Goal: Feedback & Contribution: Leave review/rating

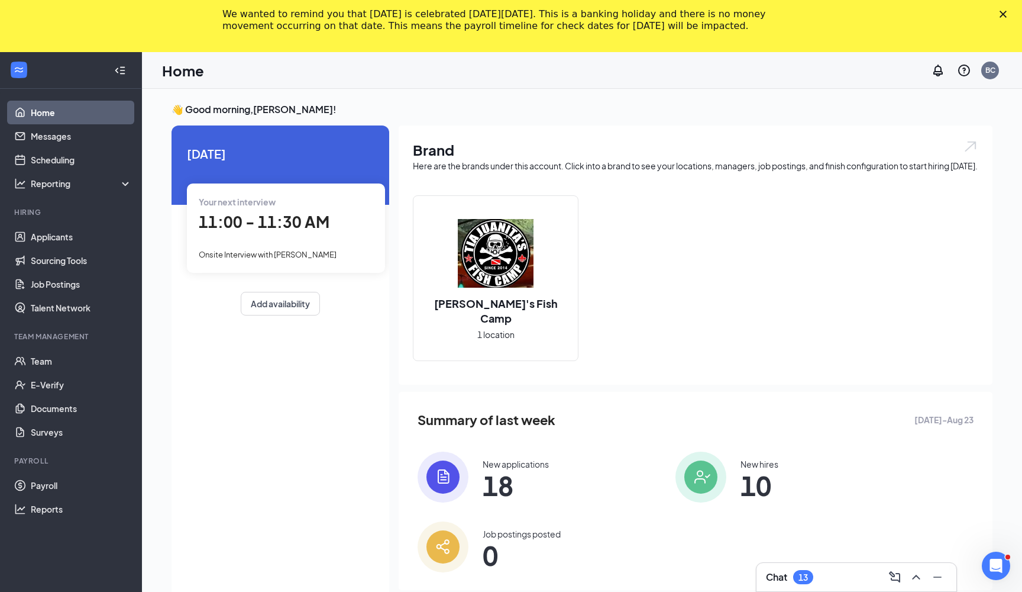
click at [266, 211] on div "11:00 - 11:30 AM" at bounding box center [286, 222] width 175 height 24
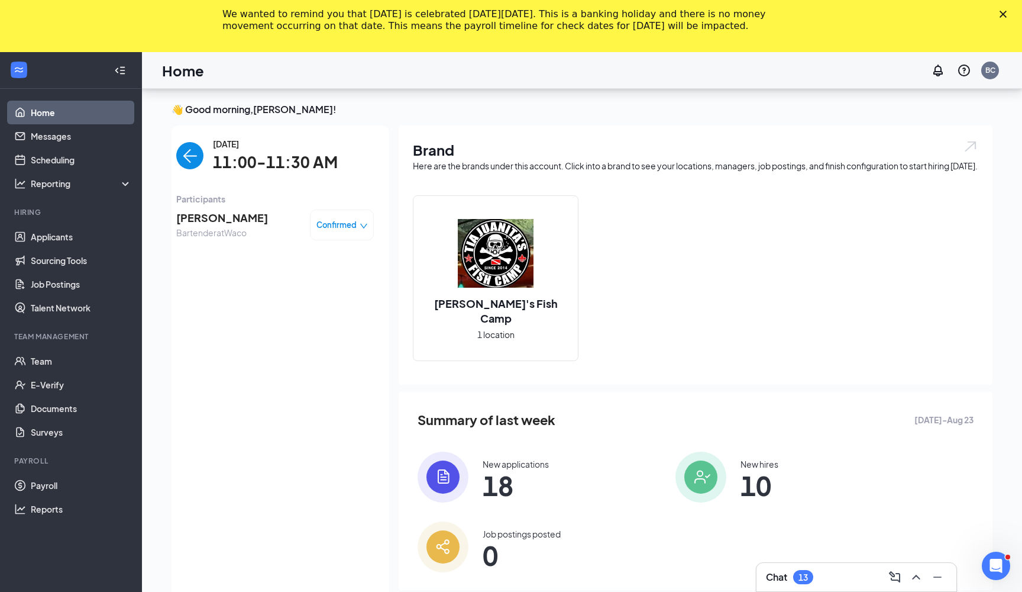
scroll to position [57, 0]
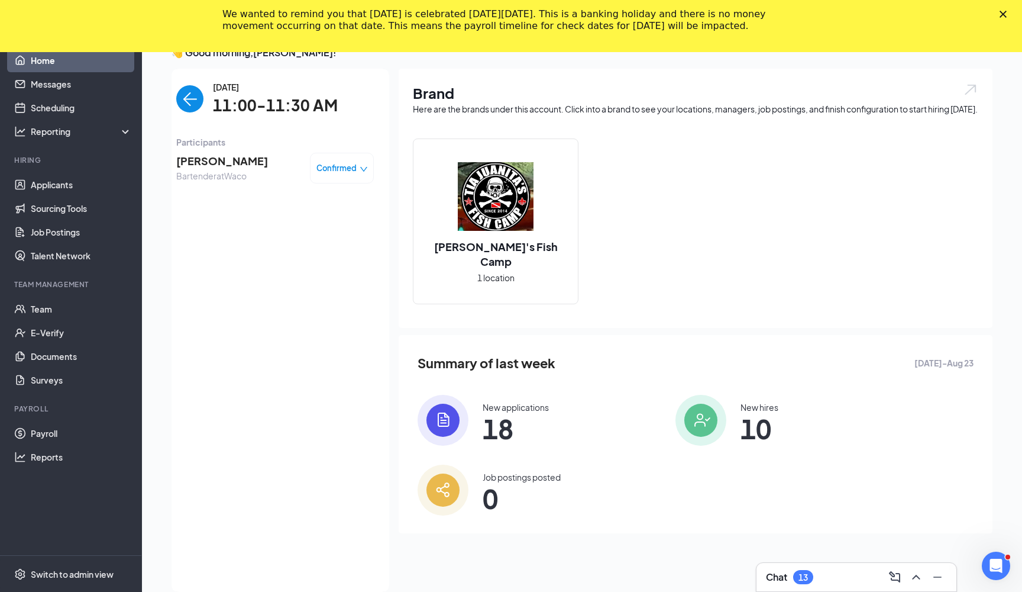
click at [241, 157] on span "[PERSON_NAME]" at bounding box center [222, 161] width 92 height 17
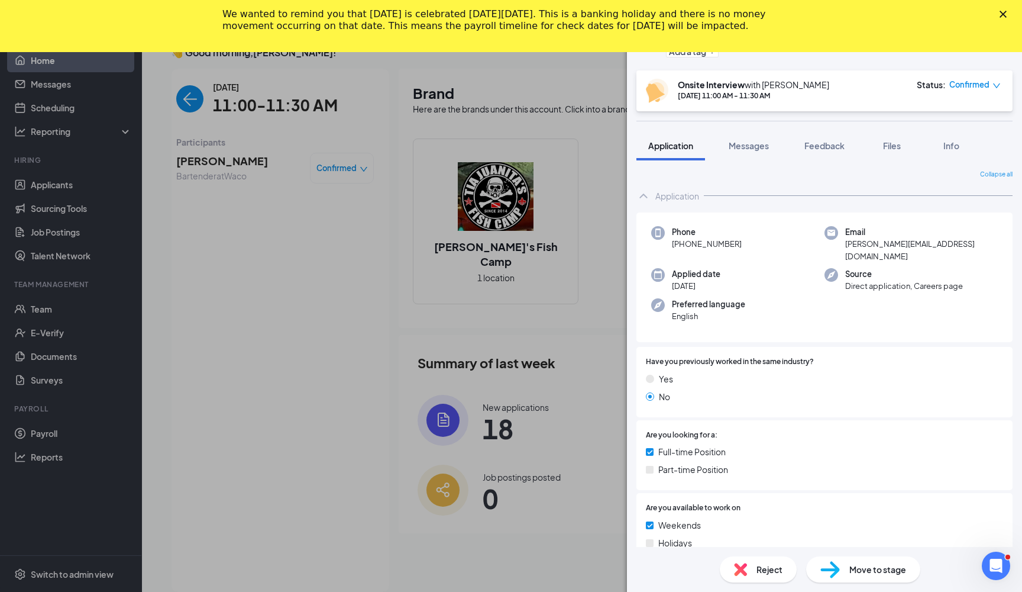
click at [997, 11] on div "We wanted to remind you that Labor Day is celebrated on Monday, September 1, 20…" at bounding box center [511, 20] width 1022 height 31
click at [1004, 10] on div "We wanted to remind you that Labor Day is celebrated on Monday, September 1, 20…" at bounding box center [511, 20] width 1022 height 31
click at [1004, 11] on icon "Close" at bounding box center [1003, 14] width 7 height 7
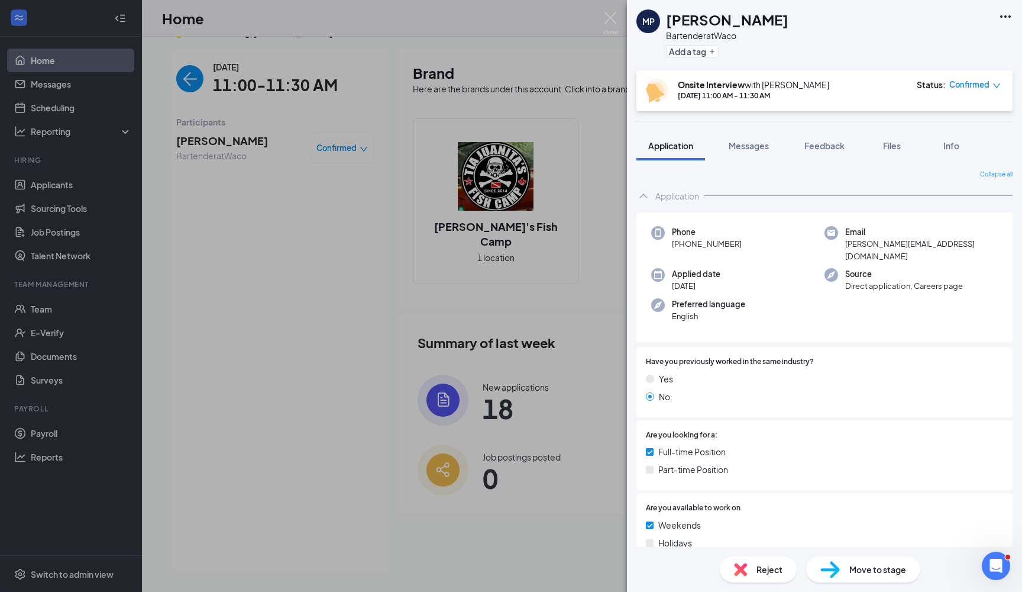
scroll to position [25, 0]
click at [1004, 11] on icon "Ellipses" at bounding box center [1006, 16] width 14 height 14
click at [754, 149] on span "Messages" at bounding box center [749, 145] width 40 height 11
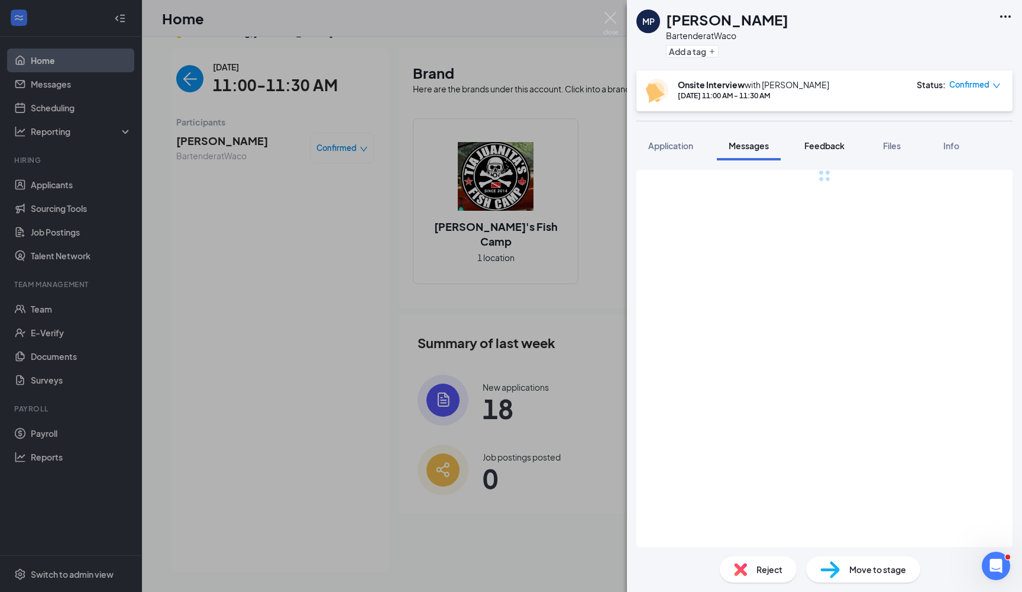
click at [822, 145] on span "Feedback" at bounding box center [824, 145] width 40 height 11
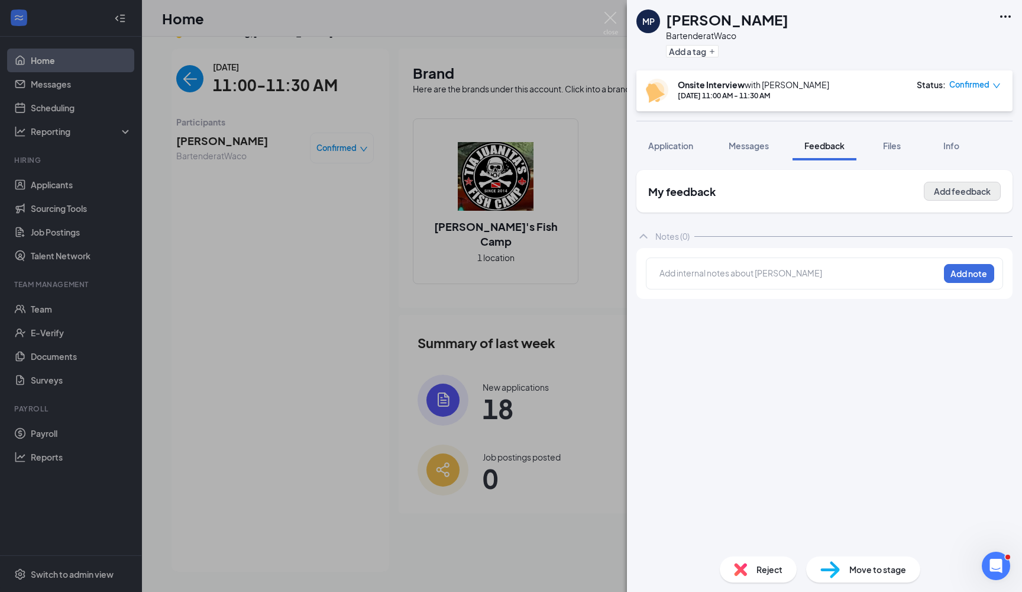
click at [963, 195] on button "Add feedback" at bounding box center [962, 191] width 77 height 19
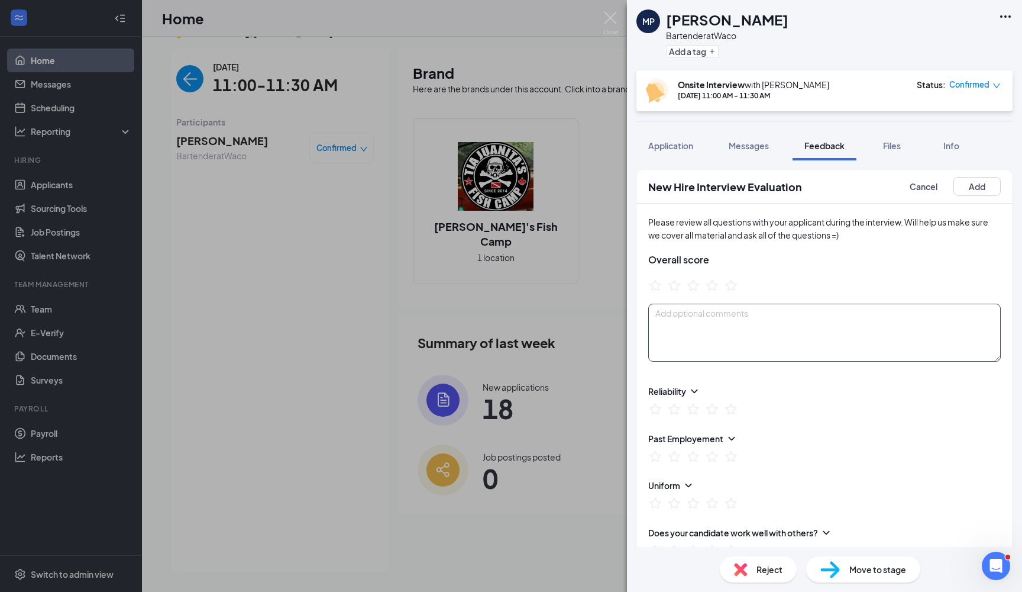
click at [758, 328] on textarea at bounding box center [824, 332] width 353 height 58
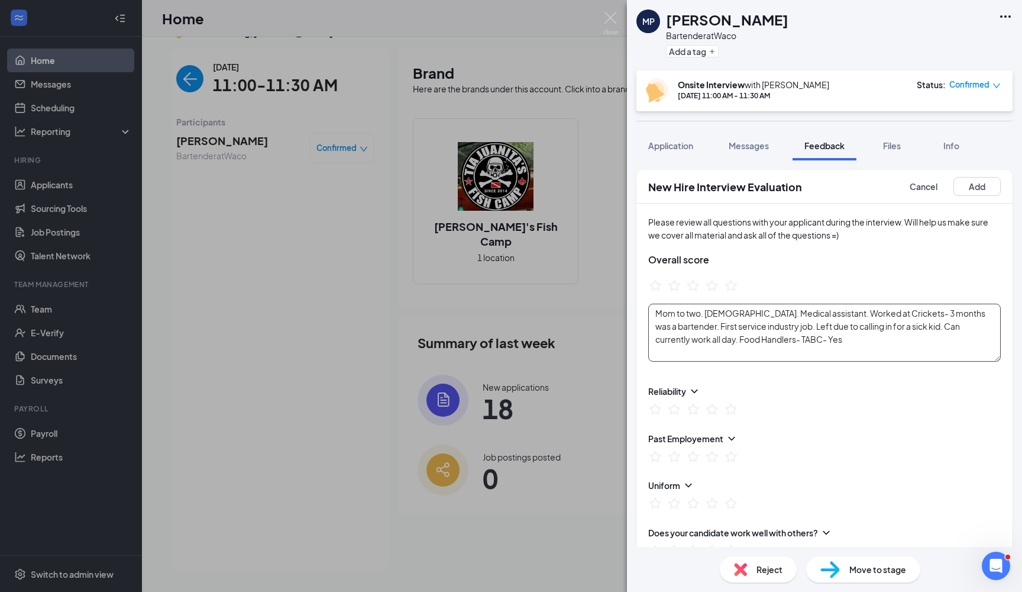
click at [767, 336] on textarea "Mom to two. 25 years old. Medical assistant. Worked at Crickets- 3 months was a…" at bounding box center [824, 332] width 353 height 58
click at [846, 337] on textarea "Mom to two. 25 years old. Medical assistant. Worked at Crickets- 3 months was a…" at bounding box center [824, 332] width 353 height 58
click at [925, 327] on textarea "Mom to two. 25 years old. Medical assistant. Worked at Crickets- 3 months was a…" at bounding box center [824, 332] width 353 height 58
click at [862, 354] on textarea "Mom to two. 25 years old. Medical assistant. Worked at Crickets- 3 months was a…" at bounding box center [824, 332] width 353 height 58
click at [709, 286] on icon "StarBorder" at bounding box center [712, 285] width 13 height 12
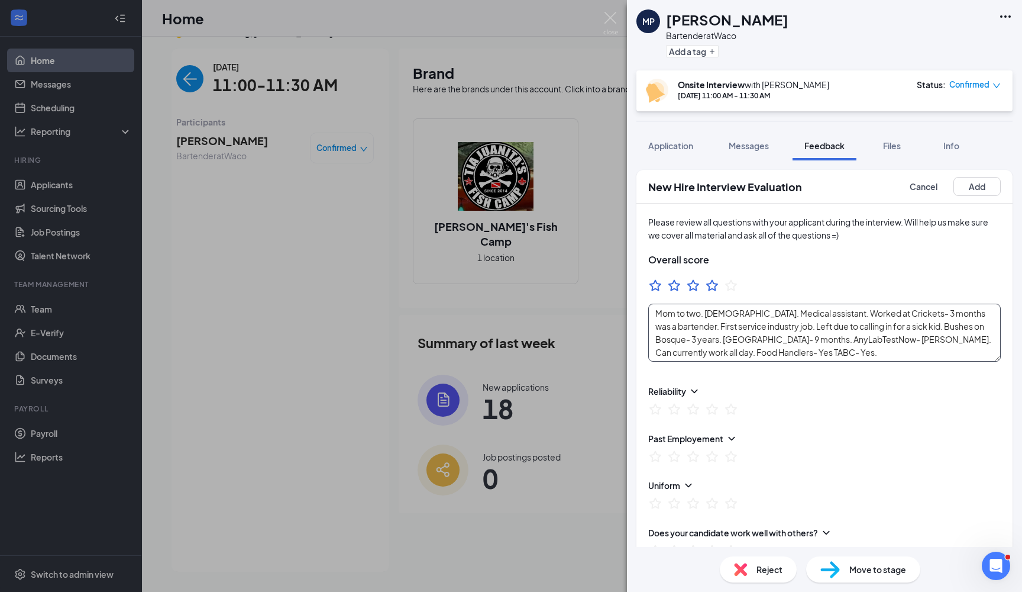
click at [823, 350] on textarea "Mom to two. 25 years old. Medical assistant. Worked at Crickets- 3 months was a…" at bounding box center [824, 332] width 353 height 58
click at [912, 342] on textarea "Mom to two. 25 years old. Medical assistant. Worked at Crickets- 3 months was a…" at bounding box center [824, 332] width 353 height 58
click at [859, 357] on textarea "Mom to two. 25 years old. Medical assistant. Worked at Crickets- 3 months was a…" at bounding box center [824, 332] width 353 height 58
click at [677, 355] on textarea "Mom to two. 25 years old. Medical assistant. Worked at Crickets- 3 months was a…" at bounding box center [824, 332] width 353 height 58
click at [815, 352] on textarea "Mom to two. 25 years old. Medical assistant. Worked at Crickets- 3 months was a…" at bounding box center [824, 332] width 353 height 58
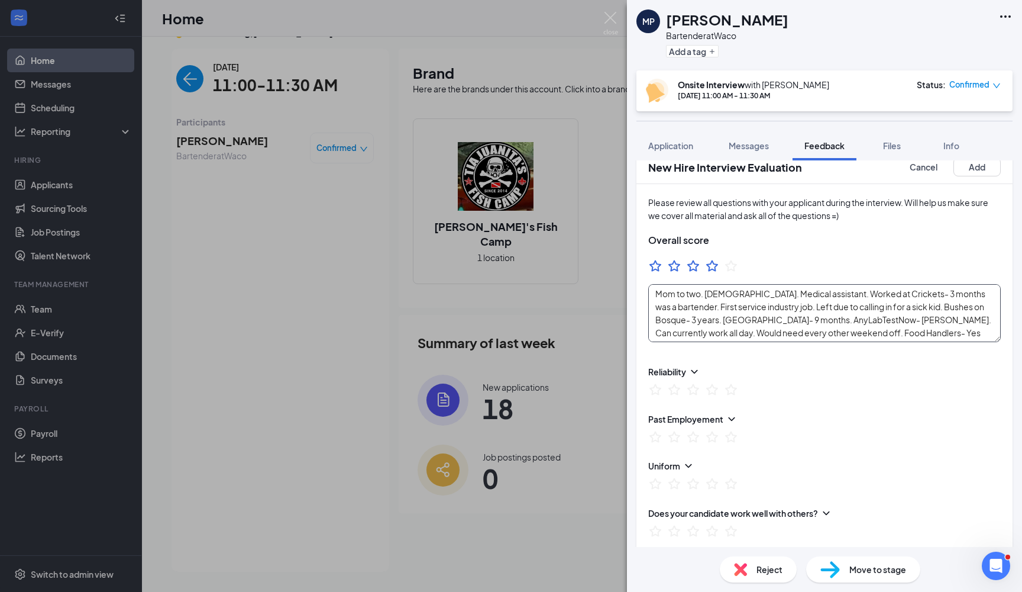
scroll to position [19, 0]
click at [901, 335] on textarea "Mom to two. 25 years old. Medical assistant. Worked at Crickets- 3 months was a…" at bounding box center [824, 314] width 353 height 58
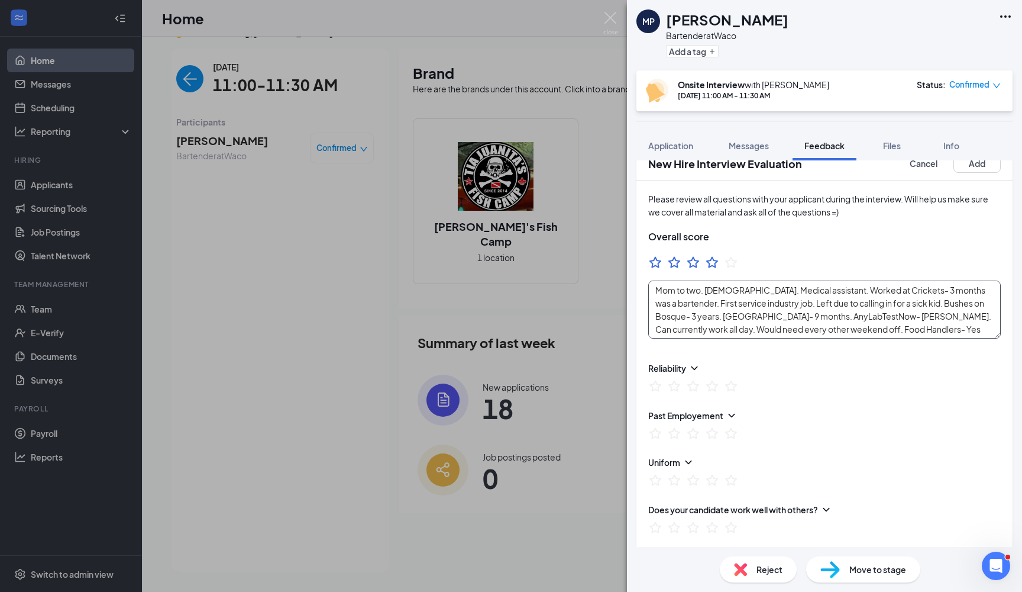
scroll to position [21, 0]
click at [957, 329] on textarea "Mom to two. 25 years old. Medical assistant. Worked at Crickets- 3 months was a…" at bounding box center [824, 312] width 353 height 58
type textarea "Mom to two. 25 years old. Medical assistant. Worked at Crickets- 3 months was a…"
click at [771, 231] on div "Please review all questions with your applicant during the interview. Will help…" at bounding box center [824, 268] width 376 height 170
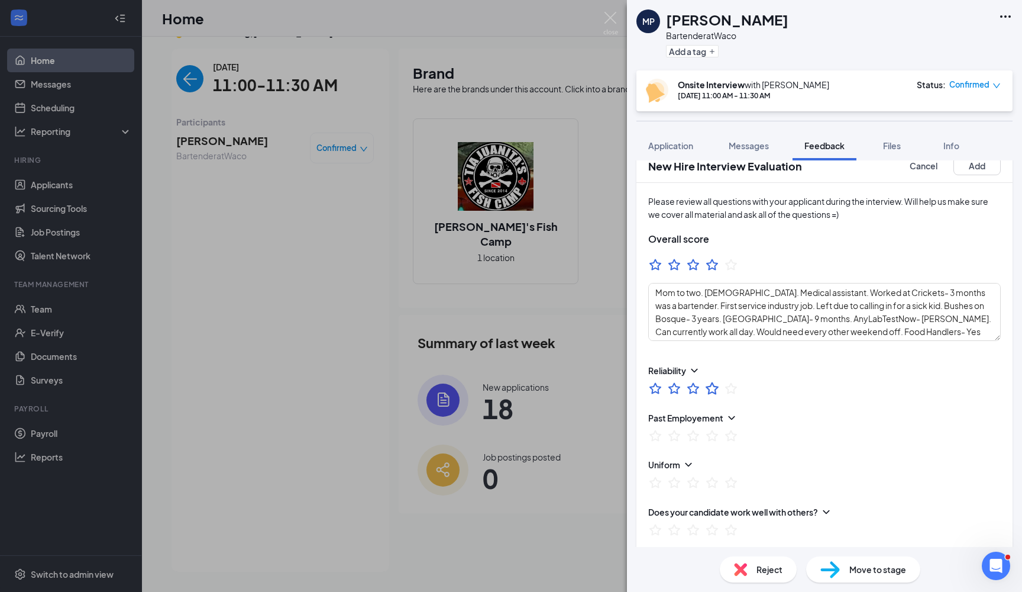
click at [712, 392] on icon "StarBorder" at bounding box center [712, 388] width 13 height 12
click at [710, 438] on icon "StarBorder" at bounding box center [712, 435] width 15 height 15
click at [728, 485] on icon "StarBorder" at bounding box center [731, 482] width 13 height 12
click at [728, 528] on icon "StarBorder" at bounding box center [730, 528] width 15 height 15
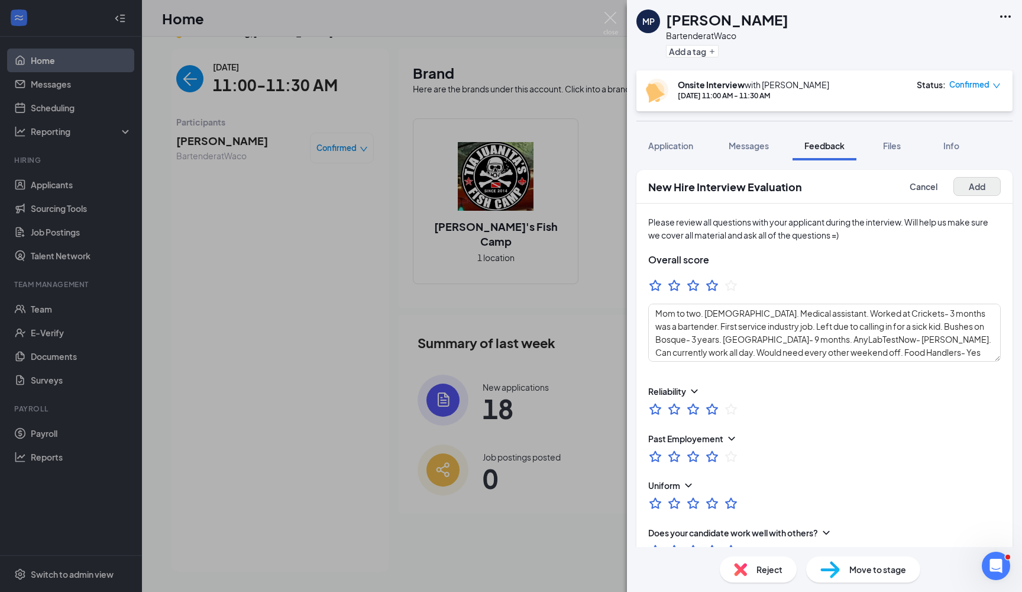
scroll to position [0, 0]
click at [942, 266] on div "Please review all questions with your applicant during the interview. Will help…" at bounding box center [824, 288] width 376 height 170
click at [942, 316] on textarea "Mom to two. 25 years old. Medical assistant. Worked at Crickets- 3 months was a…" at bounding box center [824, 332] width 353 height 58
click at [965, 174] on div "New Hire Interview Evaluation Cancel Add" at bounding box center [824, 187] width 376 height 34
click at [967, 185] on button "Add" at bounding box center [977, 186] width 47 height 19
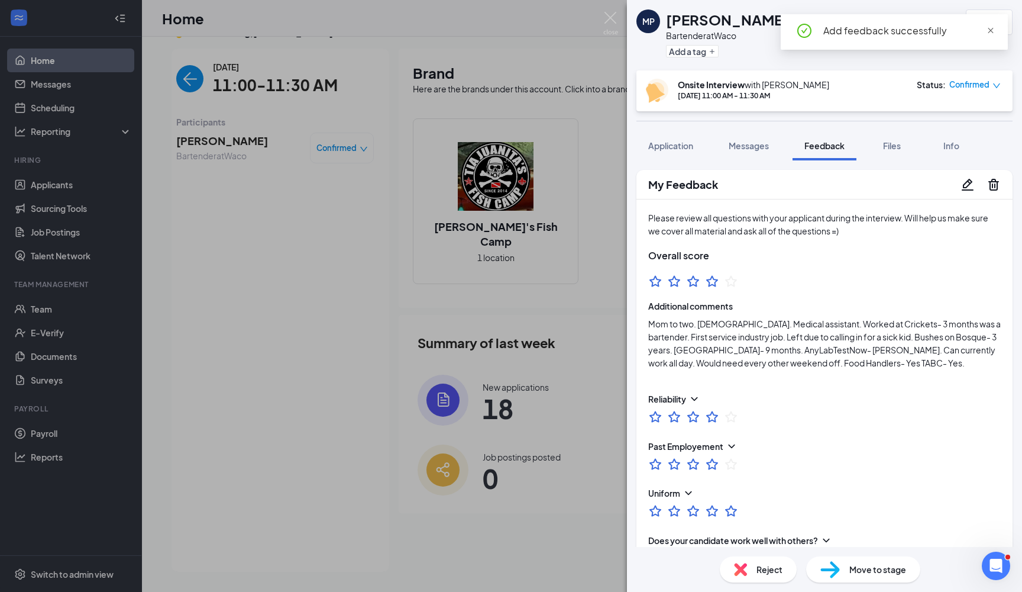
click at [988, 25] on span at bounding box center [991, 30] width 8 height 11
click at [612, 25] on img at bounding box center [610, 23] width 15 height 23
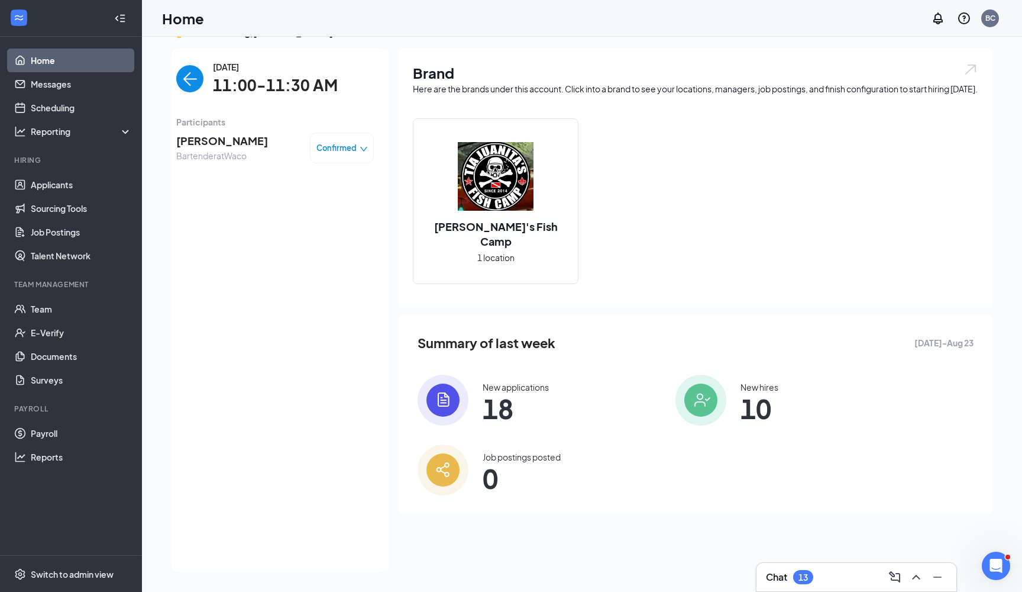
click at [196, 86] on img "back-button" at bounding box center [189, 78] width 27 height 27
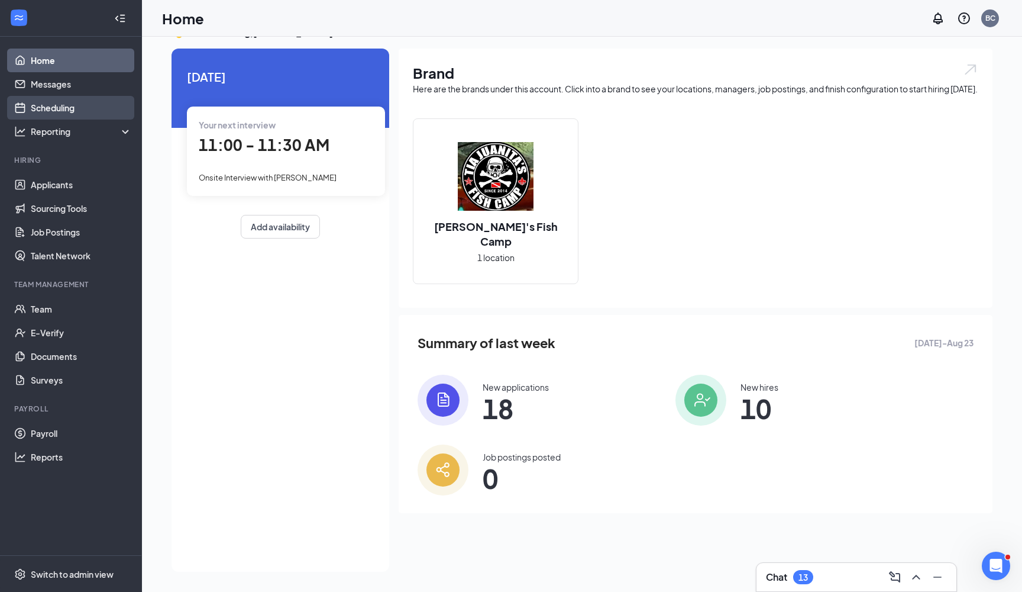
click at [54, 99] on link "Scheduling" at bounding box center [81, 108] width 101 height 24
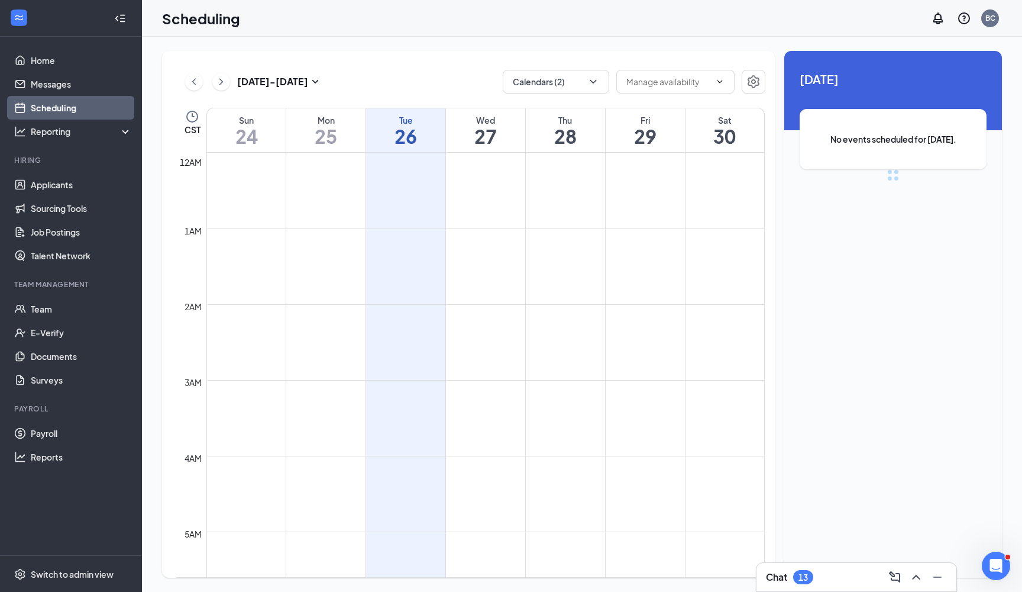
scroll to position [581, 0]
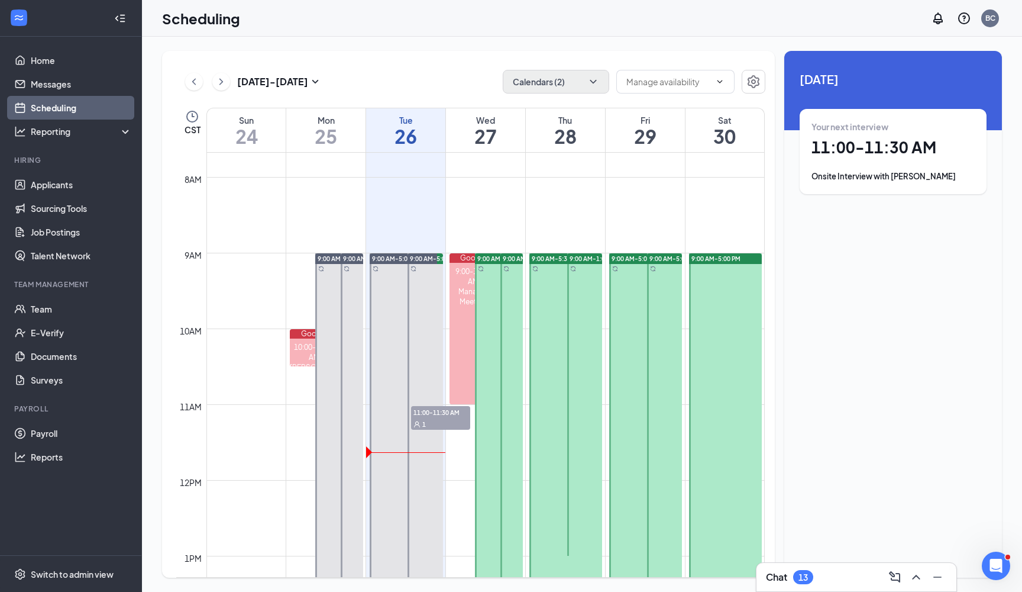
click at [602, 90] on button "Calendars (2)" at bounding box center [556, 82] width 106 height 24
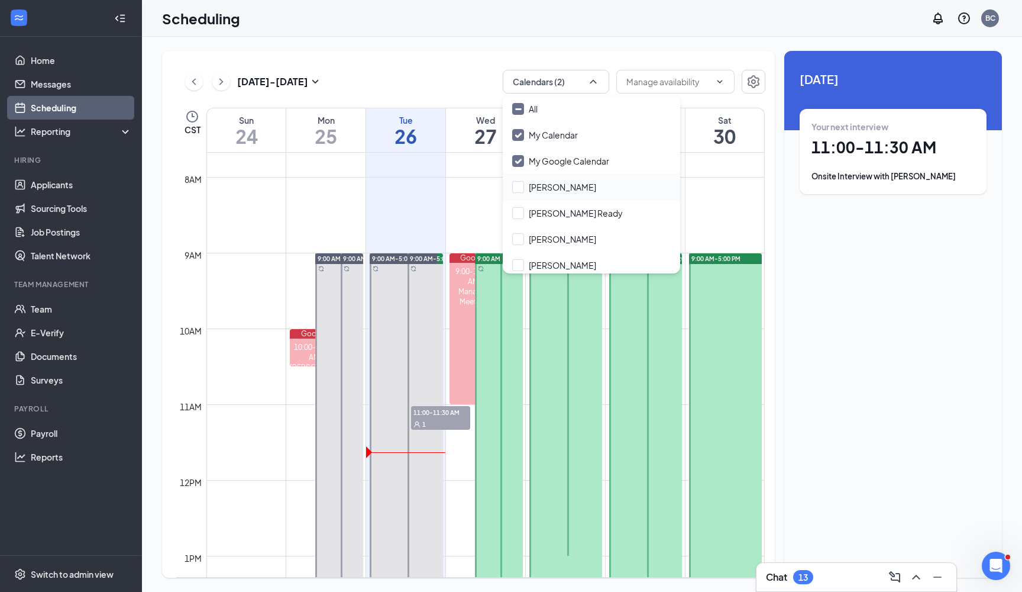
click at [545, 194] on div "[PERSON_NAME]" at bounding box center [591, 187] width 177 height 26
checkbox input "true"
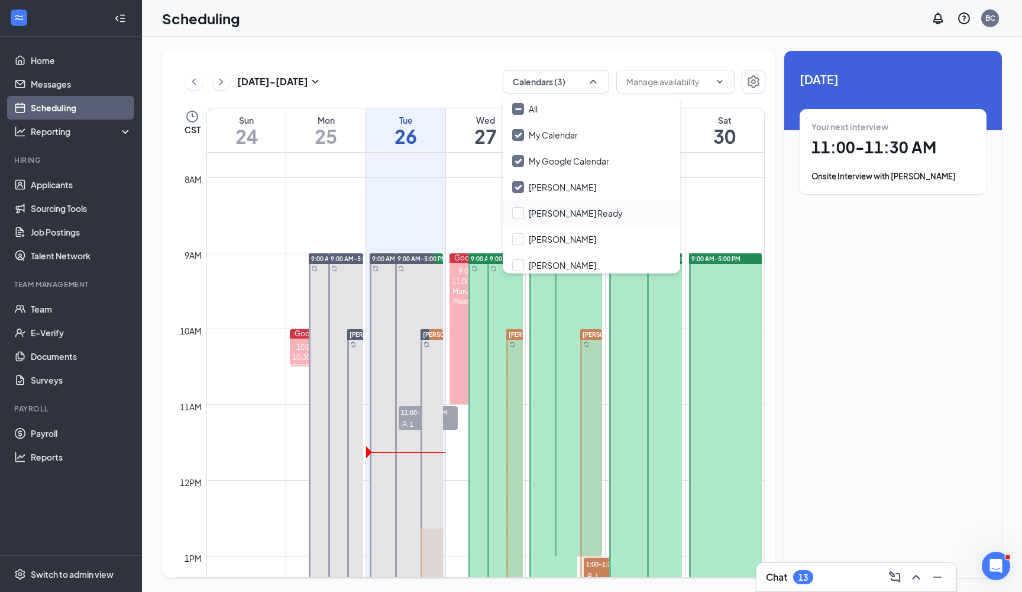
click at [511, 205] on div "Brittney Ready" at bounding box center [591, 213] width 177 height 26
checkbox input "true"
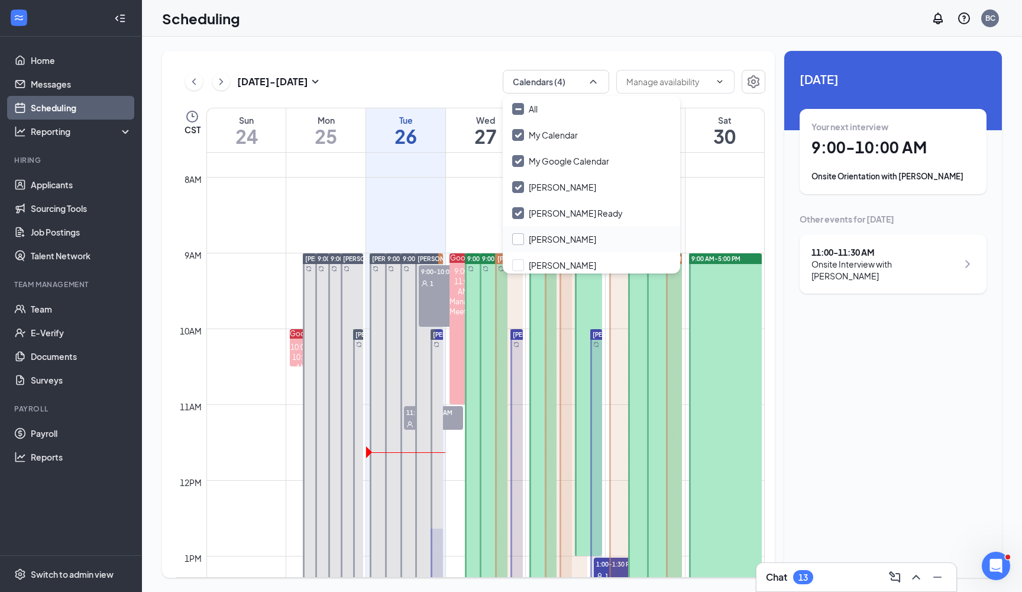
click at [518, 238] on input "[PERSON_NAME]" at bounding box center [554, 239] width 84 height 12
checkbox input "true"
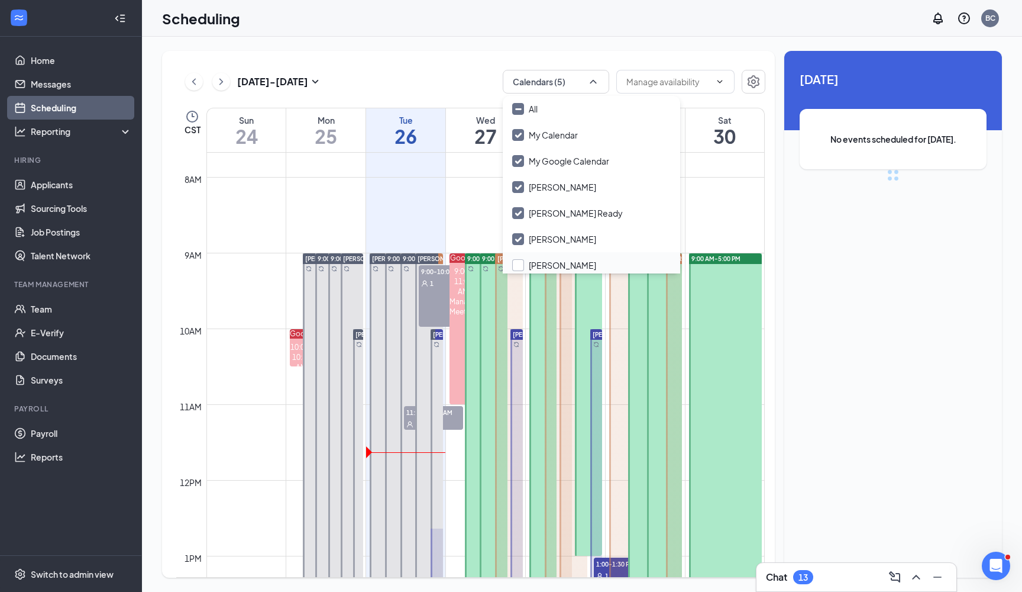
click at [522, 265] on div at bounding box center [518, 265] width 12 height 12
click at [522, 265] on input "[PERSON_NAME]" at bounding box center [554, 265] width 84 height 12
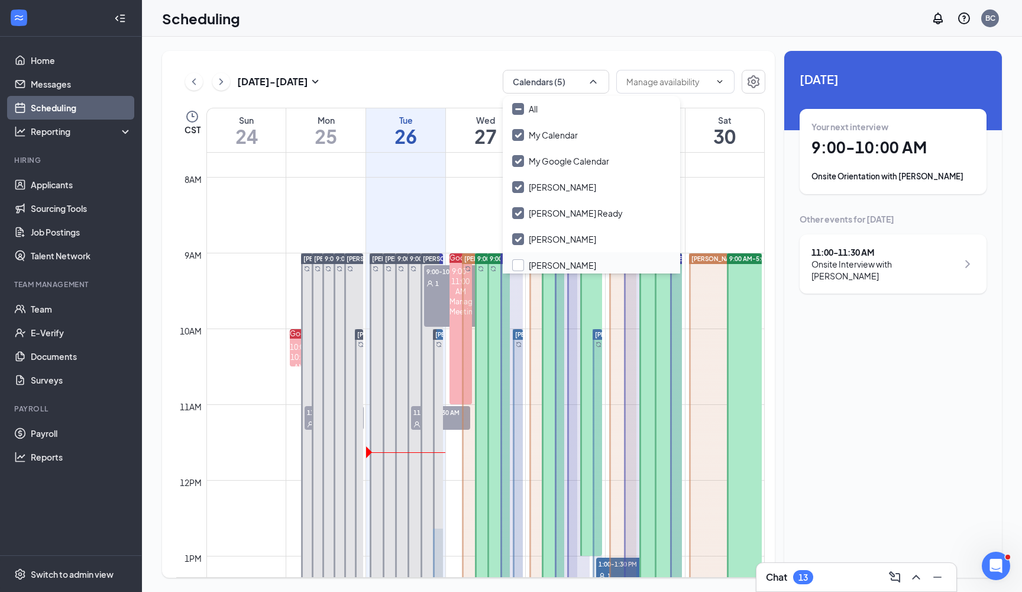
click at [518, 264] on input "[PERSON_NAME]" at bounding box center [554, 265] width 84 height 12
checkbox input "true"
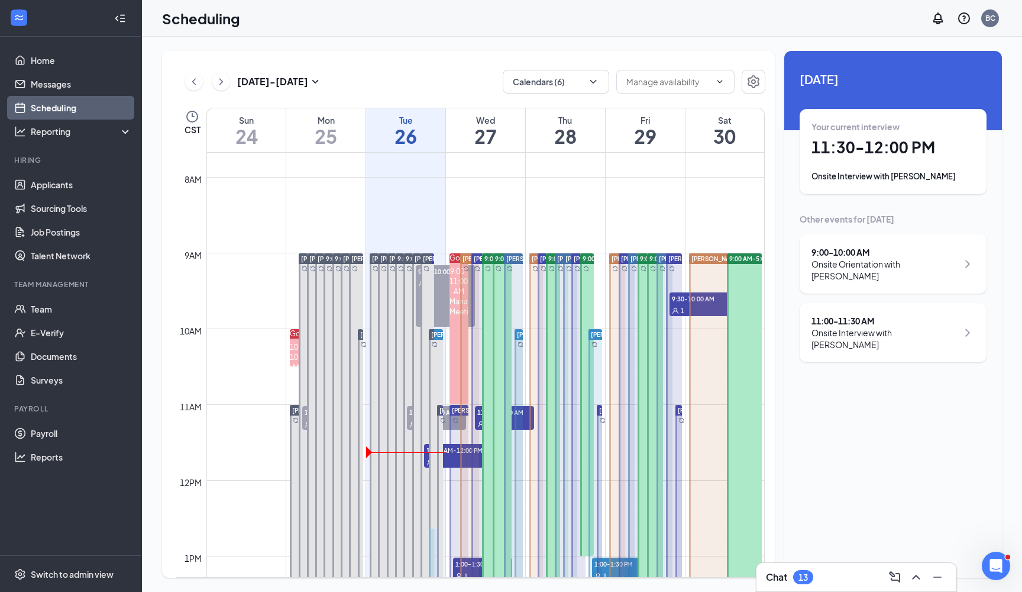
click at [874, 141] on h1 "11:30 - 12:00 PM" at bounding box center [893, 147] width 163 height 20
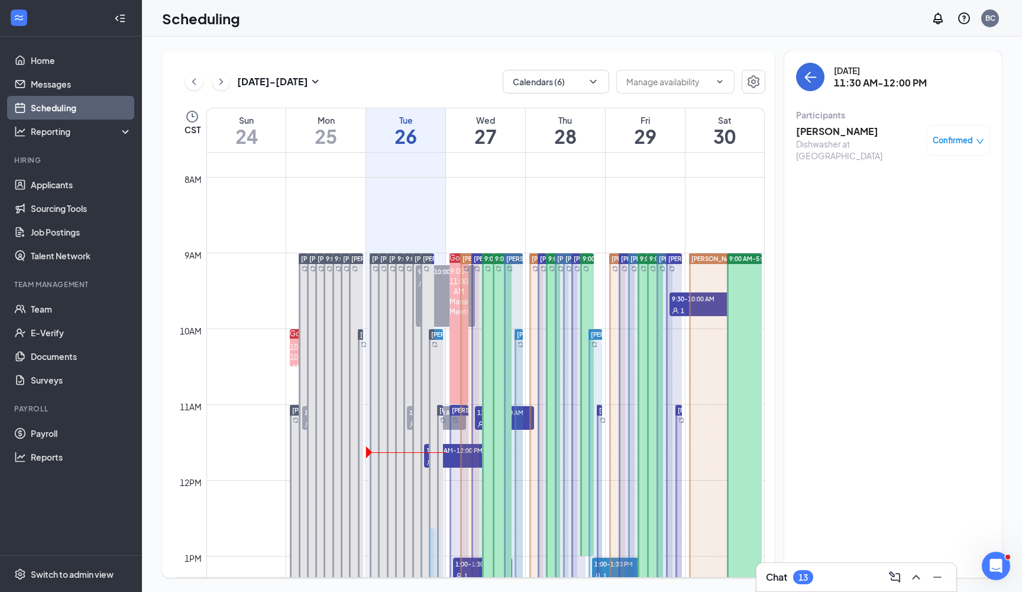
click at [834, 130] on h3 "[PERSON_NAME]" at bounding box center [858, 131] width 124 height 13
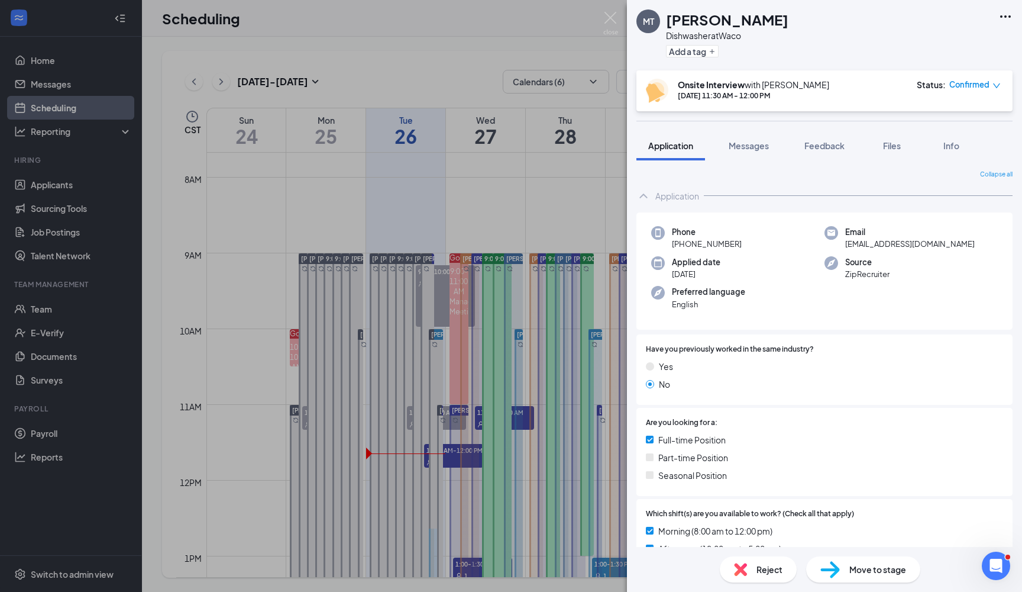
click at [1006, 21] on icon "Ellipses" at bounding box center [1006, 16] width 14 height 14
click at [948, 38] on link "View full application" at bounding box center [942, 44] width 128 height 12
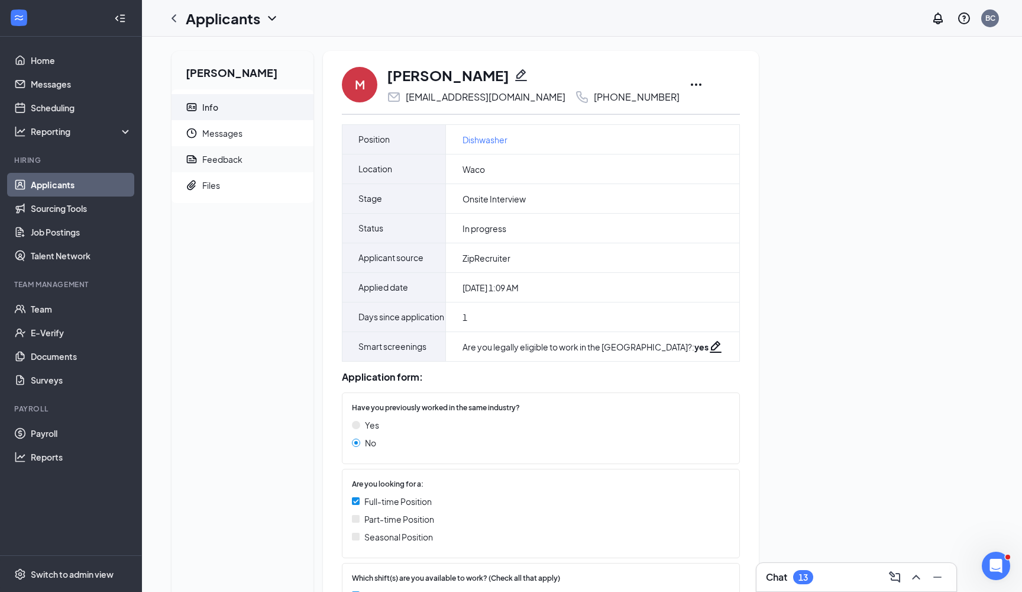
click at [257, 161] on span "Feedback" at bounding box center [253, 159] width 102 height 26
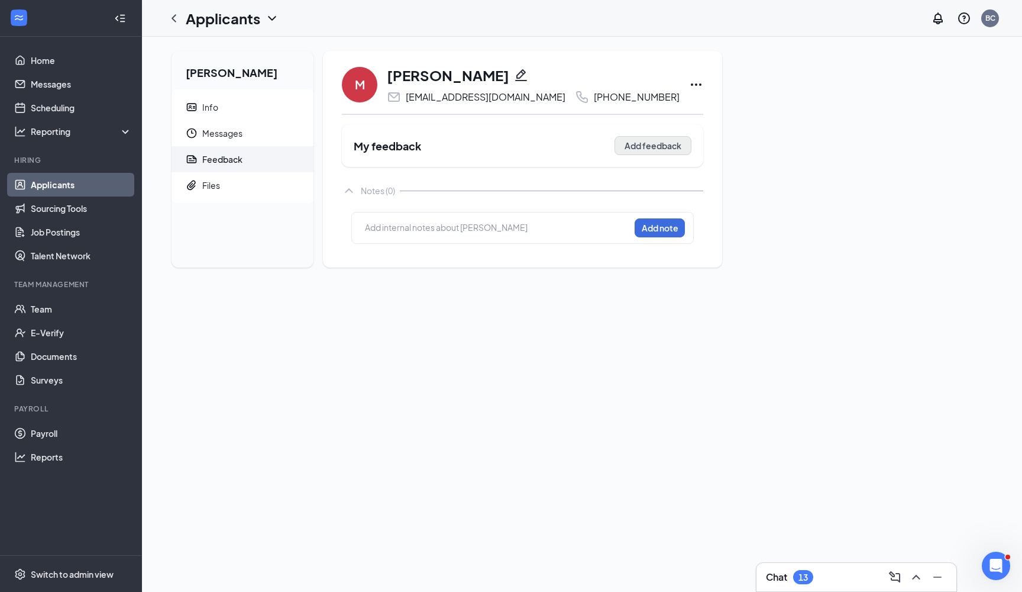
click at [615, 151] on button "Add feedback" at bounding box center [653, 145] width 77 height 19
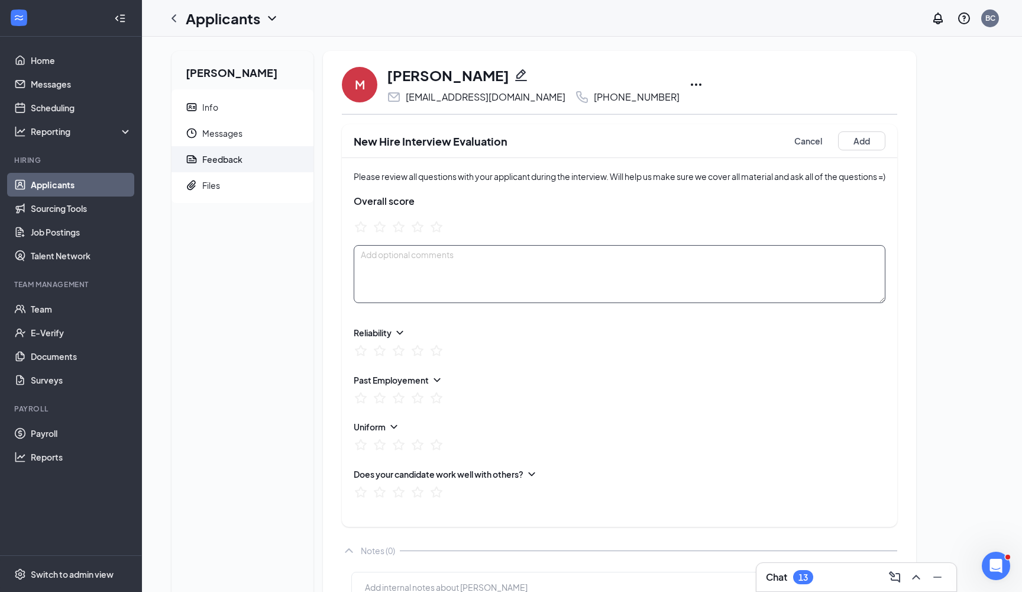
click at [509, 277] on textarea at bounding box center [620, 274] width 532 height 58
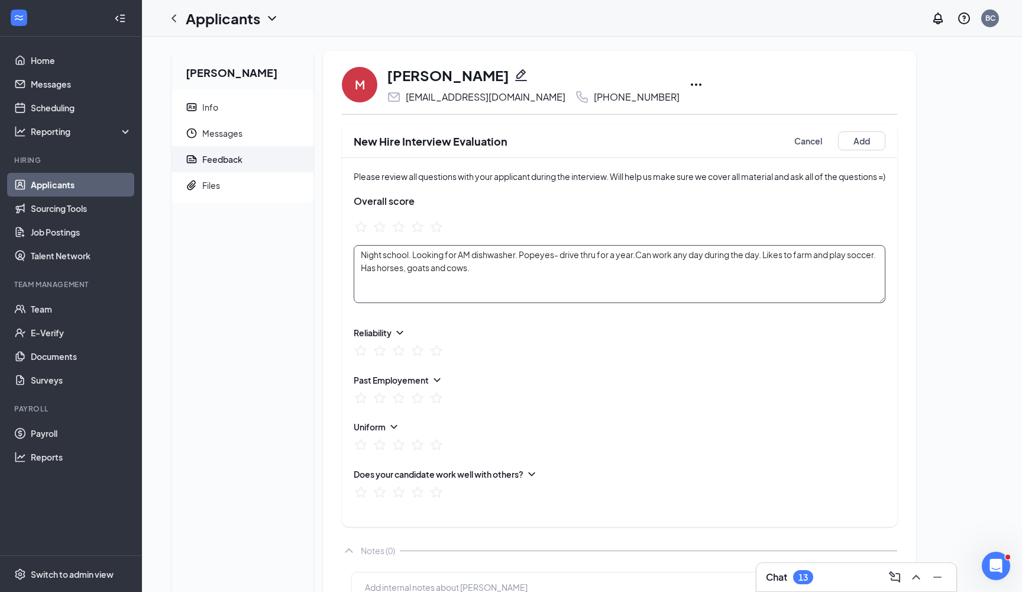
click at [638, 257] on textarea "Night school. Looking for AM dishwasher. Popeyes- drive thru for a year.Can wor…" at bounding box center [620, 274] width 532 height 58
click at [437, 349] on icon "StarBorder" at bounding box center [436, 349] width 15 height 15
click at [841, 273] on textarea "Night school. Looking for AM dishwasher. Popeyes- drive thru for a year.Worked …" at bounding box center [620, 274] width 532 height 58
click at [429, 399] on ul at bounding box center [399, 399] width 90 height 18
click at [440, 395] on icon "StarBorder" at bounding box center [436, 397] width 13 height 12
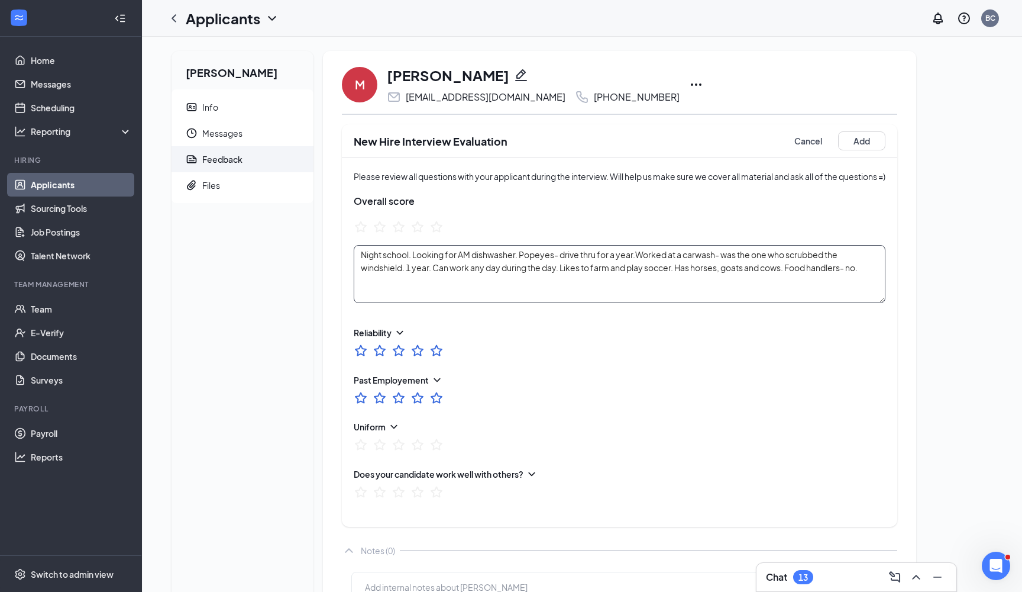
click at [519, 256] on textarea "Night school. Looking for AM dishwasher. Popeyes- drive thru for a year.Worked …" at bounding box center [620, 274] width 532 height 58
type textarea "Night school. Looking for AM dishwasher during the week and can work weekend ev…"
click at [866, 137] on button "Add" at bounding box center [861, 140] width 47 height 19
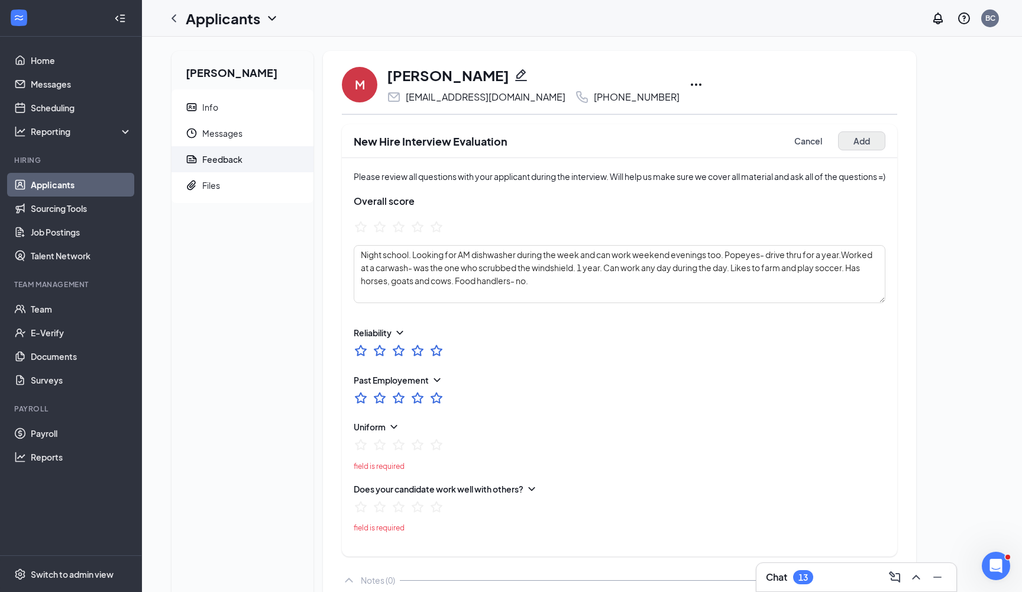
click at [869, 139] on button "Add" at bounding box center [861, 140] width 47 height 19
click at [856, 137] on button "Add" at bounding box center [861, 140] width 47 height 19
click at [820, 268] on textarea "Night school. Looking for AM dishwasher during the week and can work weekend ev…" at bounding box center [620, 274] width 532 height 58
click at [855, 146] on button "Add" at bounding box center [861, 140] width 47 height 19
click at [536, 284] on textarea "Night school. Looking for AM dishwasher during the week and can work weekend ev…" at bounding box center [620, 274] width 532 height 58
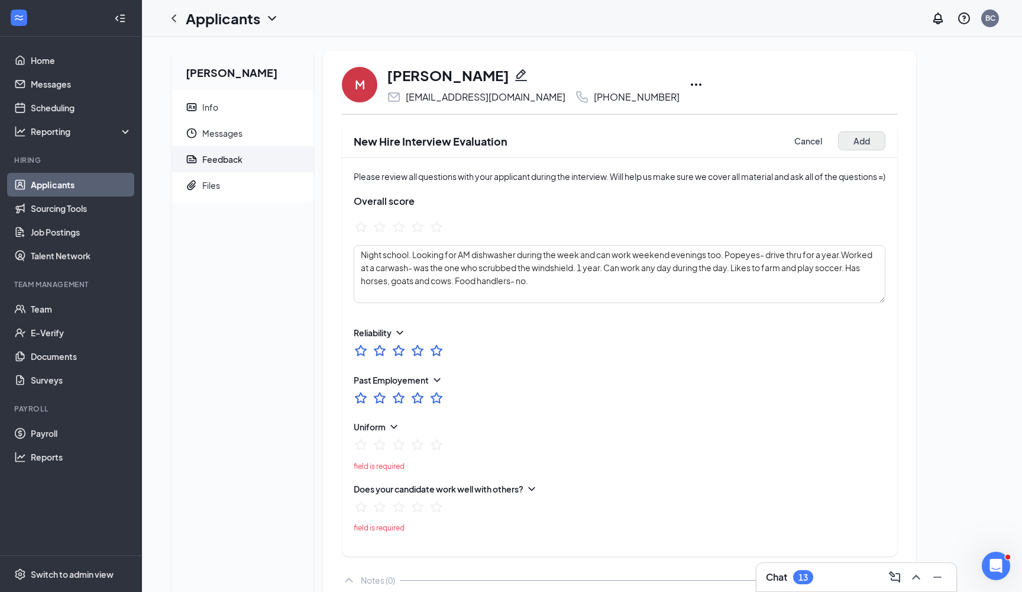
click at [868, 140] on button "Add" at bounding box center [861, 140] width 47 height 19
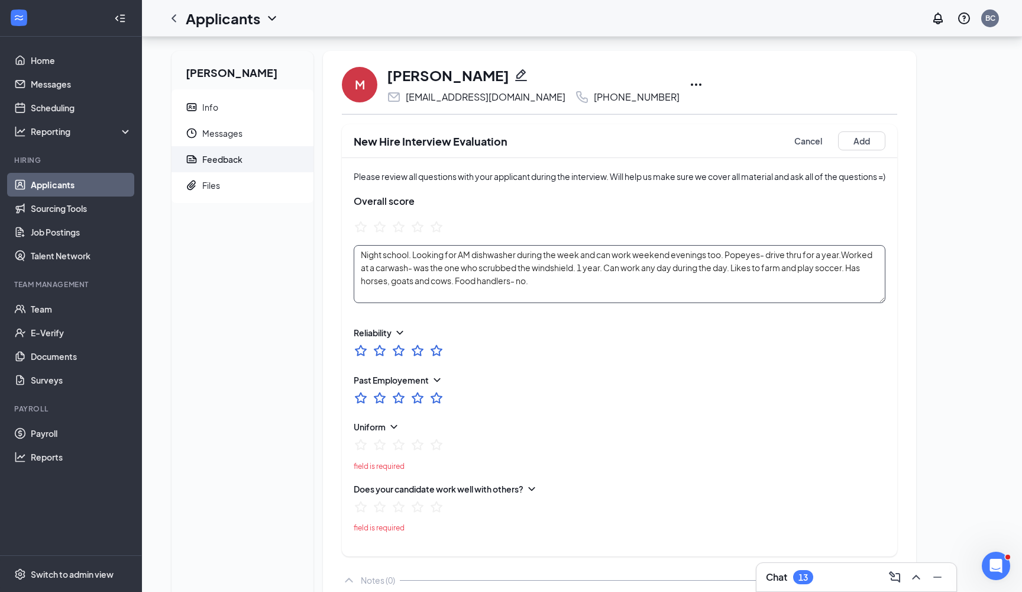
scroll to position [57, 0]
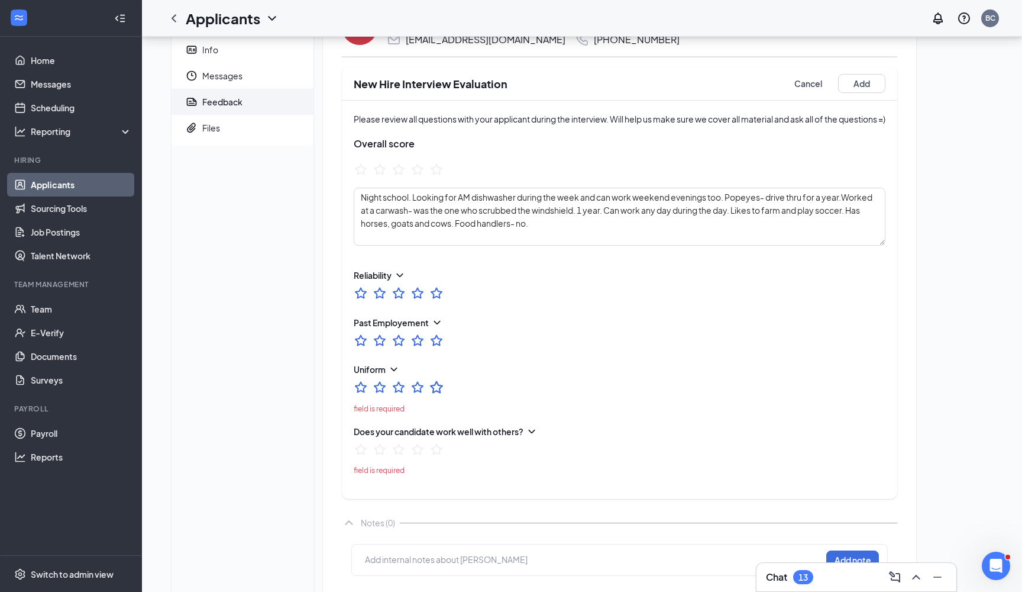
click at [438, 387] on icon "StarBorder" at bounding box center [436, 386] width 15 height 15
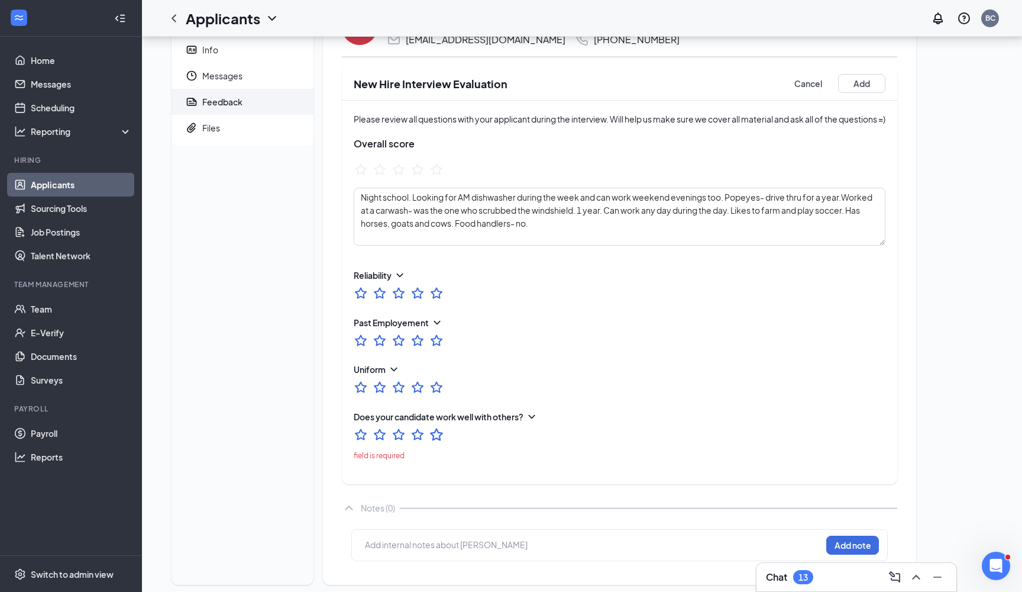
click at [440, 435] on icon "StarBorder" at bounding box center [436, 434] width 13 height 12
click at [439, 176] on ul at bounding box center [399, 171] width 90 height 18
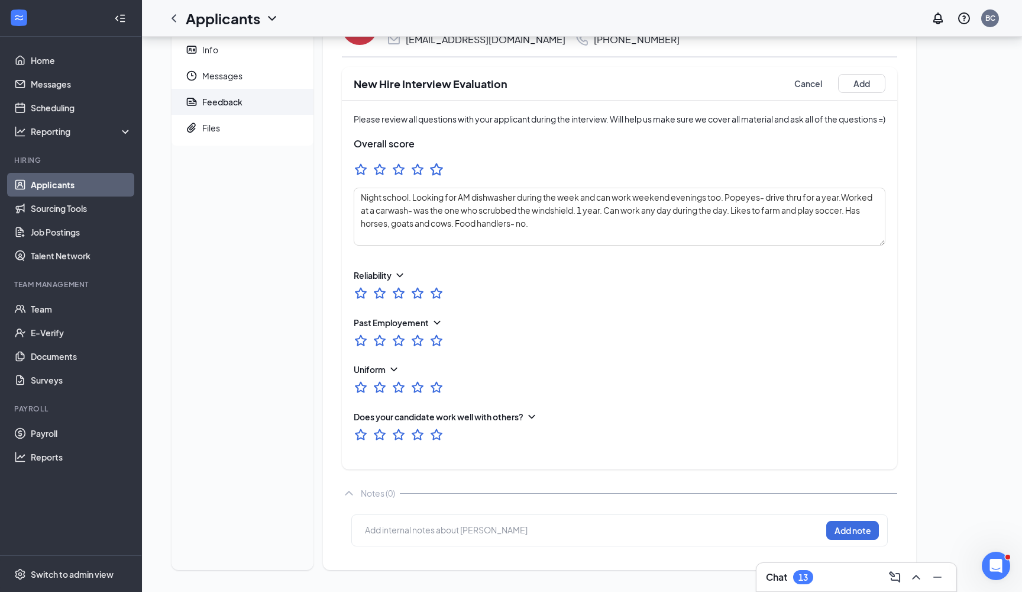
click at [435, 167] on icon "StarBorder" at bounding box center [436, 169] width 13 height 12
click at [873, 76] on button "Add" at bounding box center [861, 83] width 47 height 19
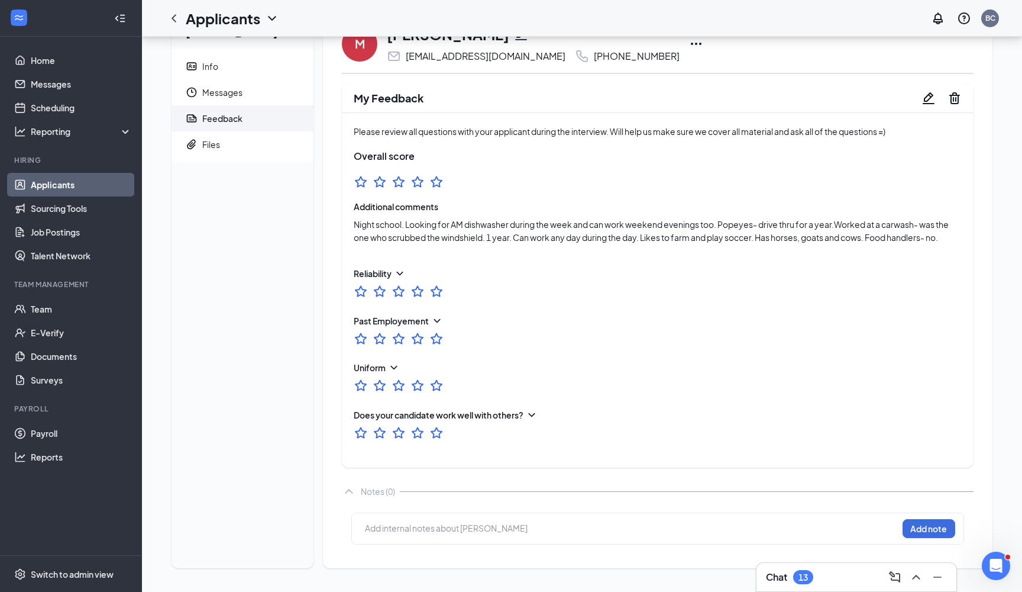
scroll to position [49, 0]
click at [984, 508] on div "M Manuel Torres mt5451445@gmail.com +1 (254) 400-3610 My Feedback Please review…" at bounding box center [658, 289] width 670 height 558
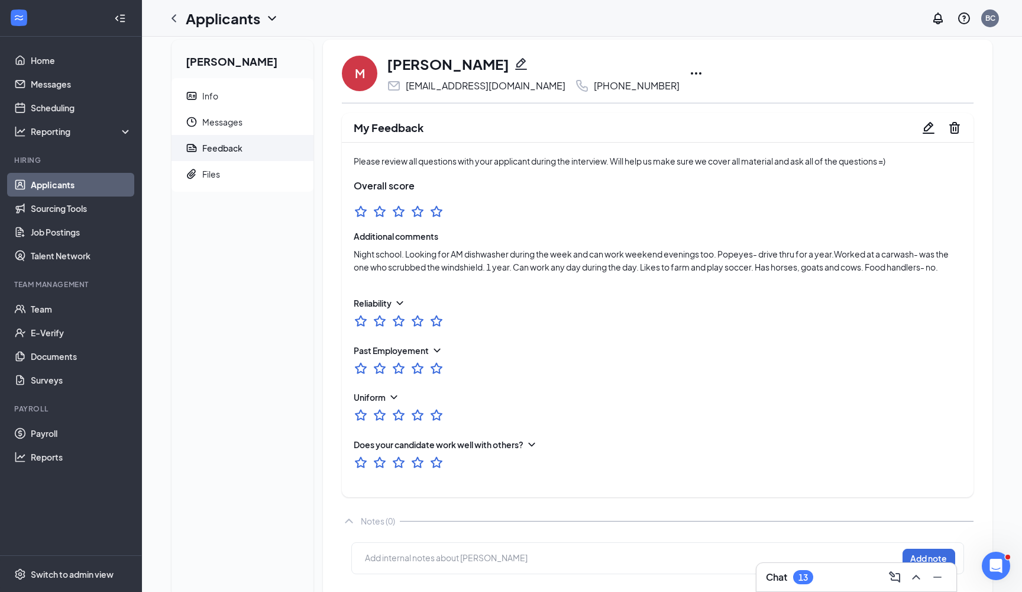
scroll to position [9, 0]
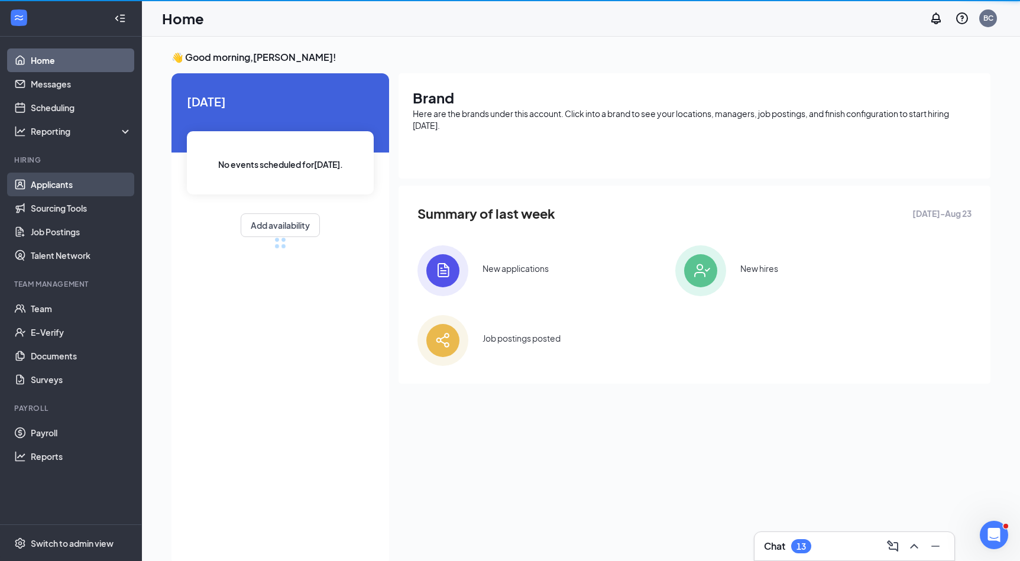
click at [40, 184] on link "Applicants" at bounding box center [81, 185] width 101 height 24
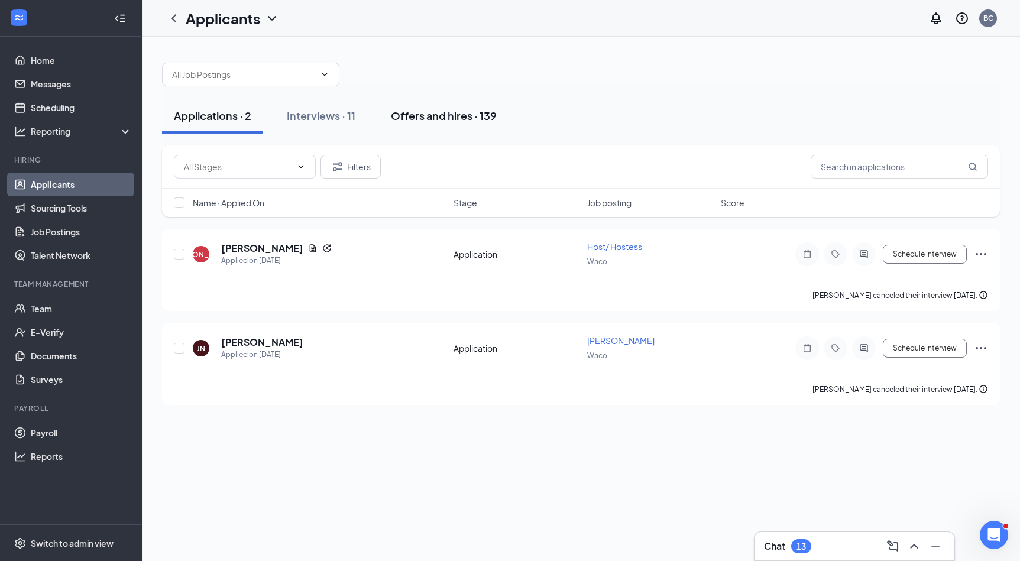
click at [447, 111] on div "Offers and hires · 139" at bounding box center [444, 115] width 106 height 15
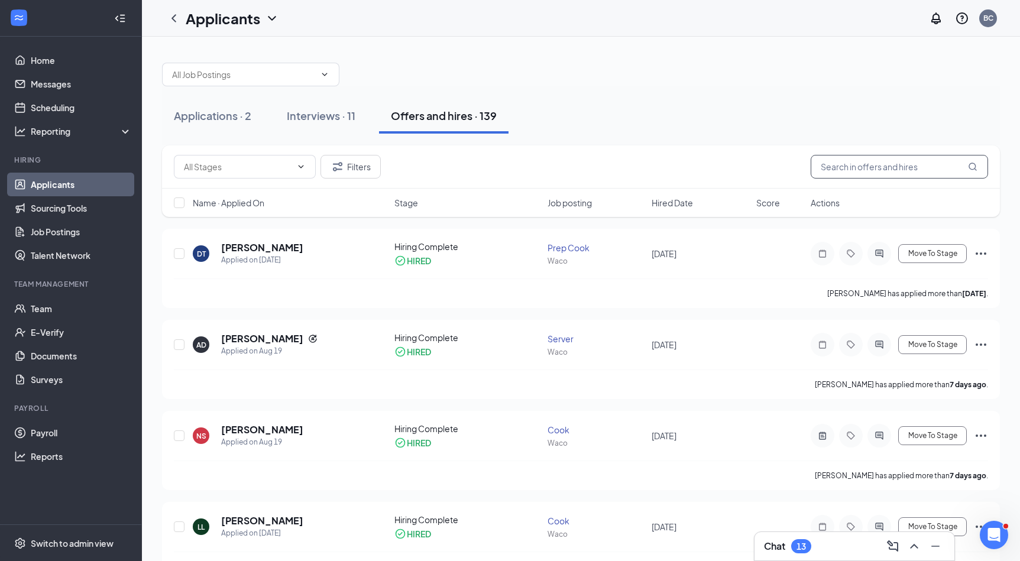
click at [852, 165] on input "text" at bounding box center [899, 167] width 177 height 24
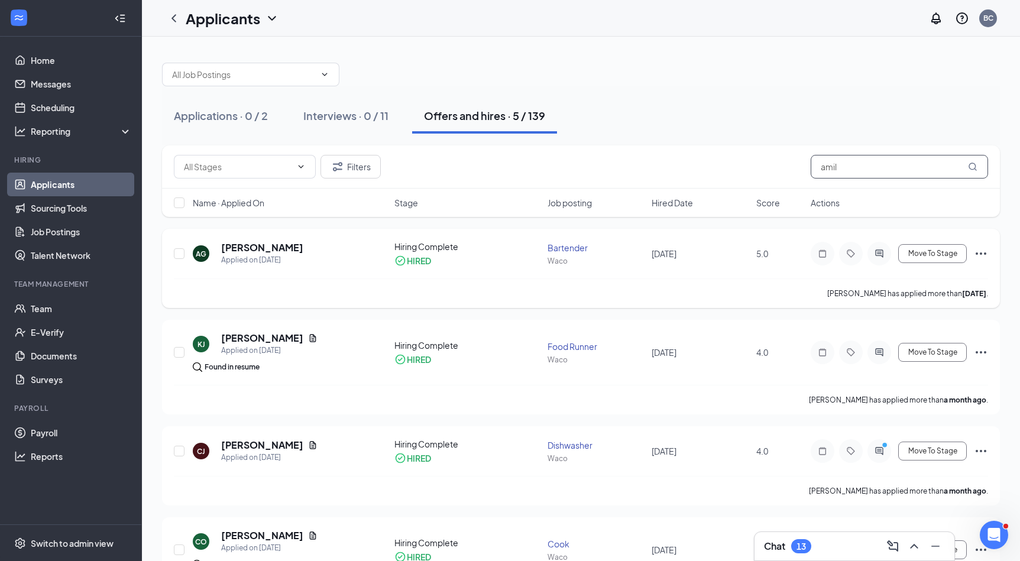
type input "amil"
click at [260, 245] on h5 "[PERSON_NAME]" at bounding box center [262, 247] width 82 height 13
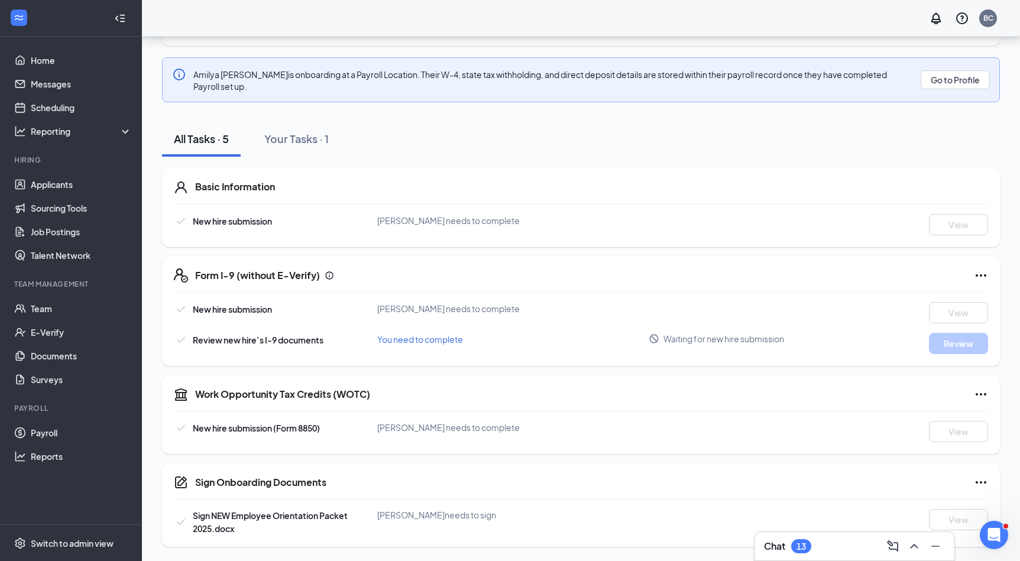
scroll to position [135, 0]
click at [281, 136] on div "Your Tasks · 1" at bounding box center [296, 138] width 64 height 15
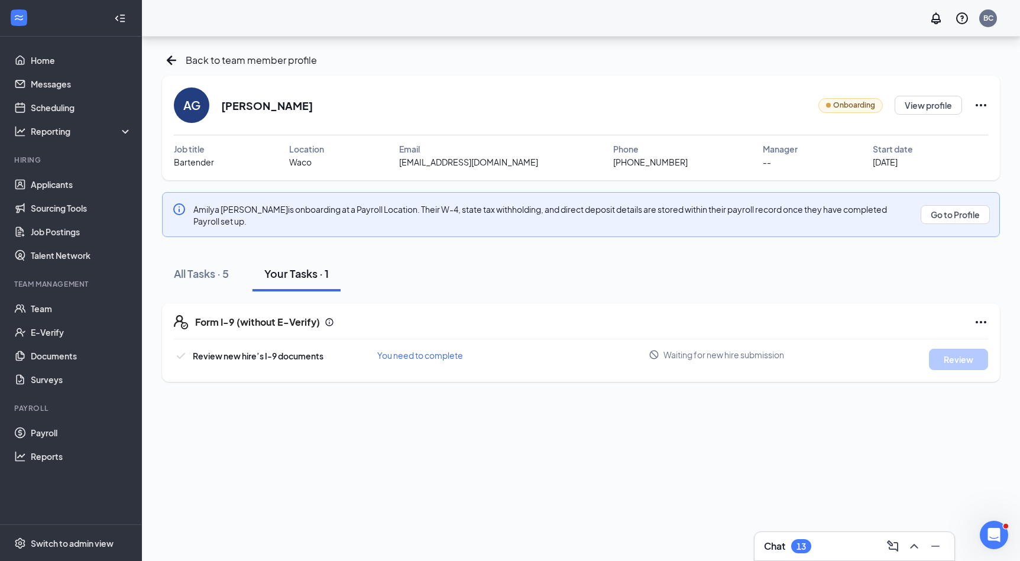
scroll to position [0, 0]
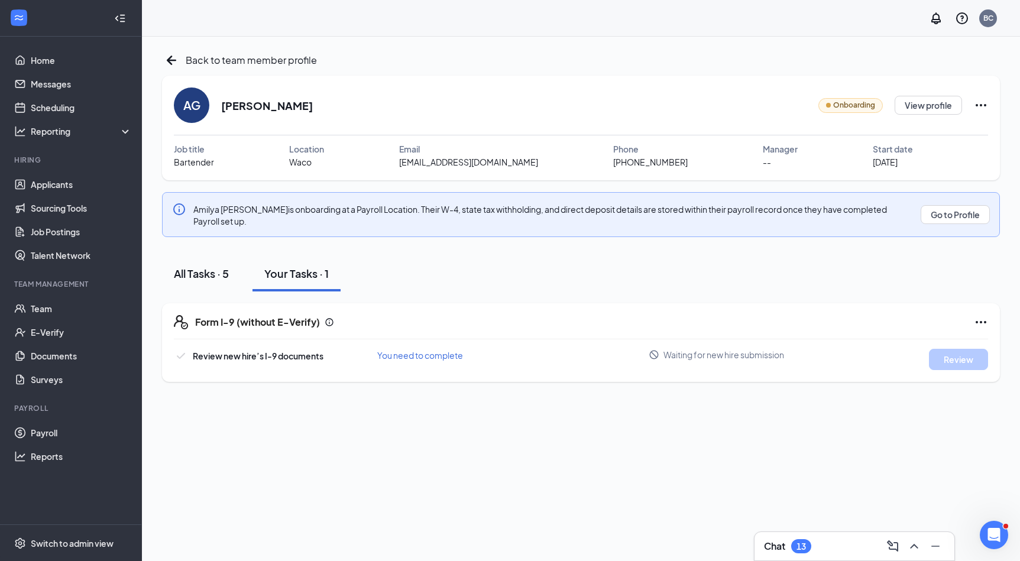
click at [225, 280] on div "All Tasks · 5" at bounding box center [201, 273] width 55 height 15
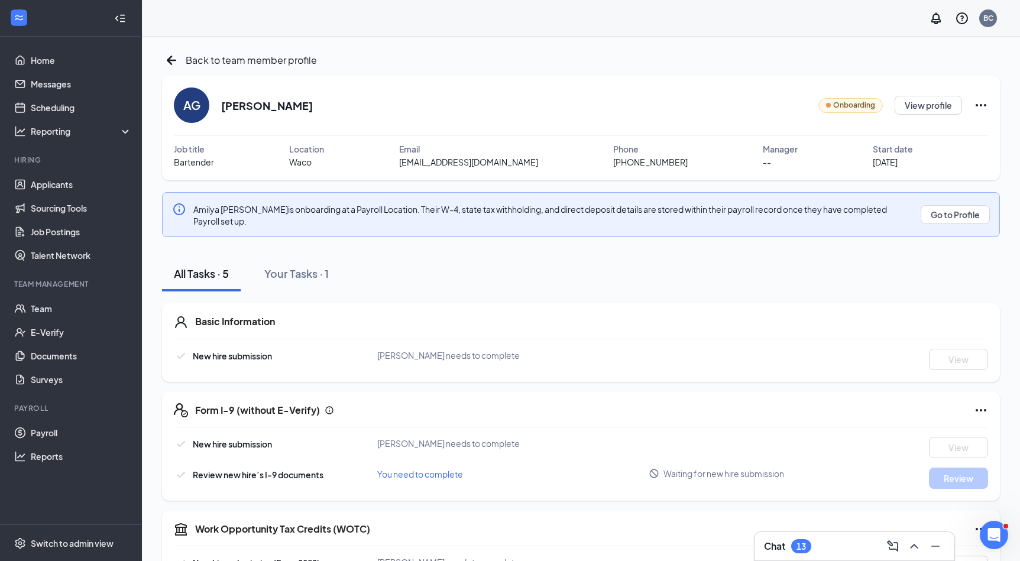
click at [979, 104] on icon "Ellipses" at bounding box center [981, 105] width 14 height 14
click at [913, 128] on div "Share onboarding link" at bounding box center [928, 133] width 169 height 12
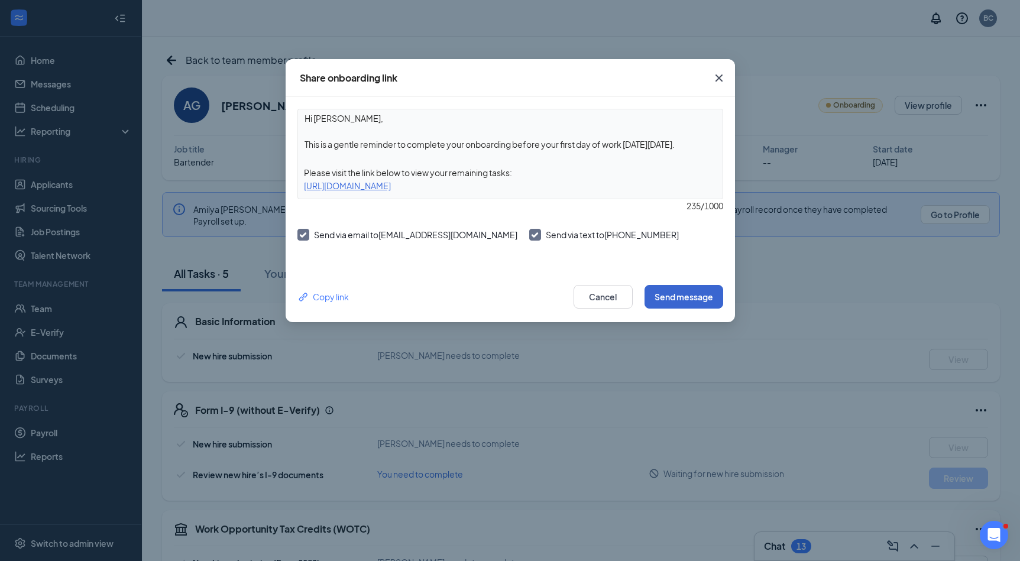
click at [673, 289] on button "Send message" at bounding box center [684, 297] width 79 height 24
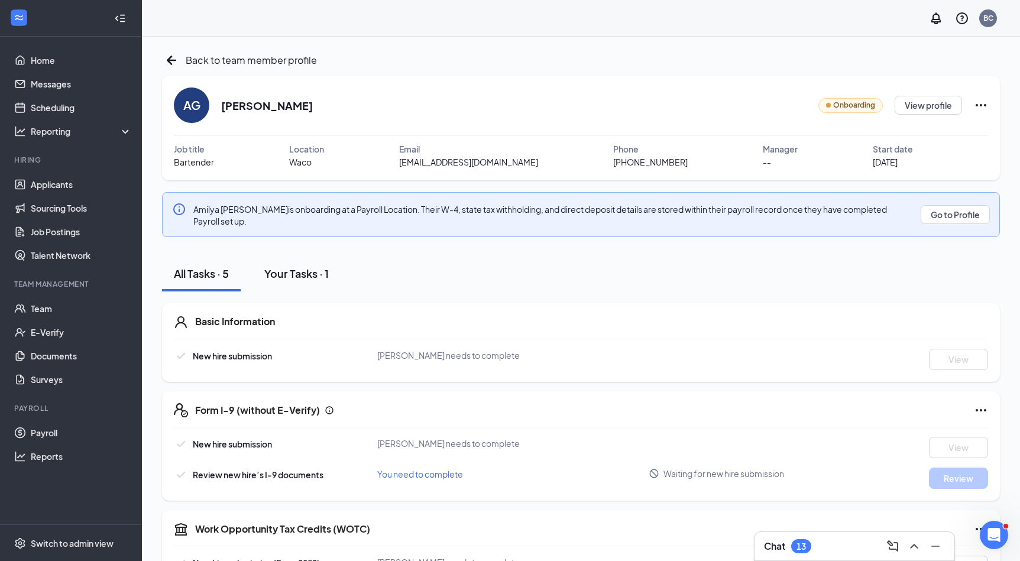
click at [312, 283] on button "Your Tasks · 1" at bounding box center [297, 273] width 88 height 35
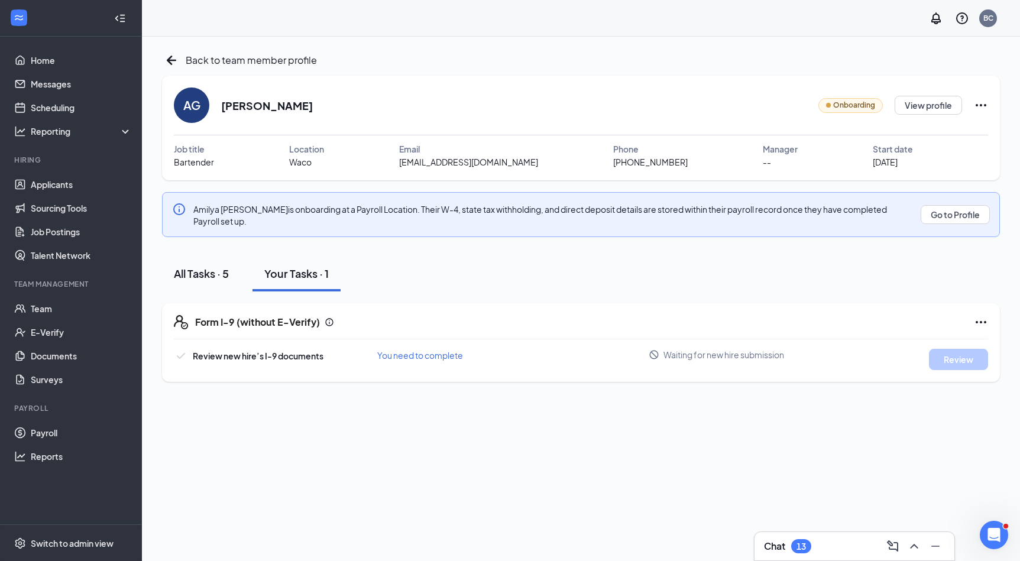
click at [196, 282] on button "All Tasks · 5" at bounding box center [201, 273] width 79 height 35
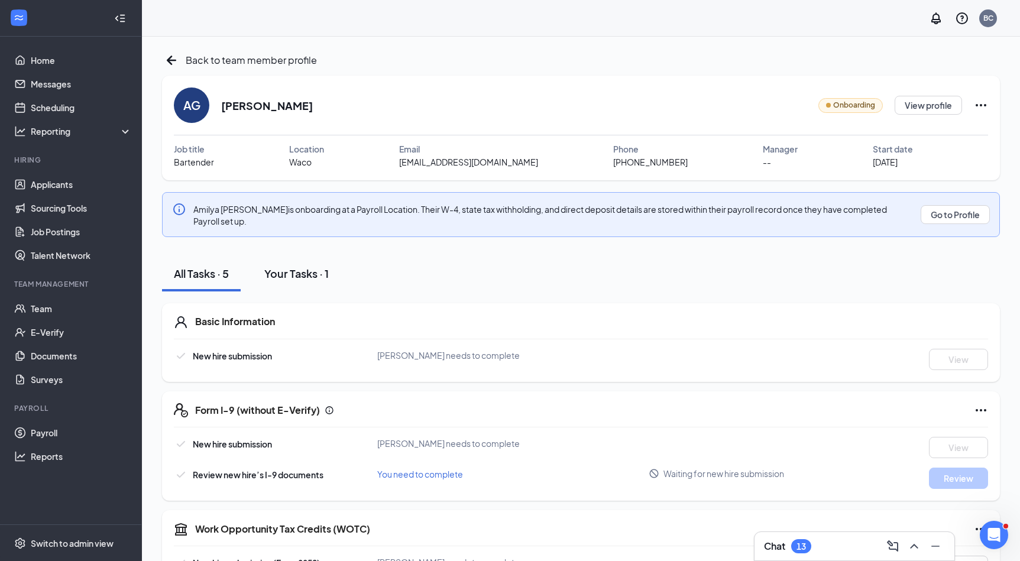
click at [300, 280] on div "Your Tasks · 1" at bounding box center [296, 273] width 64 height 15
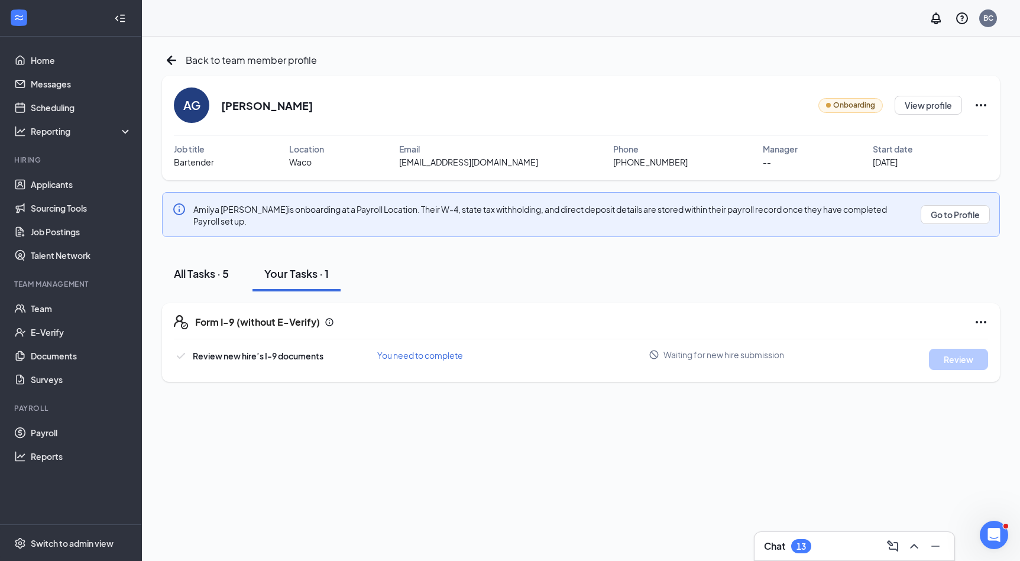
click at [182, 290] on button "All Tasks · 5" at bounding box center [201, 273] width 79 height 35
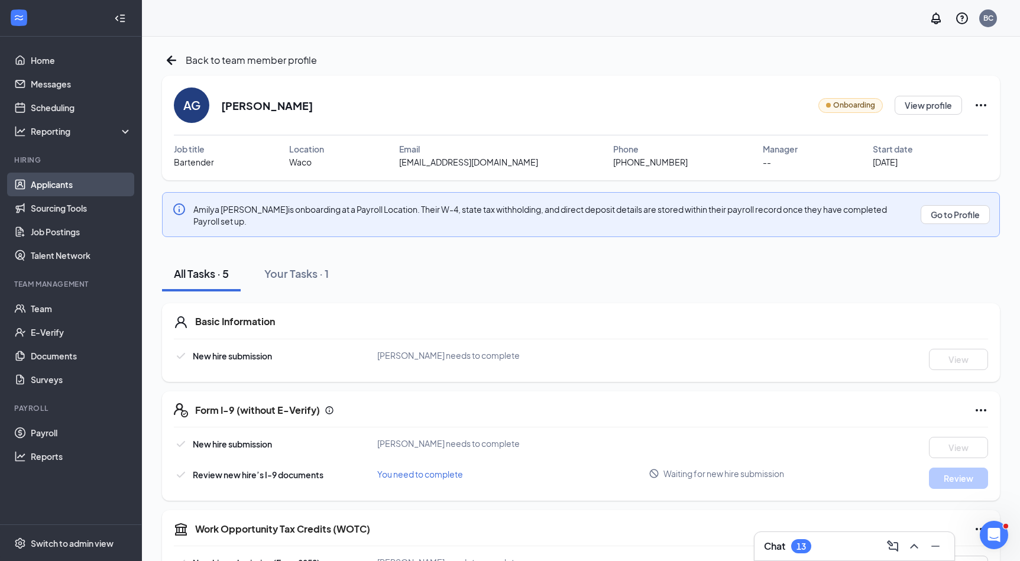
click at [62, 175] on link "Applicants" at bounding box center [81, 185] width 101 height 24
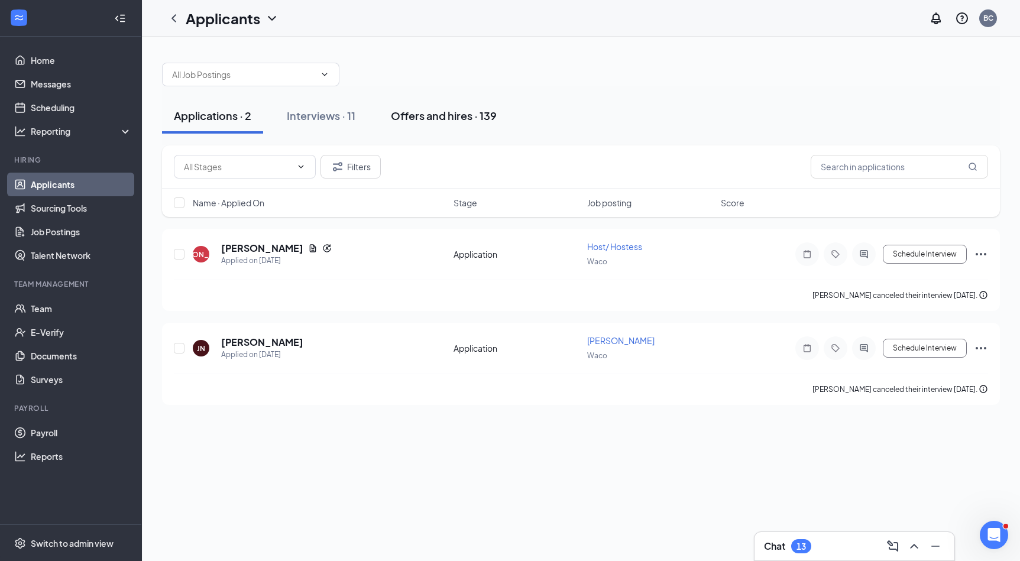
click at [413, 111] on div "Offers and hires · 139" at bounding box center [444, 115] width 106 height 15
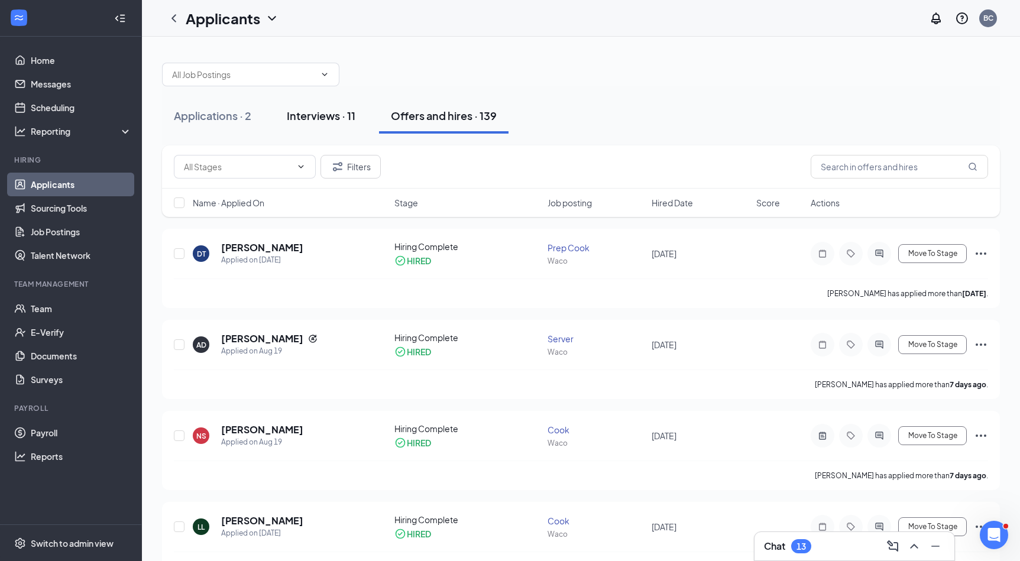
click at [338, 117] on div "Interviews · 11" at bounding box center [321, 115] width 69 height 15
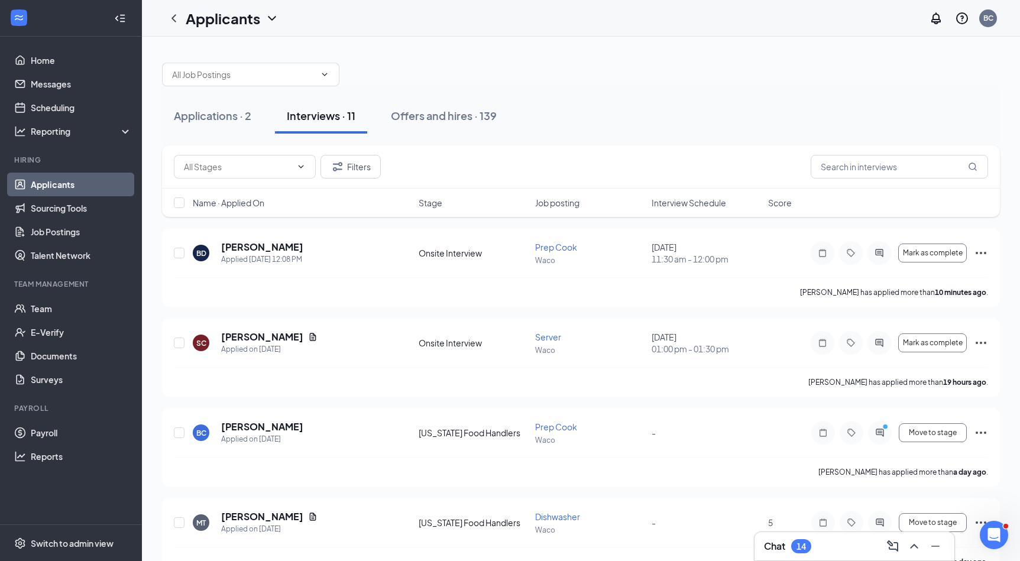
click at [803, 542] on div "14" at bounding box center [801, 547] width 9 height 10
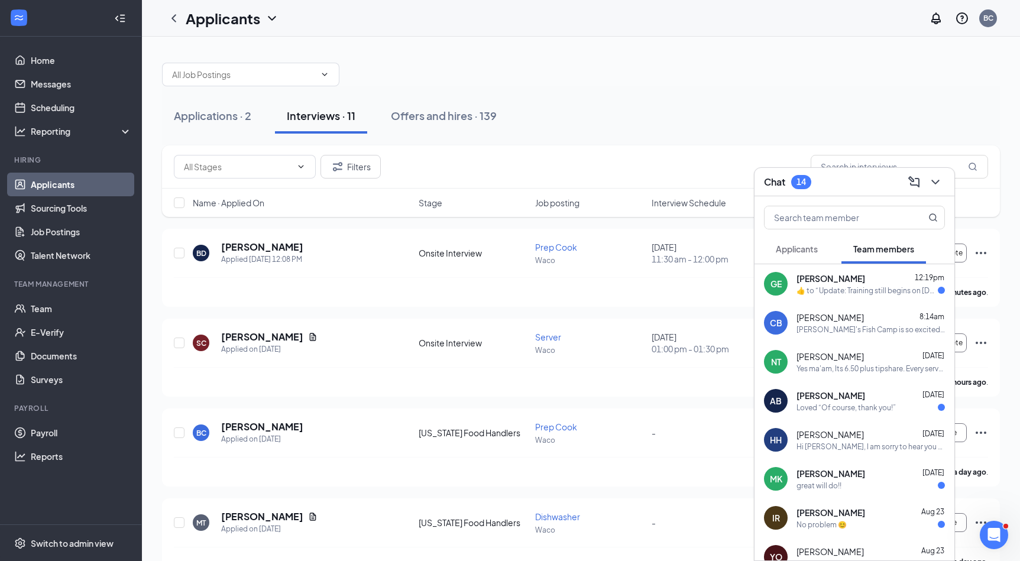
click at [821, 288] on div "​👍​ to “ Update: Training still begins on [DATE]! We are currently working on a…" at bounding box center [867, 291] width 141 height 10
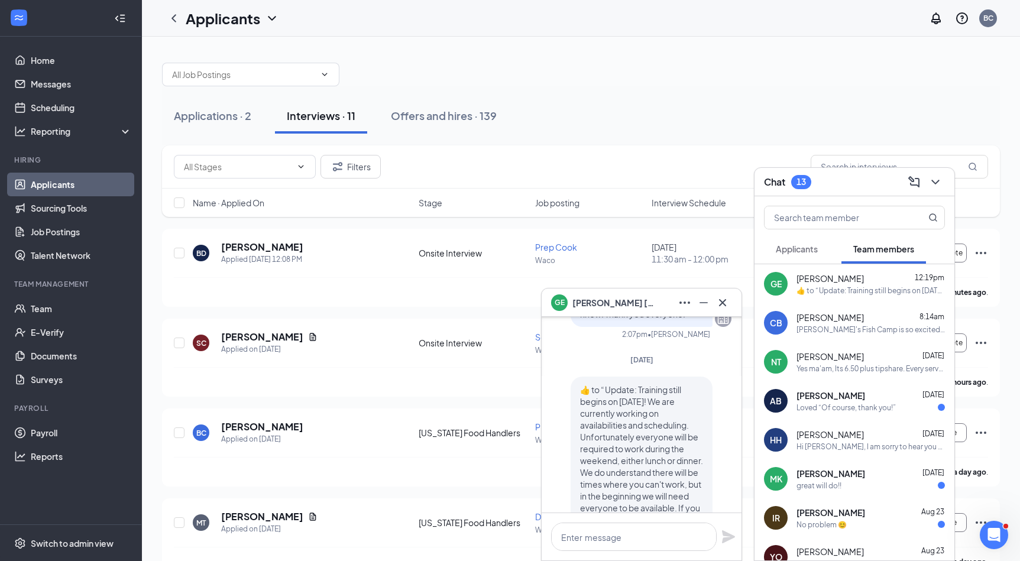
scroll to position [-234, 0]
click at [852, 316] on div "[PERSON_NAME] 8:14am" at bounding box center [871, 318] width 148 height 12
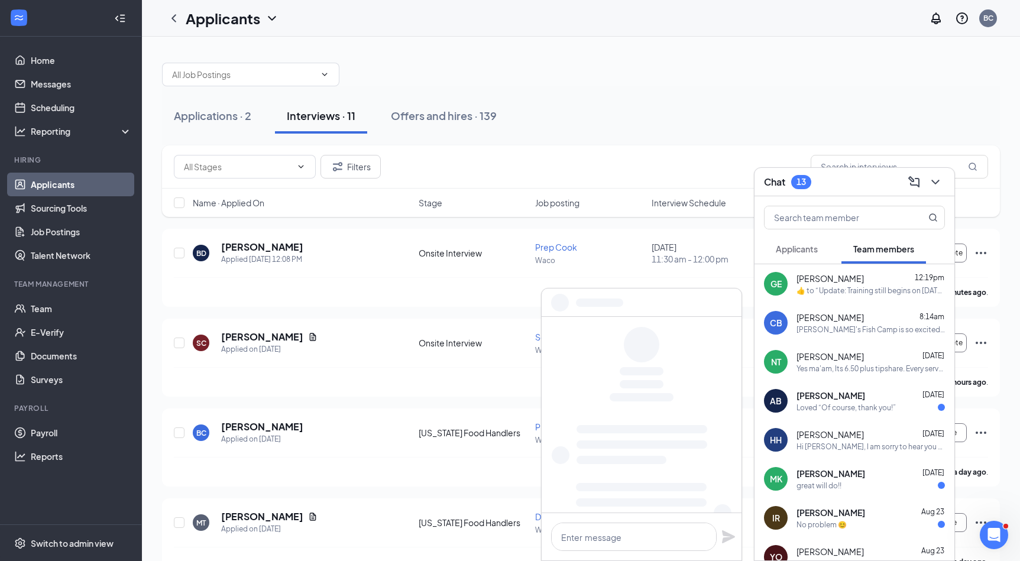
scroll to position [0, 0]
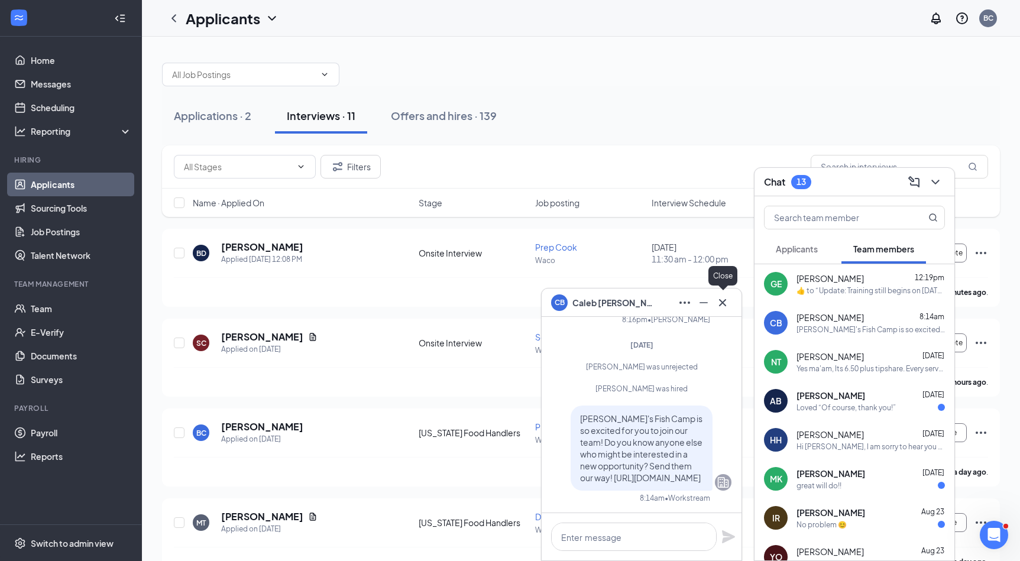
click at [729, 304] on icon "Cross" at bounding box center [723, 303] width 14 height 14
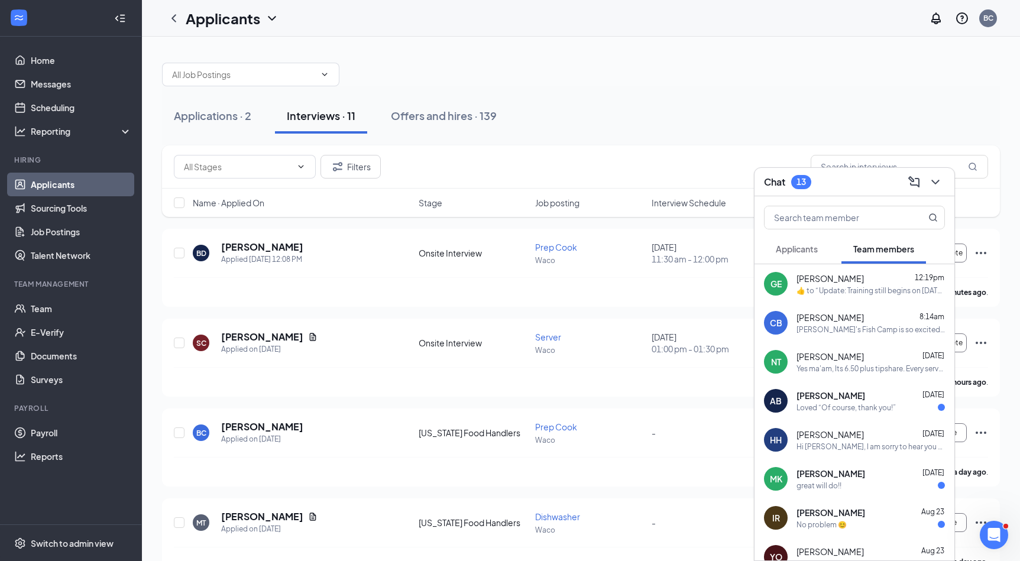
click at [841, 363] on div "[PERSON_NAME] [DATE] Yes ma'am, Its 6.50 plus tipshare. Every server pays out 4…" at bounding box center [871, 362] width 148 height 23
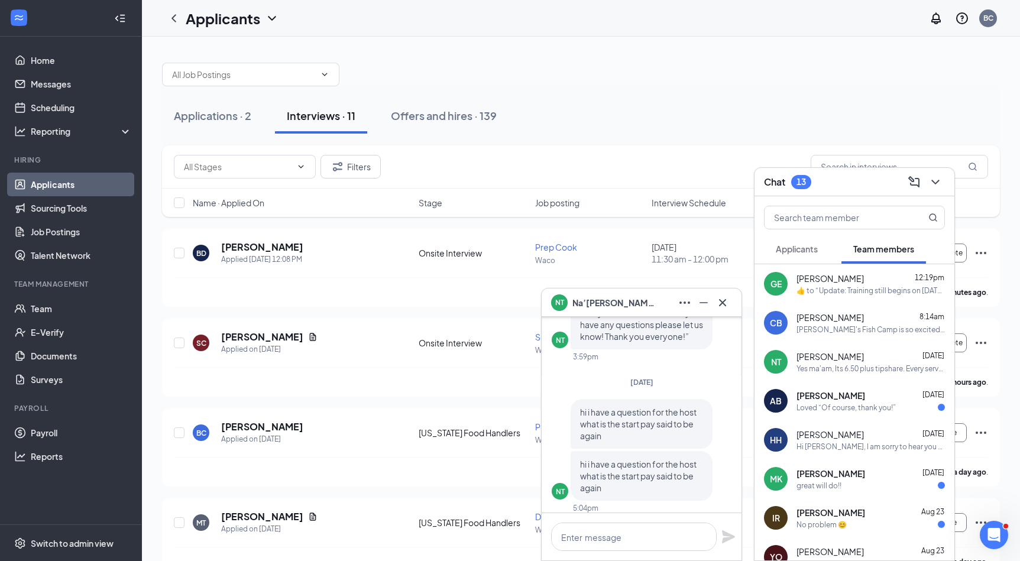
scroll to position [-167, 0]
click at [717, 300] on icon "Cross" at bounding box center [723, 303] width 14 height 14
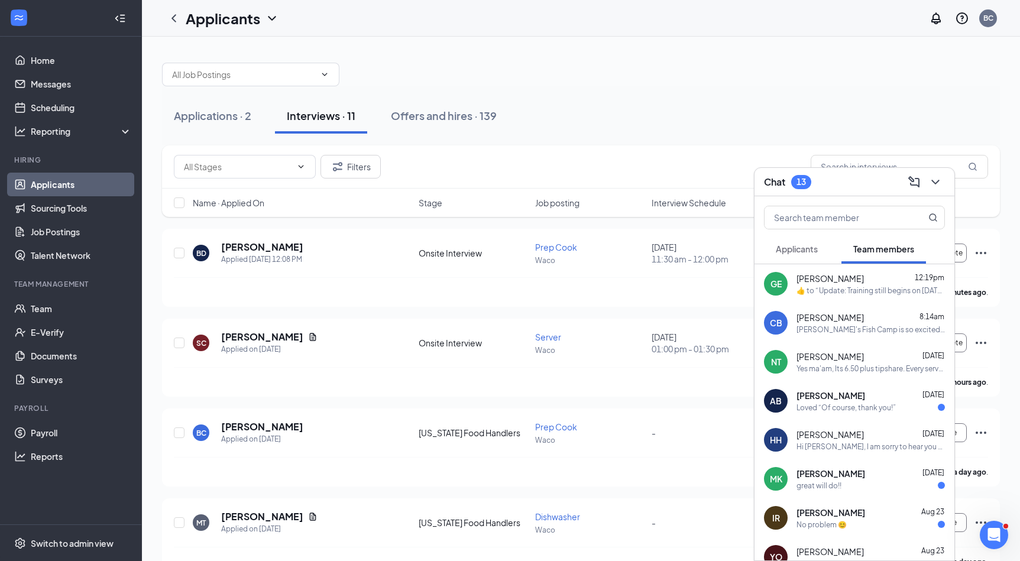
click at [851, 388] on div "AB [PERSON_NAME] [DATE] Loved “Of course, thank you!”" at bounding box center [855, 401] width 200 height 39
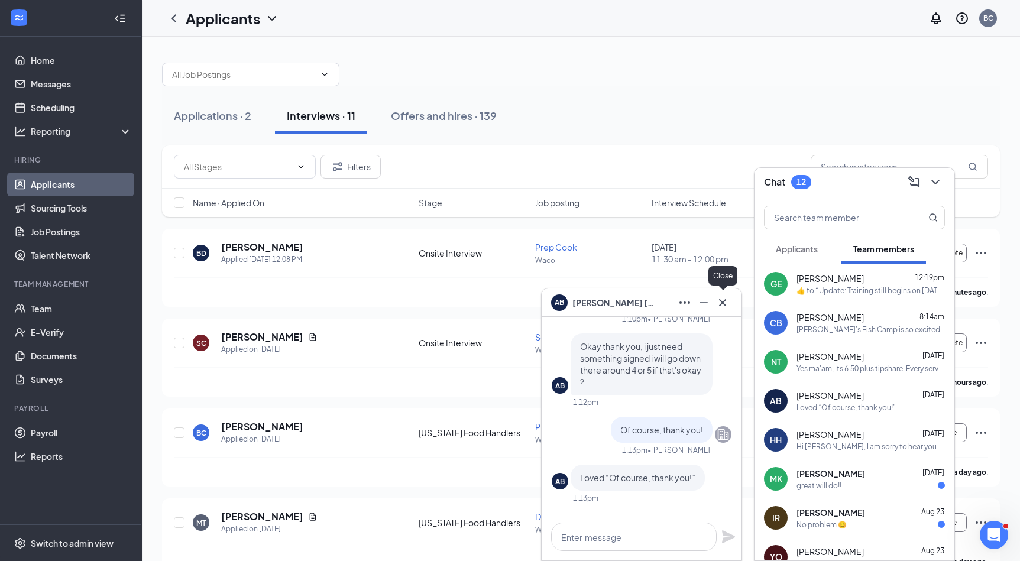
click at [728, 305] on icon "Cross" at bounding box center [723, 303] width 14 height 14
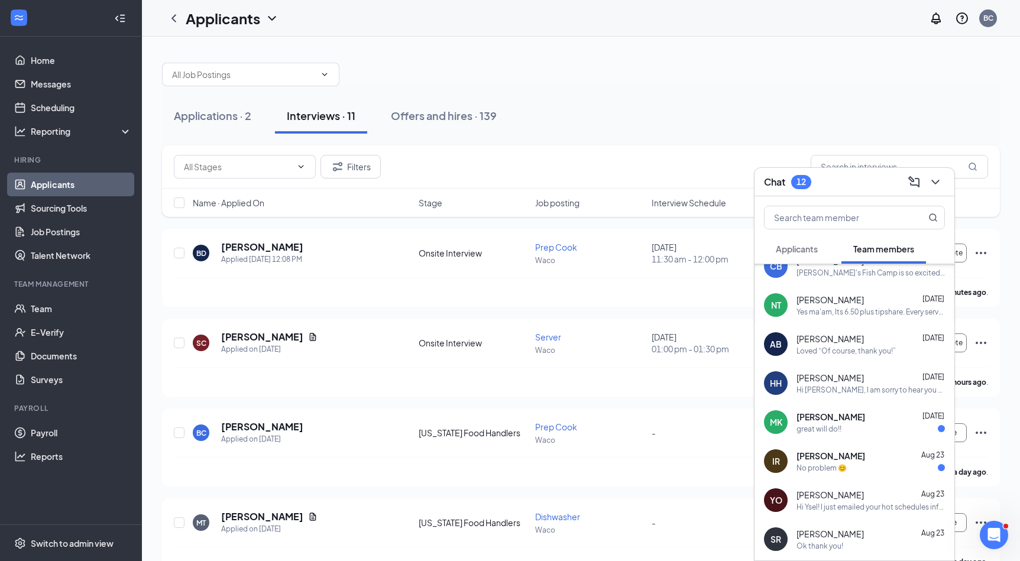
scroll to position [60, 0]
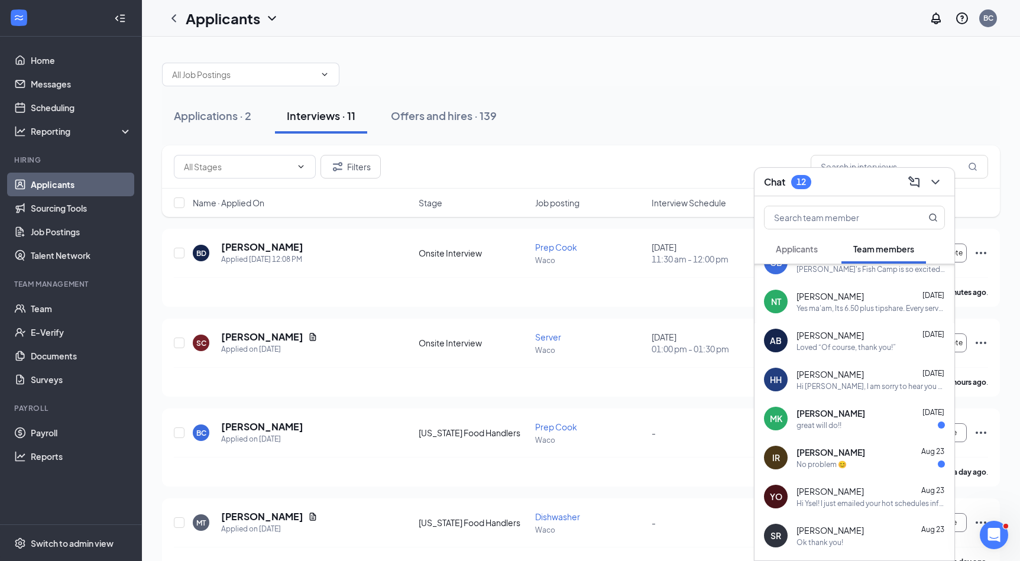
click at [873, 408] on div "[PERSON_NAME] [DATE]" at bounding box center [871, 414] width 148 height 12
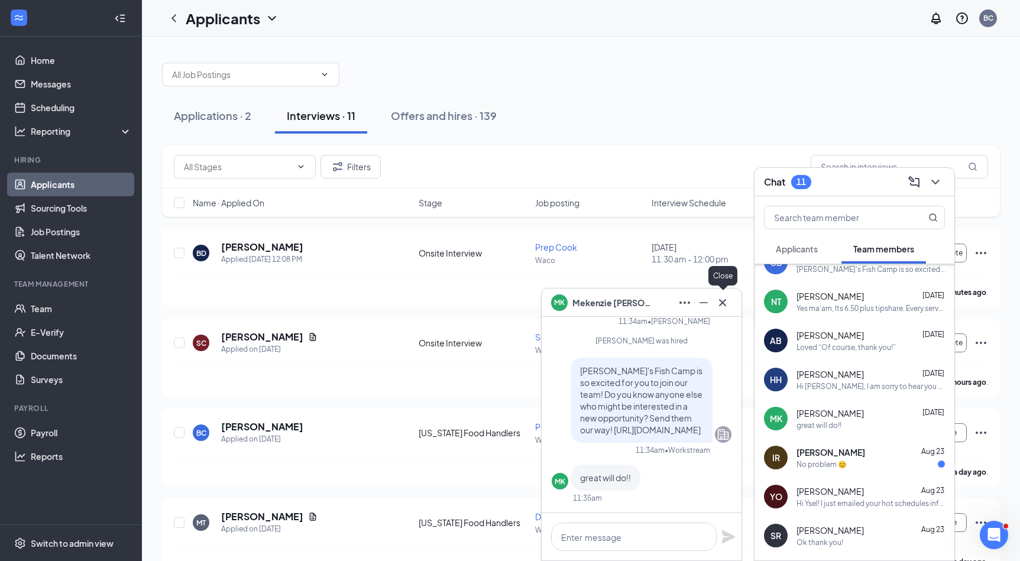
click at [725, 302] on icon "Cross" at bounding box center [723, 303] width 14 height 14
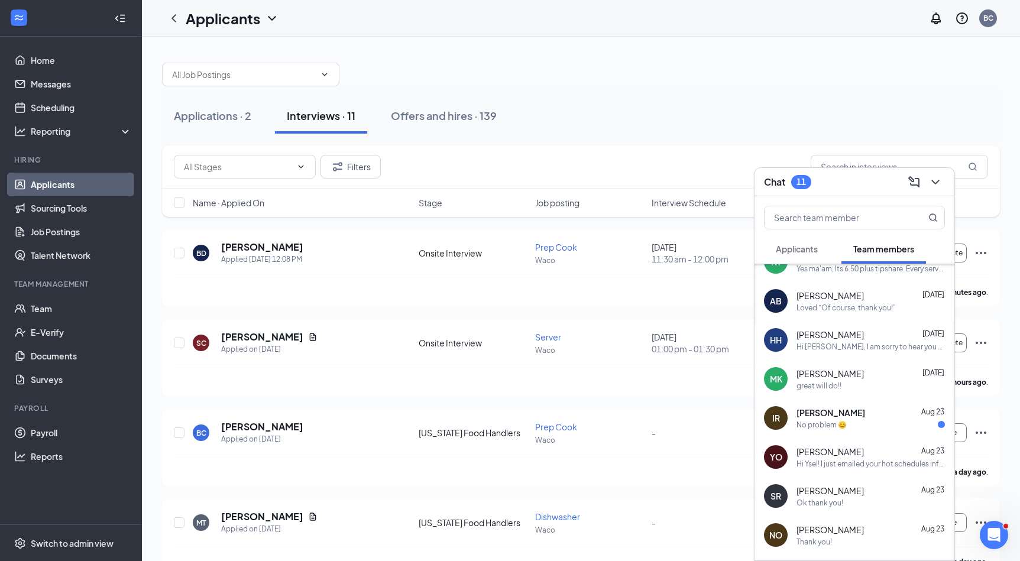
scroll to position [101, 0]
click at [940, 182] on icon "ChevronDown" at bounding box center [936, 182] width 14 height 14
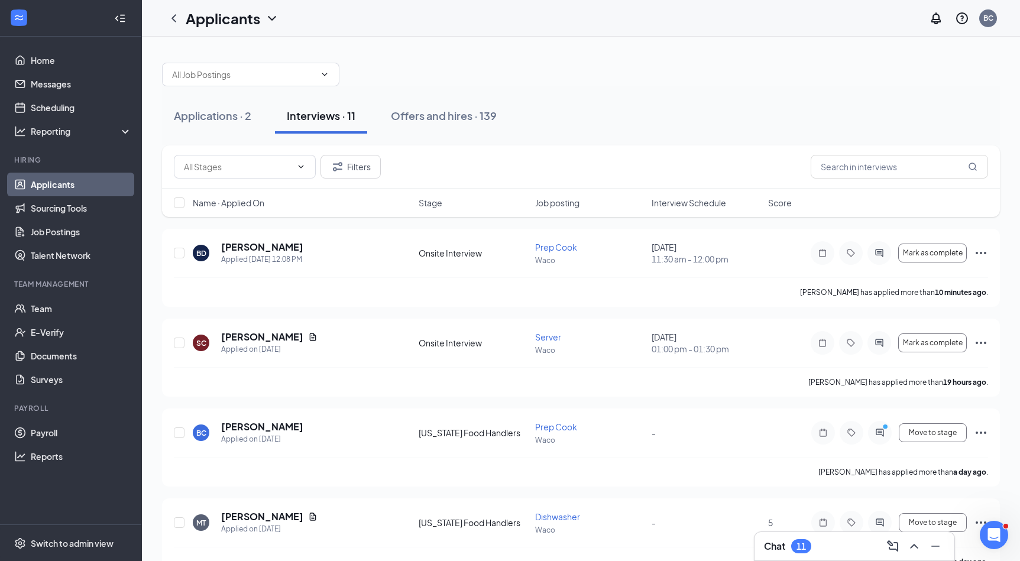
scroll to position [0, 0]
click at [312, 72] on input "text" at bounding box center [243, 74] width 143 height 13
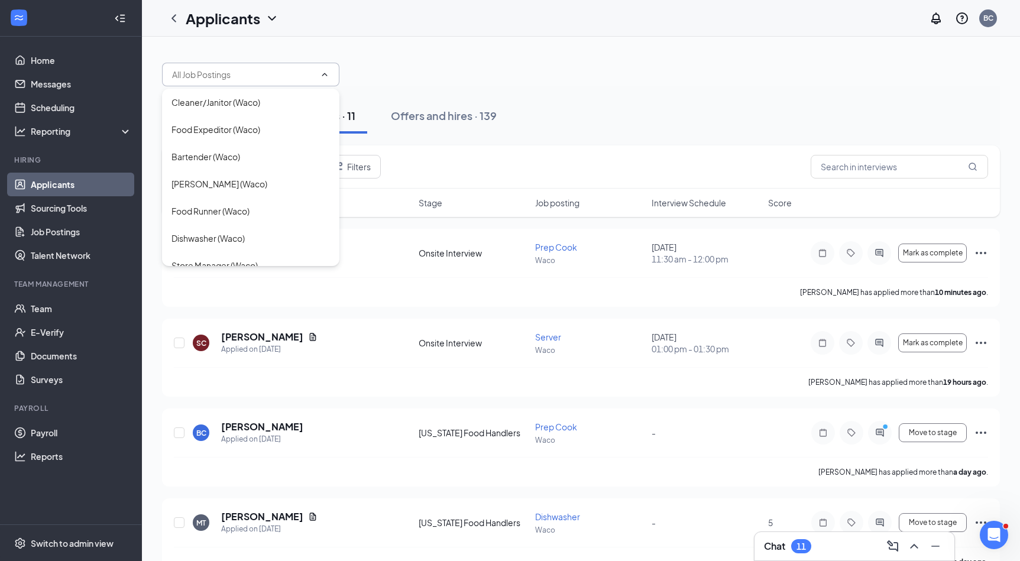
click at [521, 70] on div at bounding box center [581, 68] width 838 height 35
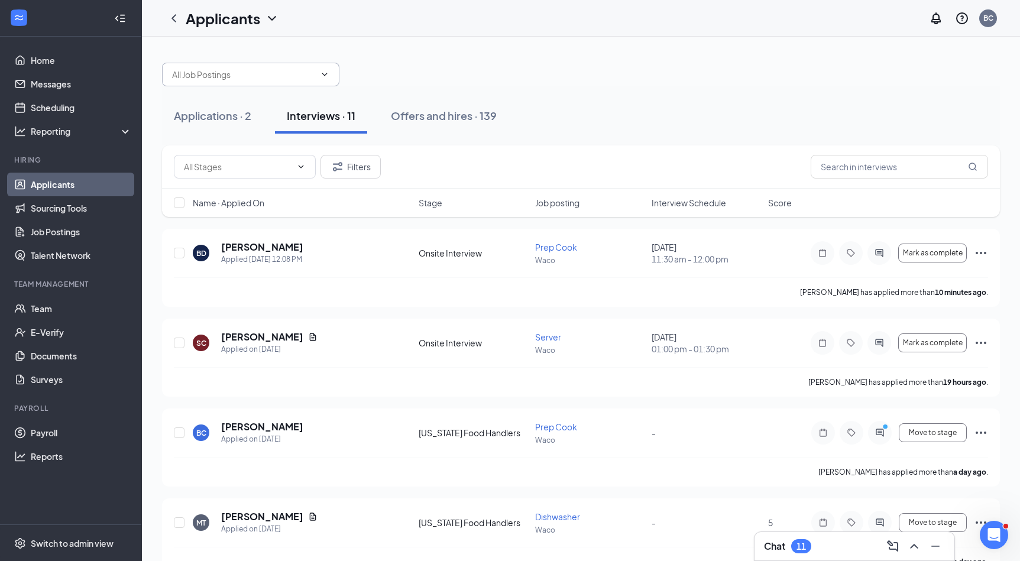
click at [299, 76] on input "text" at bounding box center [243, 74] width 143 height 13
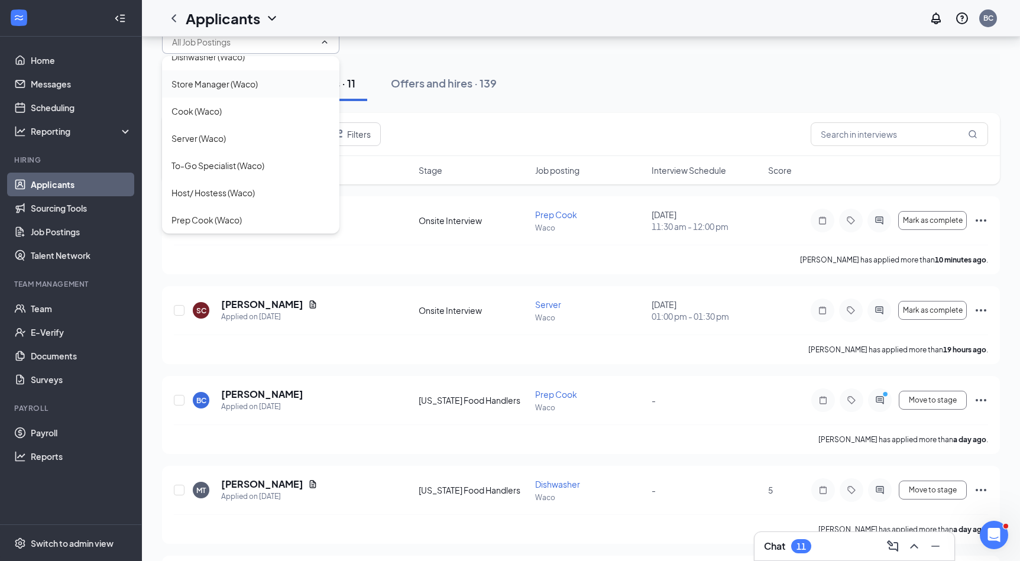
scroll to position [38, 0]
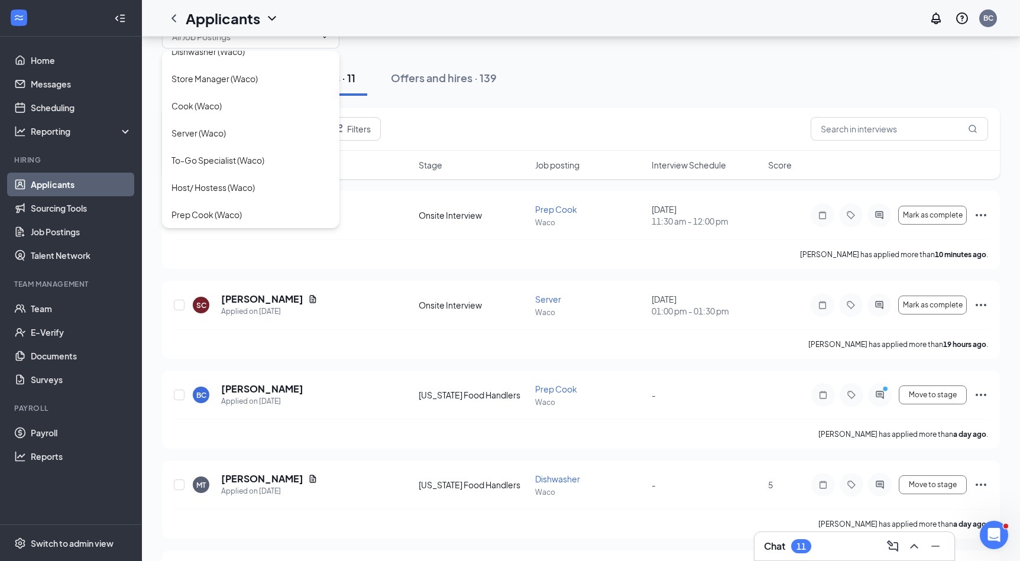
click at [449, 50] on div "Applications · 2 Interviews · 11 Offers and hires · 139" at bounding box center [581, 78] width 838 height 59
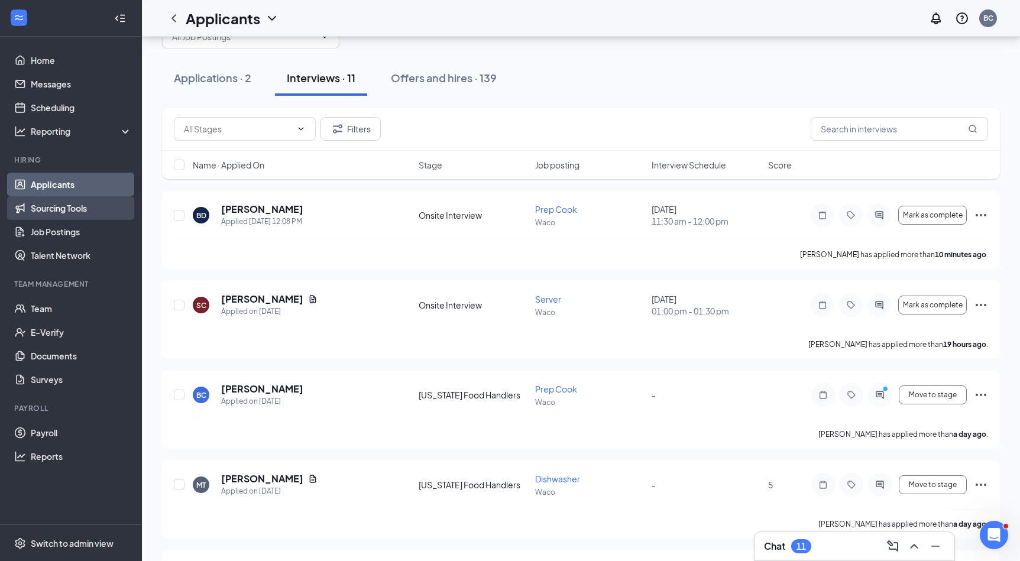
click at [114, 206] on link "Sourcing Tools" at bounding box center [81, 208] width 101 height 24
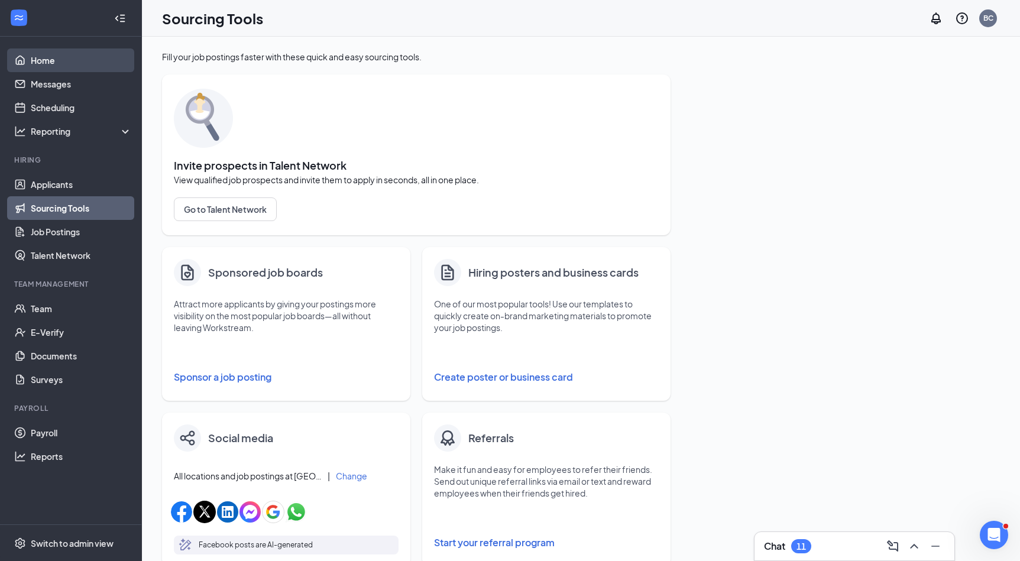
click at [89, 70] on link "Home" at bounding box center [81, 61] width 101 height 24
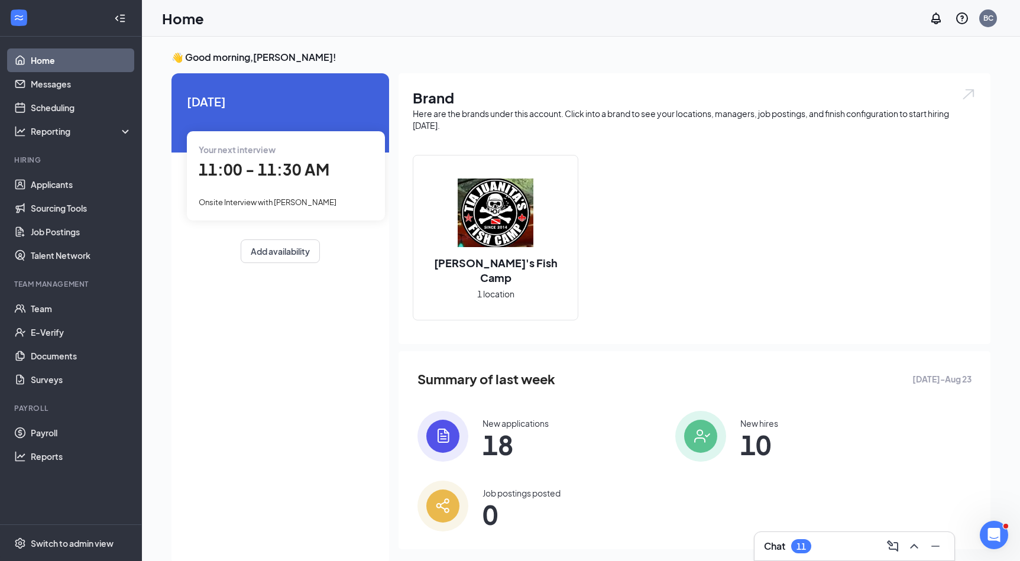
click at [817, 546] on div "Chat 11" at bounding box center [854, 546] width 181 height 19
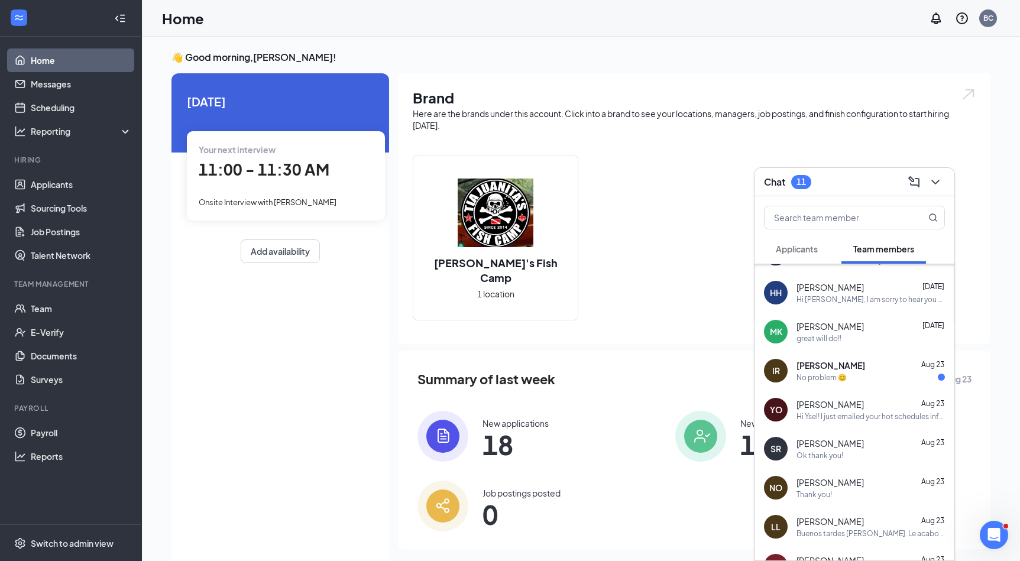
scroll to position [167, 0]
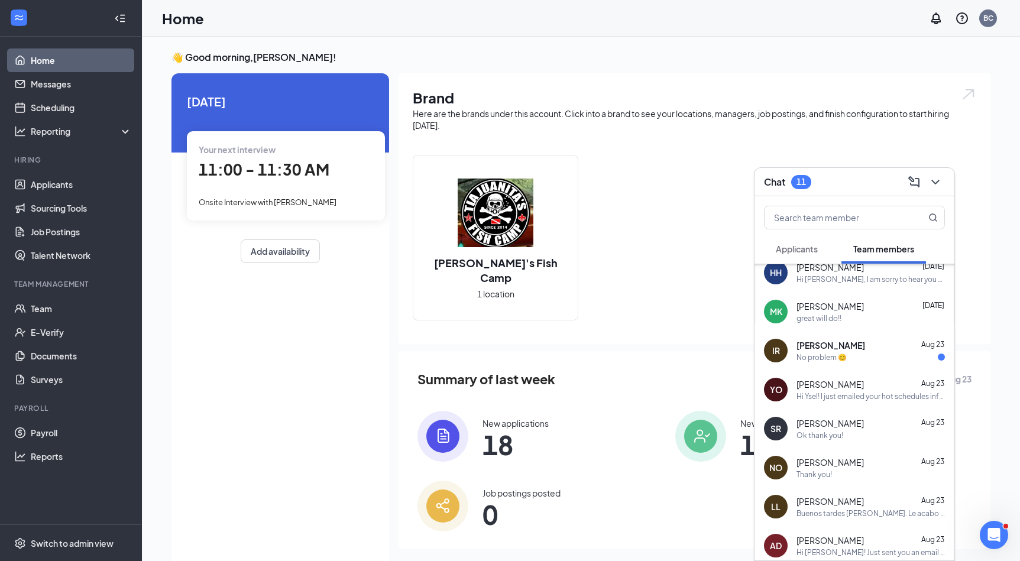
click at [859, 342] on span "[PERSON_NAME]" at bounding box center [831, 346] width 69 height 12
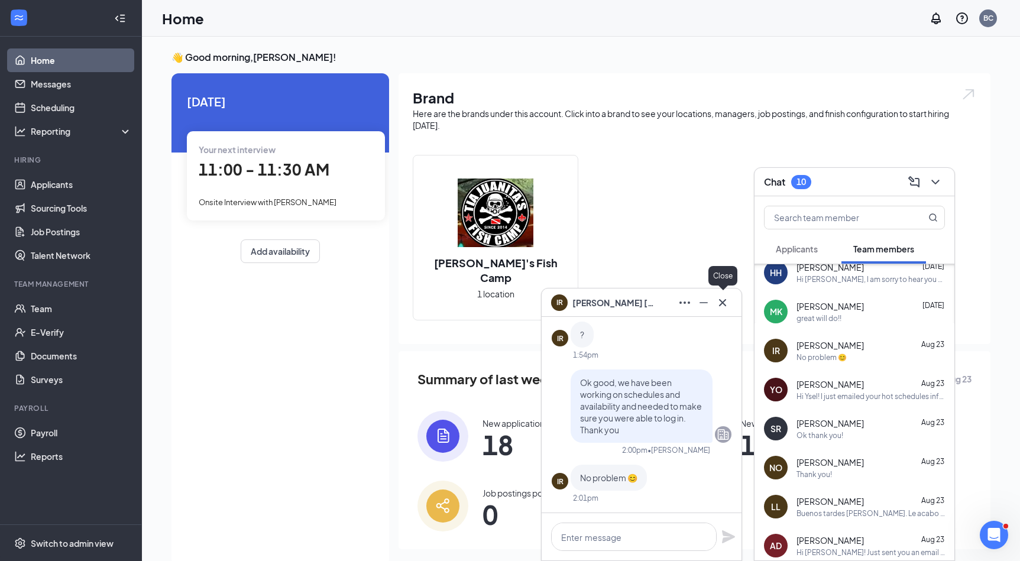
click at [720, 296] on icon "Cross" at bounding box center [723, 303] width 14 height 14
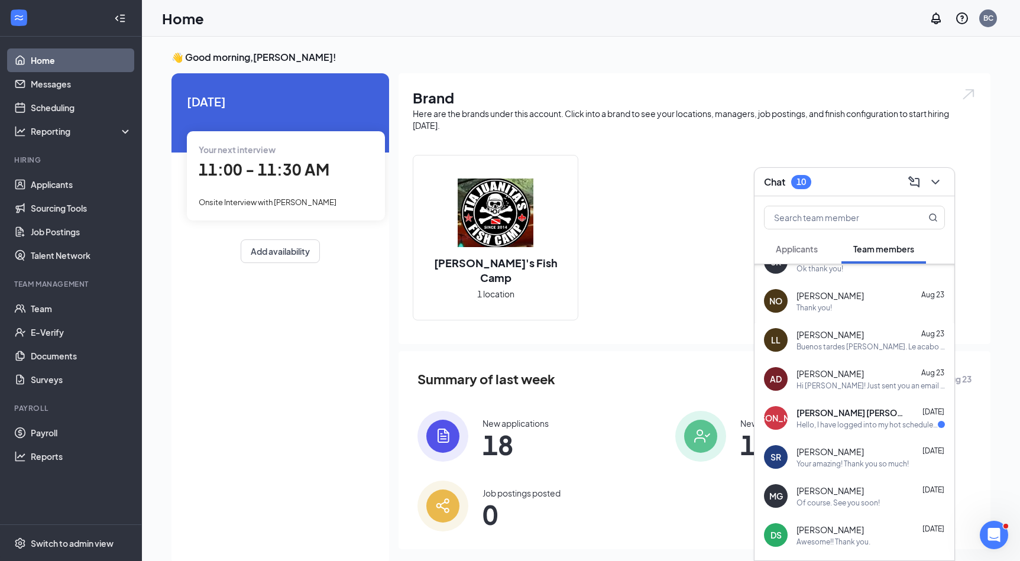
scroll to position [337, 0]
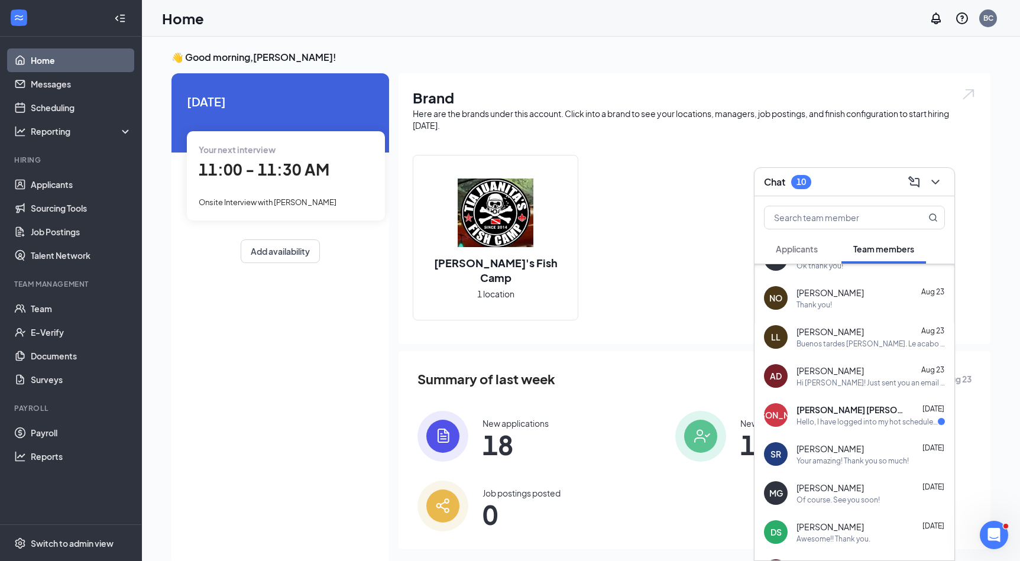
click at [847, 411] on span "[PERSON_NAME] [PERSON_NAME]" at bounding box center [850, 410] width 106 height 12
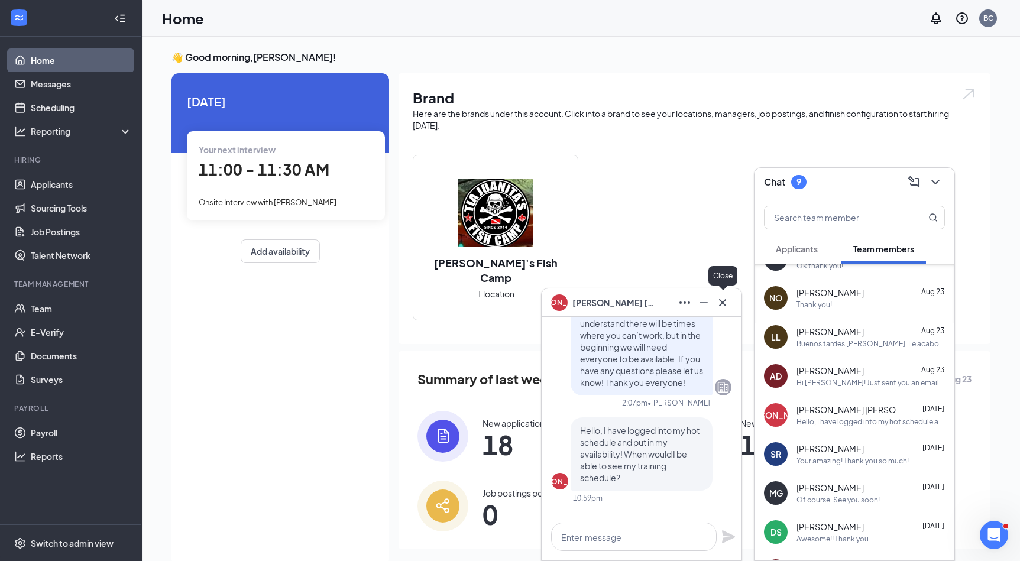
click at [725, 306] on icon "Cross" at bounding box center [723, 303] width 14 height 14
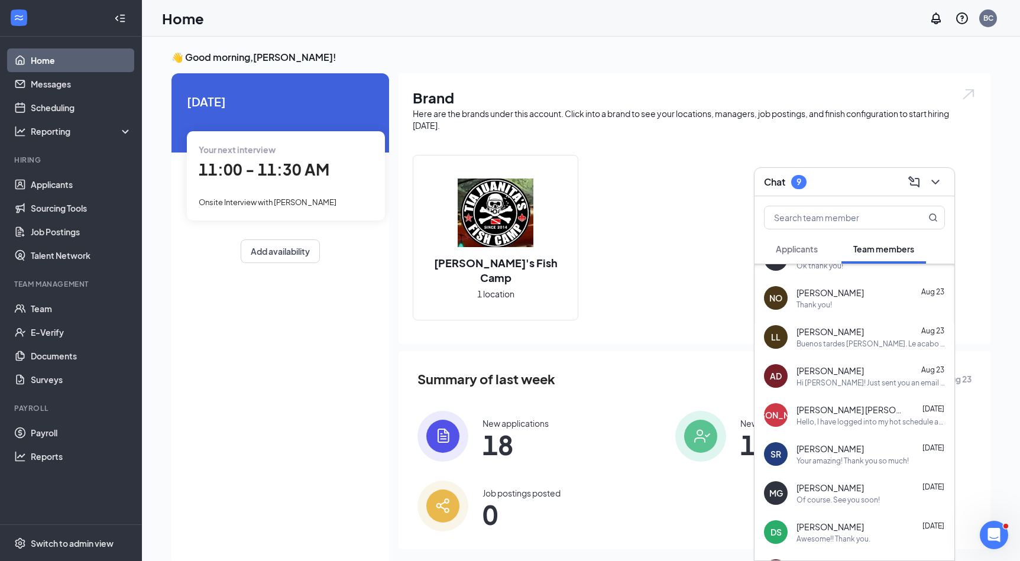
click at [812, 254] on div "Applicants" at bounding box center [797, 249] width 42 height 12
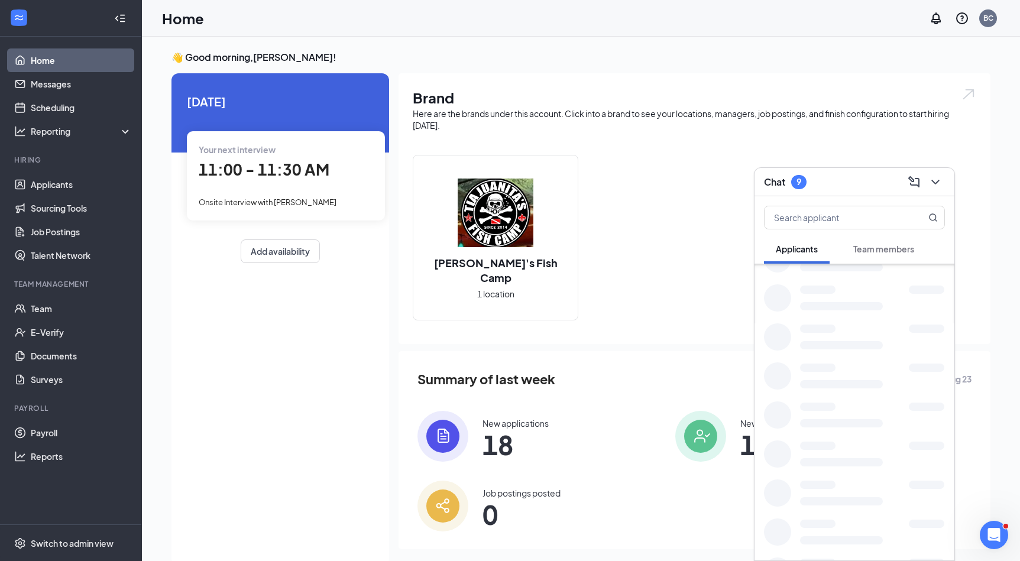
scroll to position [0, 0]
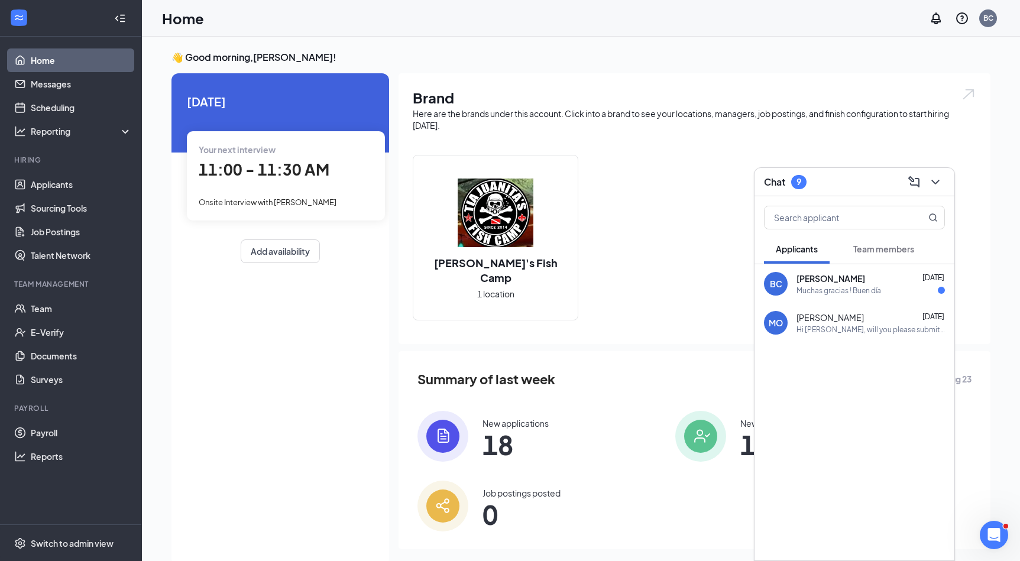
click at [843, 286] on div "Muchas gracias ! Buen día" at bounding box center [839, 291] width 85 height 10
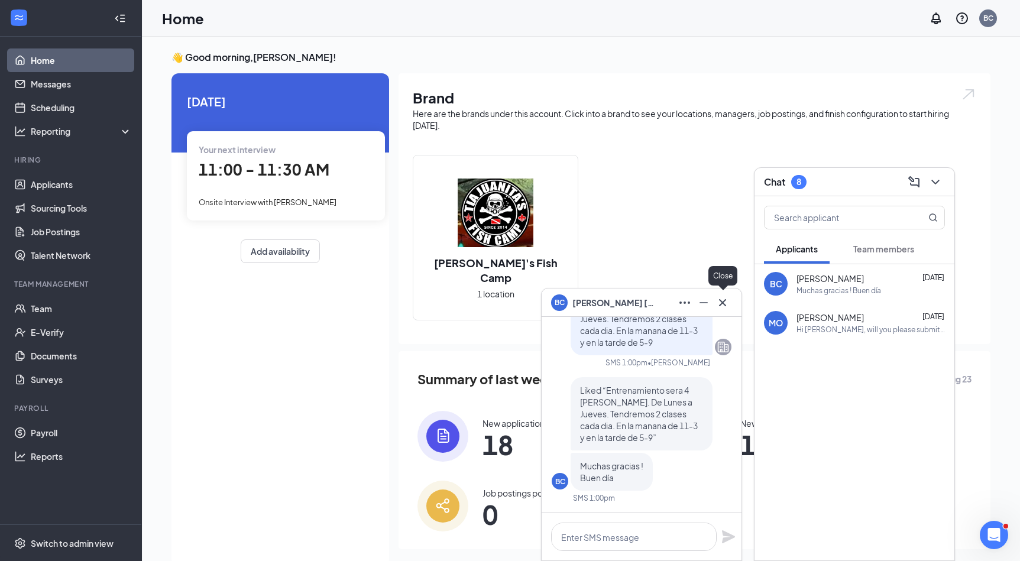
click at [725, 306] on icon "Cross" at bounding box center [723, 303] width 14 height 14
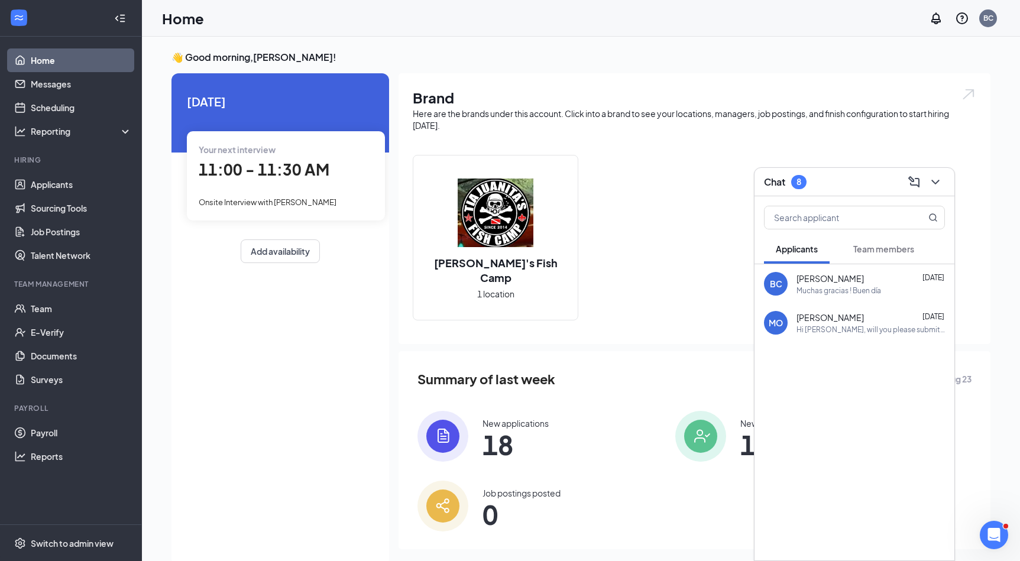
click at [833, 331] on div "Hi [PERSON_NAME], will you please submit your food handlers and TABC through th…" at bounding box center [871, 330] width 148 height 10
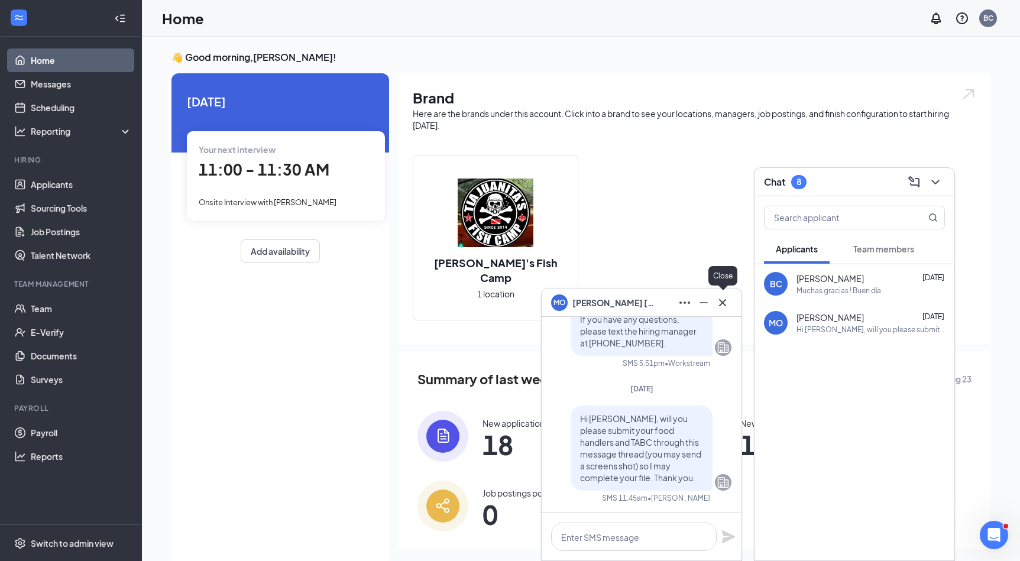
click at [720, 303] on icon "Cross" at bounding box center [723, 303] width 14 height 14
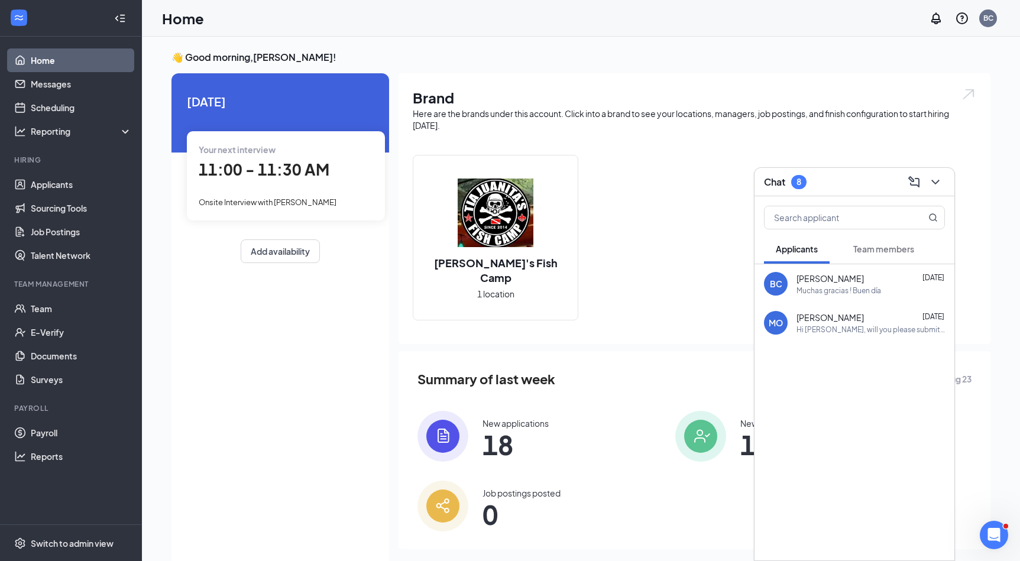
click at [875, 251] on span "Team members" at bounding box center [884, 249] width 61 height 11
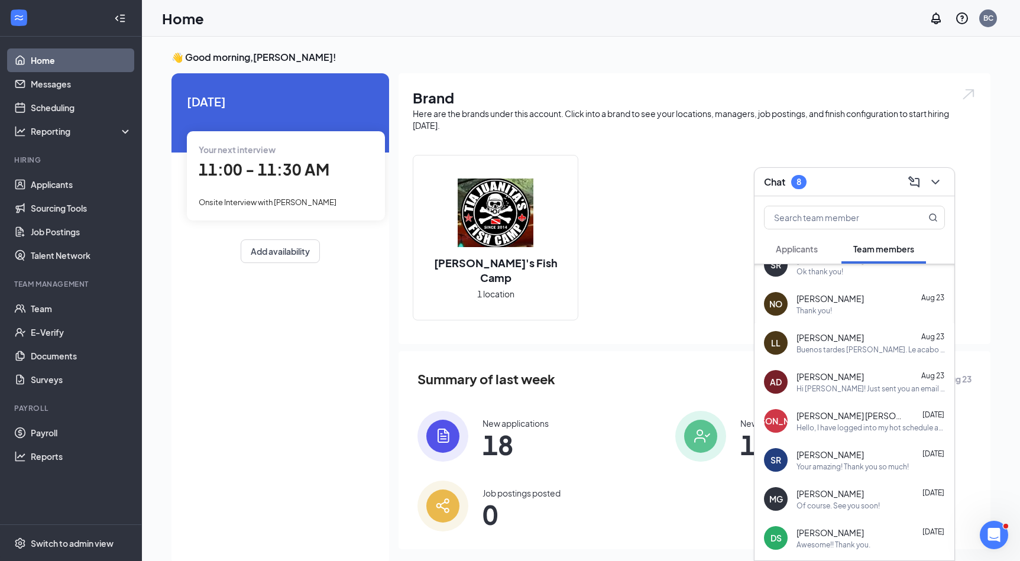
scroll to position [344, 0]
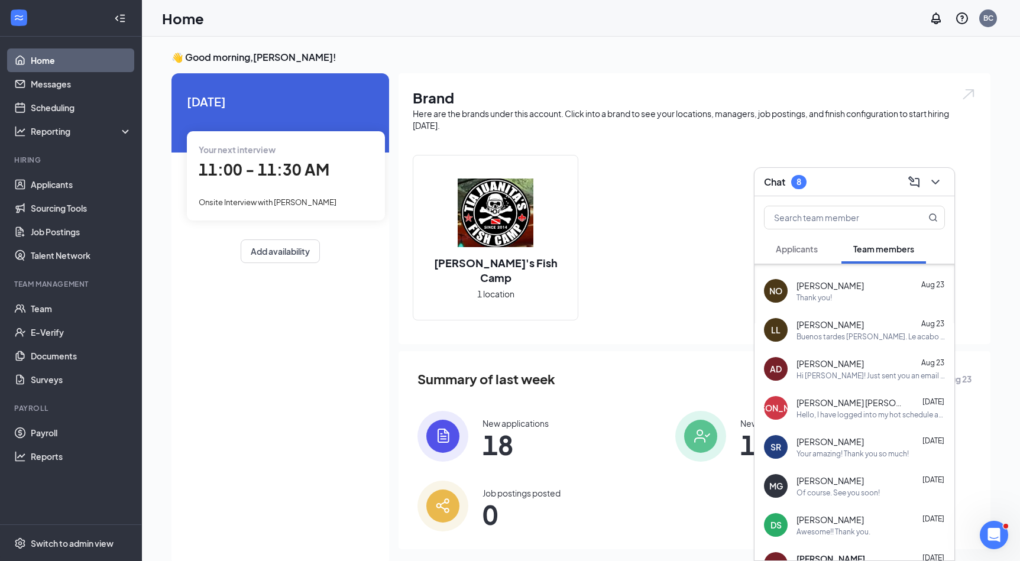
click at [802, 177] on div "8" at bounding box center [799, 182] width 5 height 10
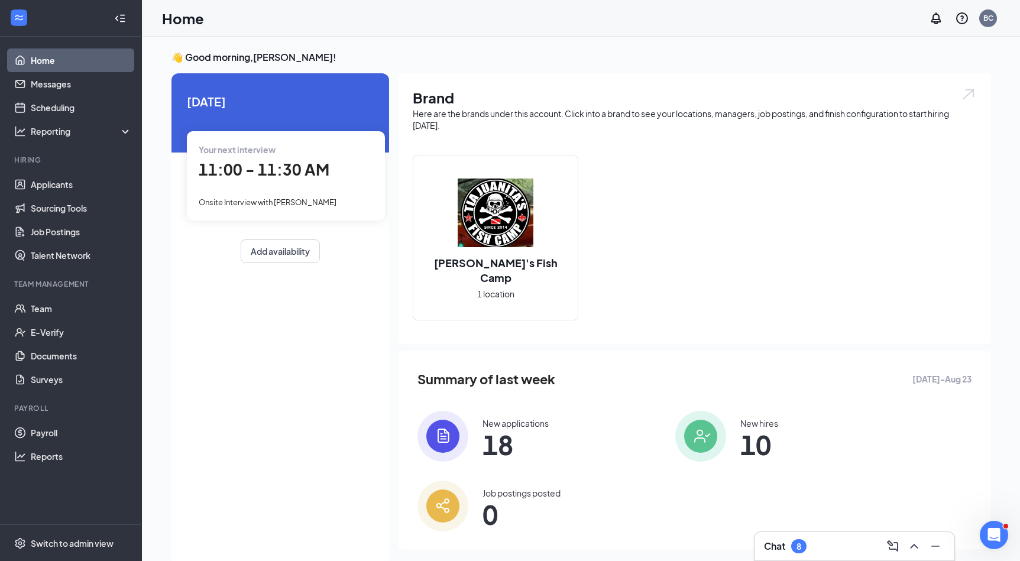
scroll to position [0, 0]
click at [816, 538] on div "Chat 8" at bounding box center [854, 546] width 181 height 19
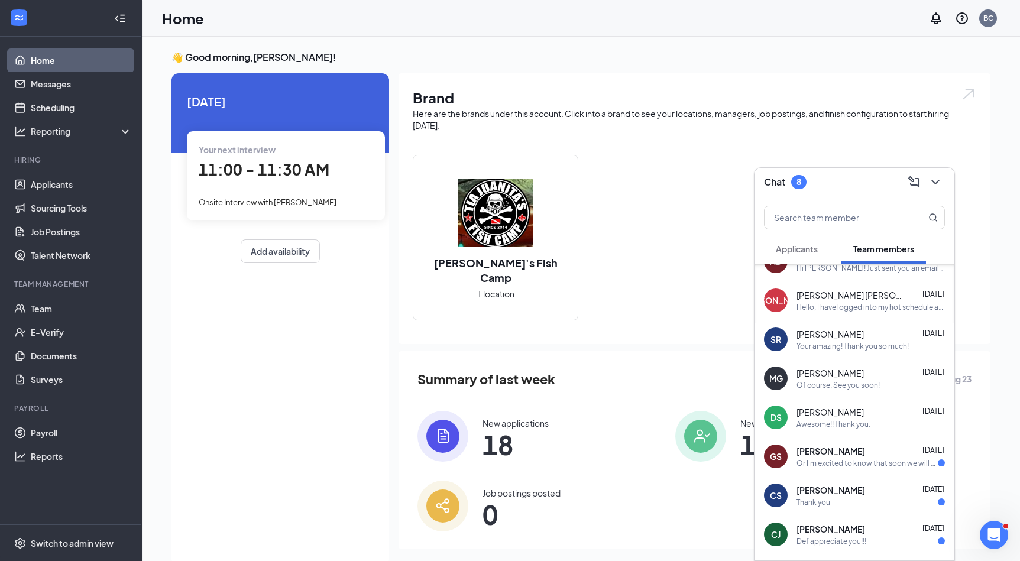
scroll to position [454, 0]
click at [892, 458] on div "Or I'm excited to know that soon we will be working for the restoration days [P…" at bounding box center [867, 461] width 141 height 10
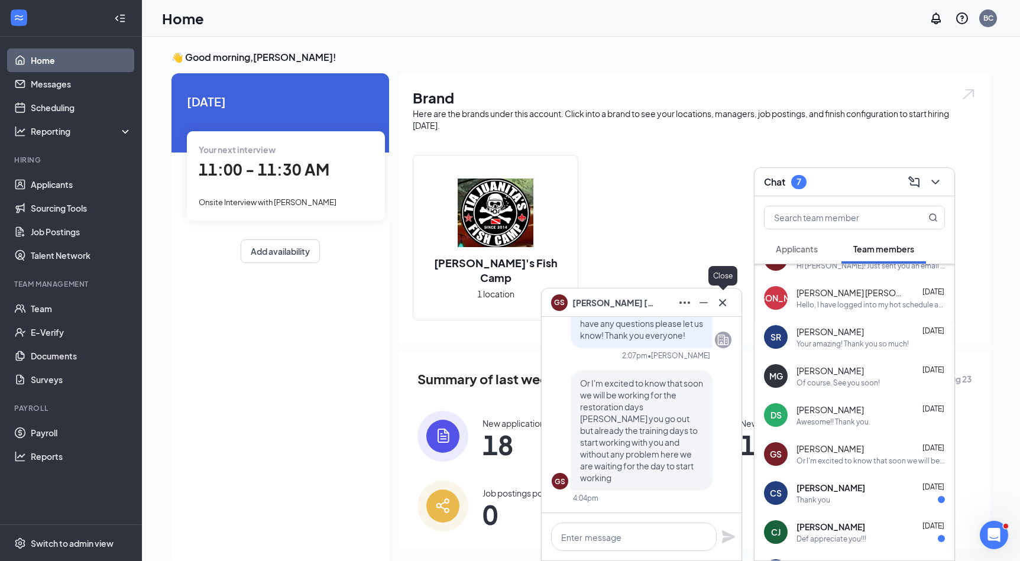
click at [722, 302] on icon "Cross" at bounding box center [722, 302] width 7 height 7
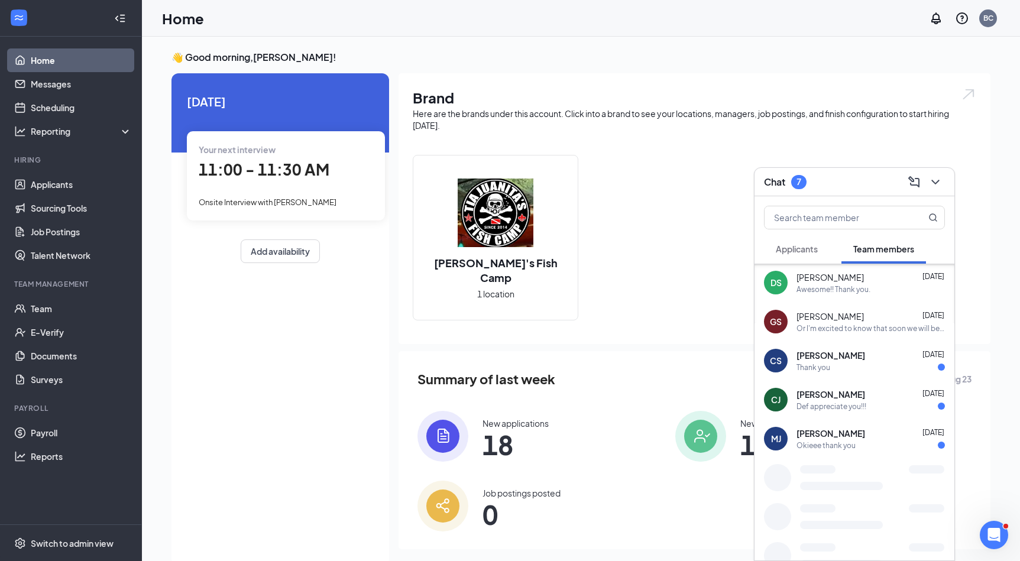
scroll to position [590, 0]
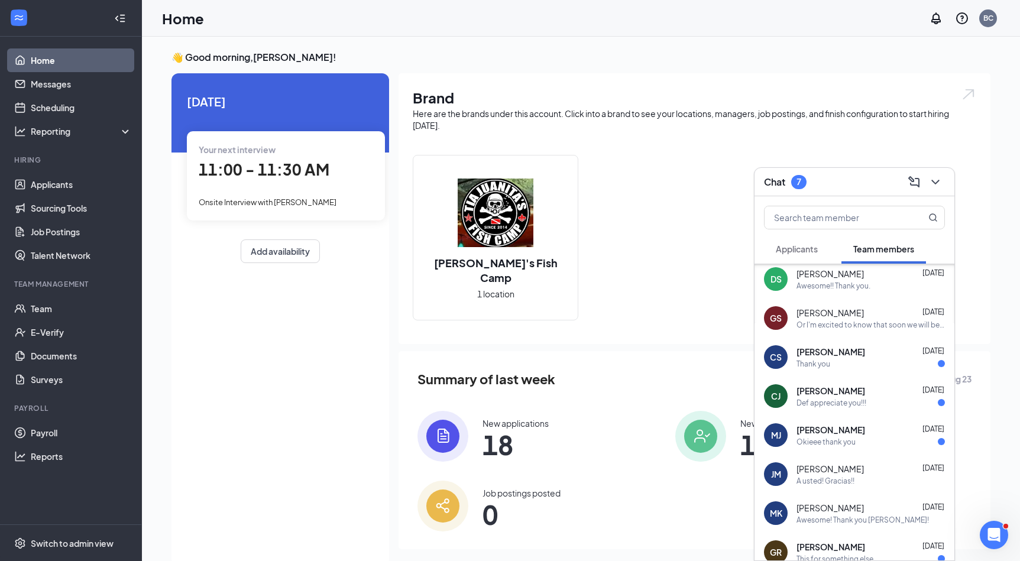
click at [867, 400] on div "Def appreciate you!!!" at bounding box center [832, 403] width 70 height 10
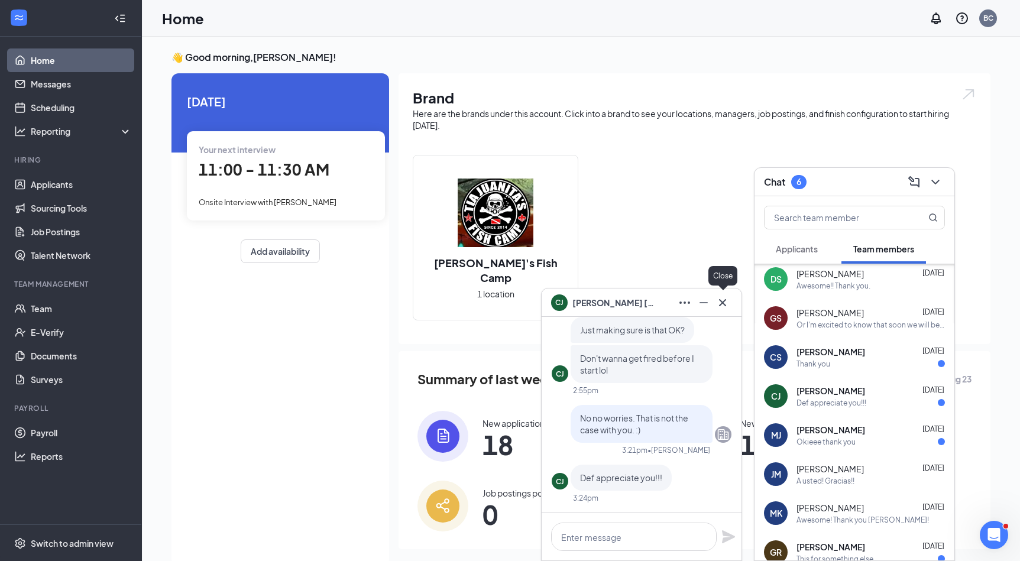
click at [720, 300] on icon "Cross" at bounding box center [723, 303] width 14 height 14
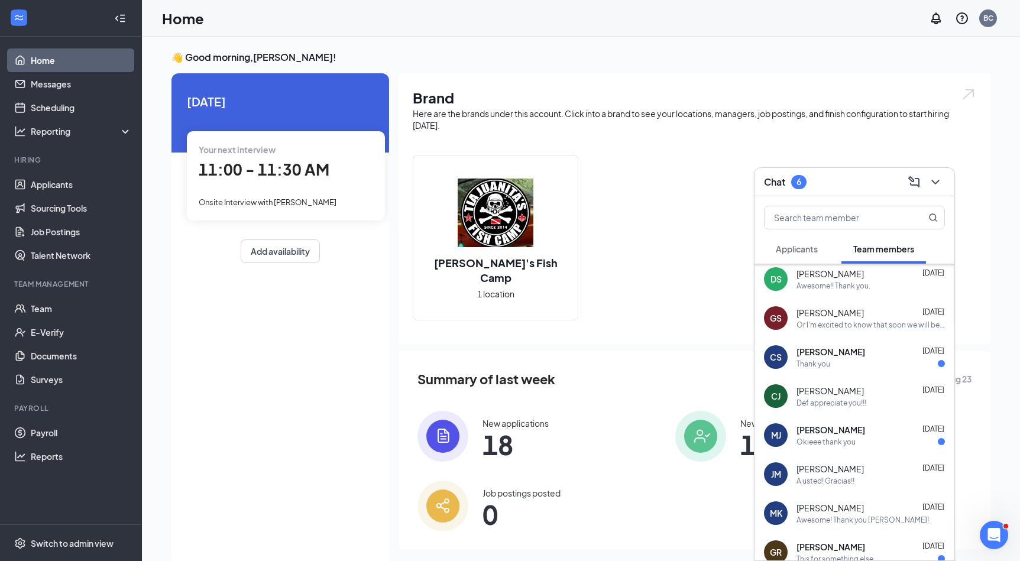
click at [851, 353] on span "[PERSON_NAME]" at bounding box center [831, 352] width 69 height 12
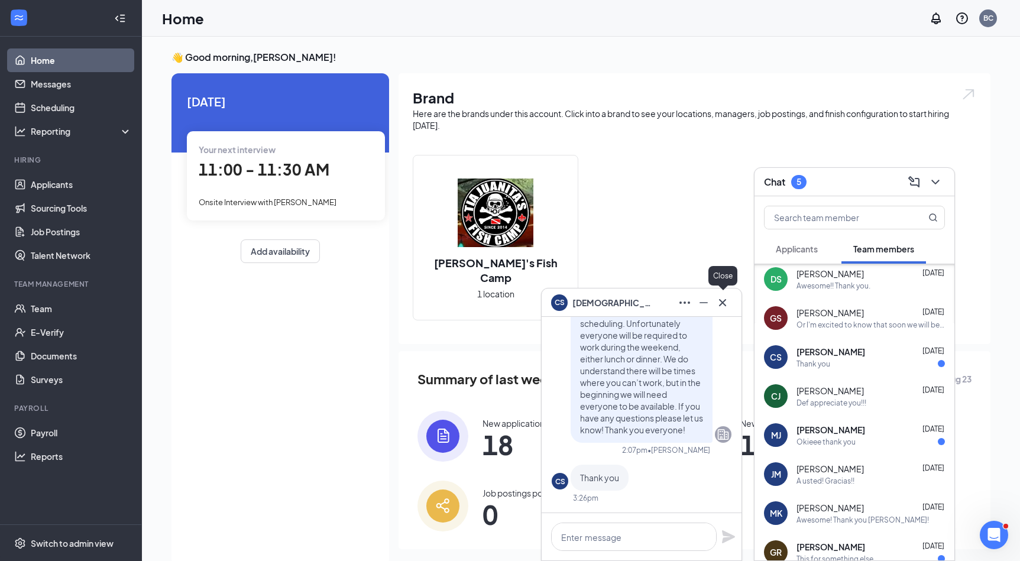
click at [725, 298] on icon "Cross" at bounding box center [723, 303] width 14 height 14
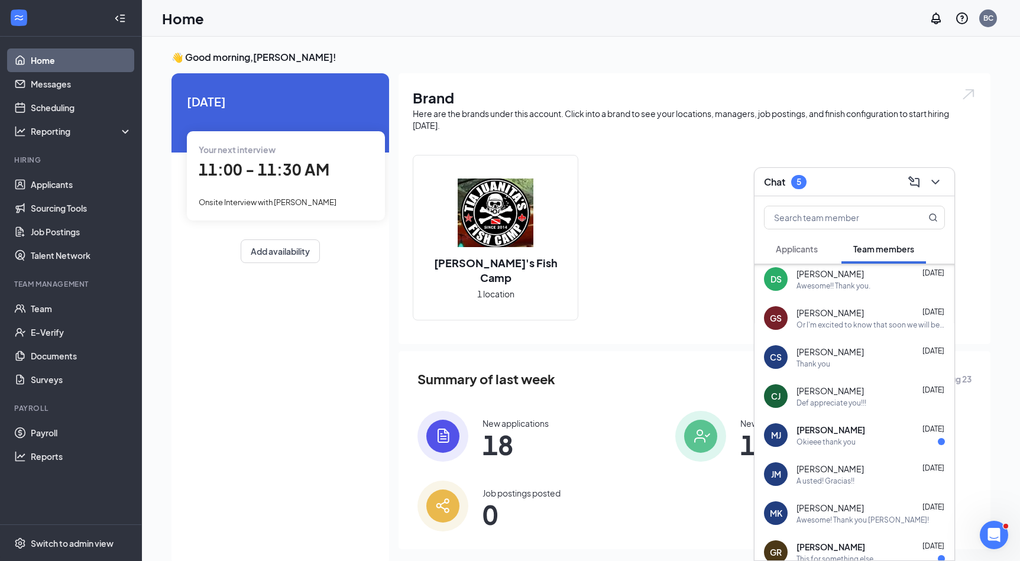
click at [846, 433] on span "[PERSON_NAME]" at bounding box center [831, 430] width 69 height 12
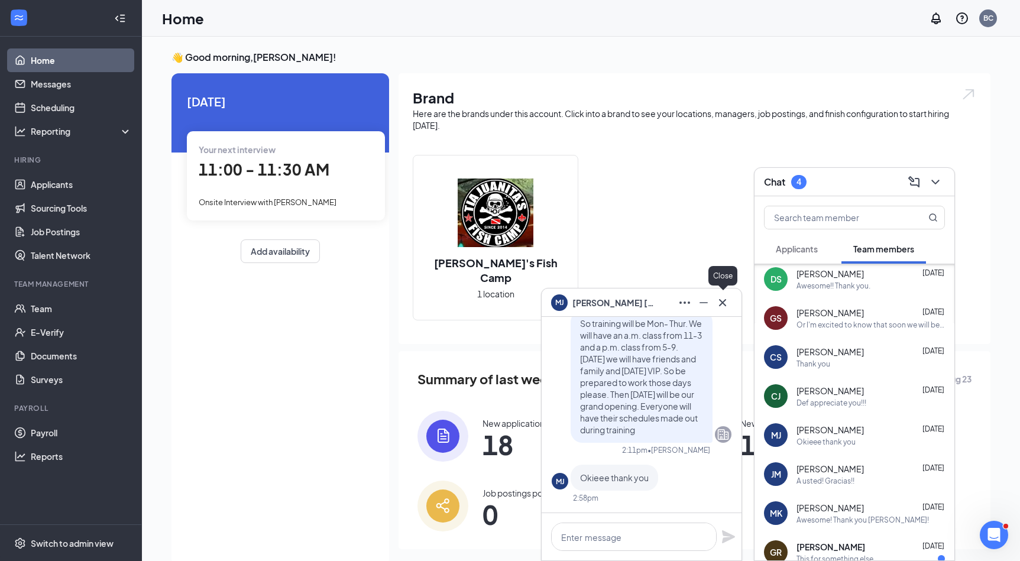
click at [728, 300] on icon "Cross" at bounding box center [723, 303] width 14 height 14
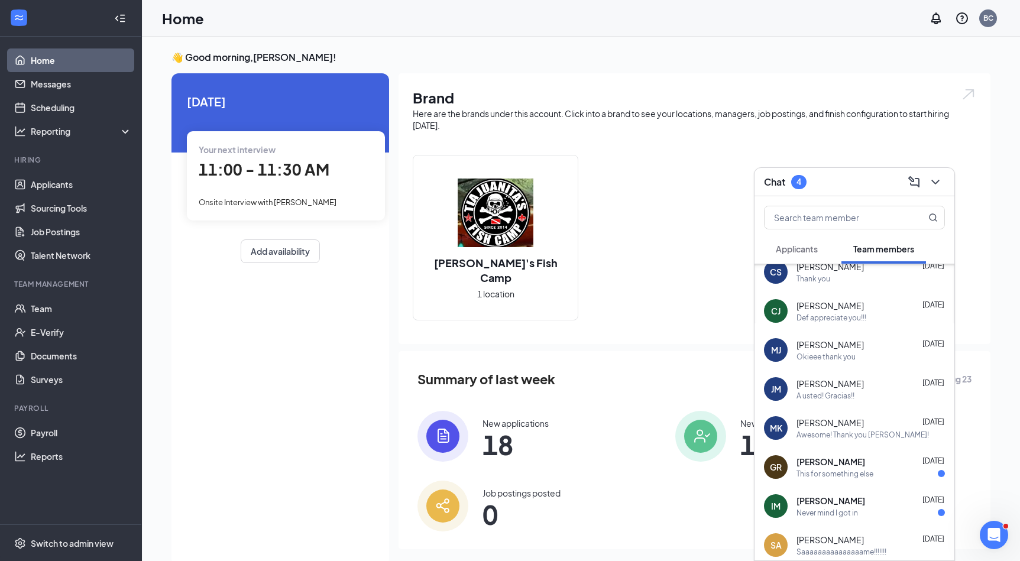
scroll to position [687, 0]
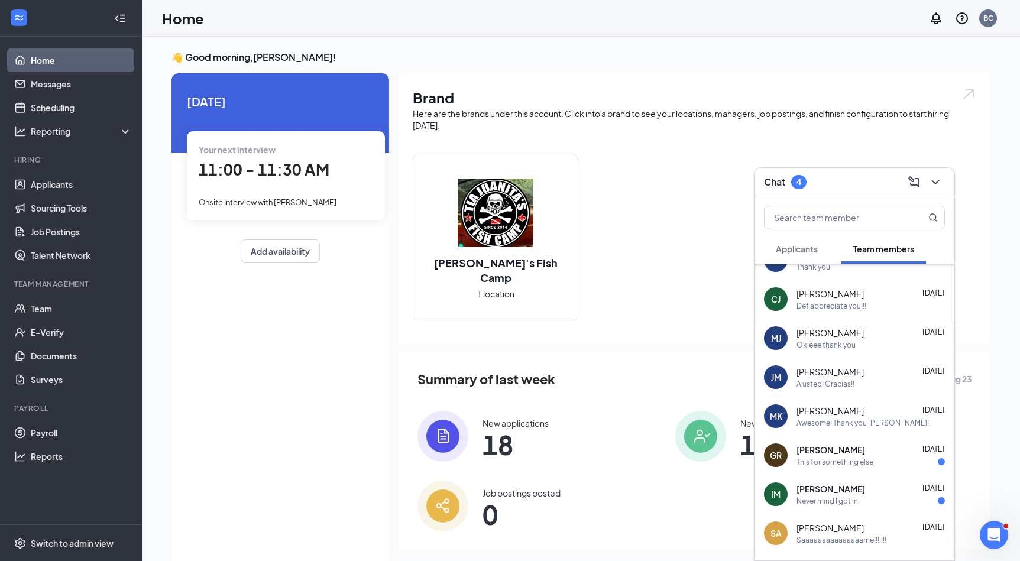
click at [851, 458] on div "This for something else" at bounding box center [835, 462] width 77 height 10
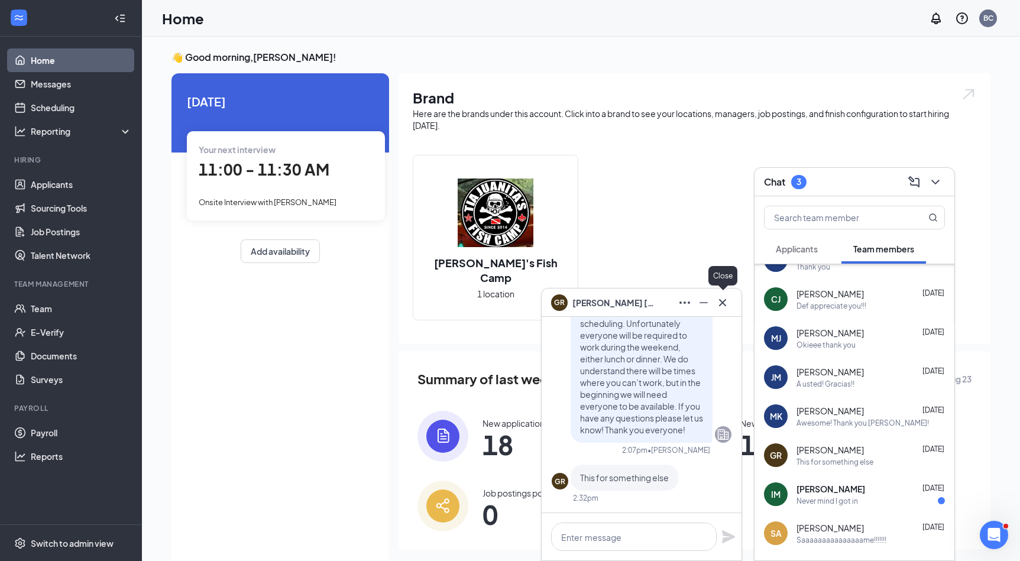
click at [723, 309] on icon "Cross" at bounding box center [723, 303] width 14 height 14
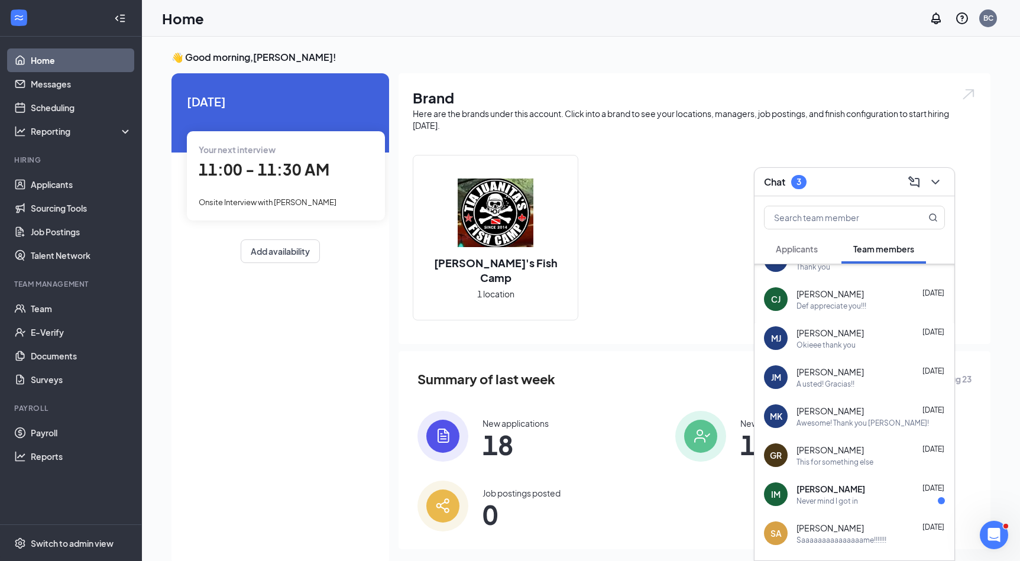
scroll to position [735, 0]
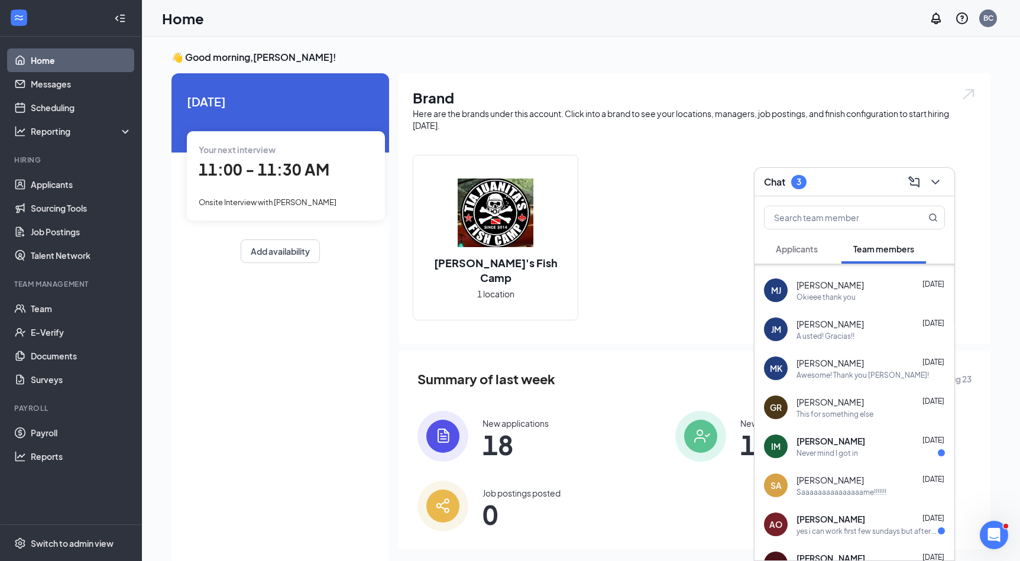
click at [864, 453] on div "Never mind I got in" at bounding box center [871, 453] width 148 height 10
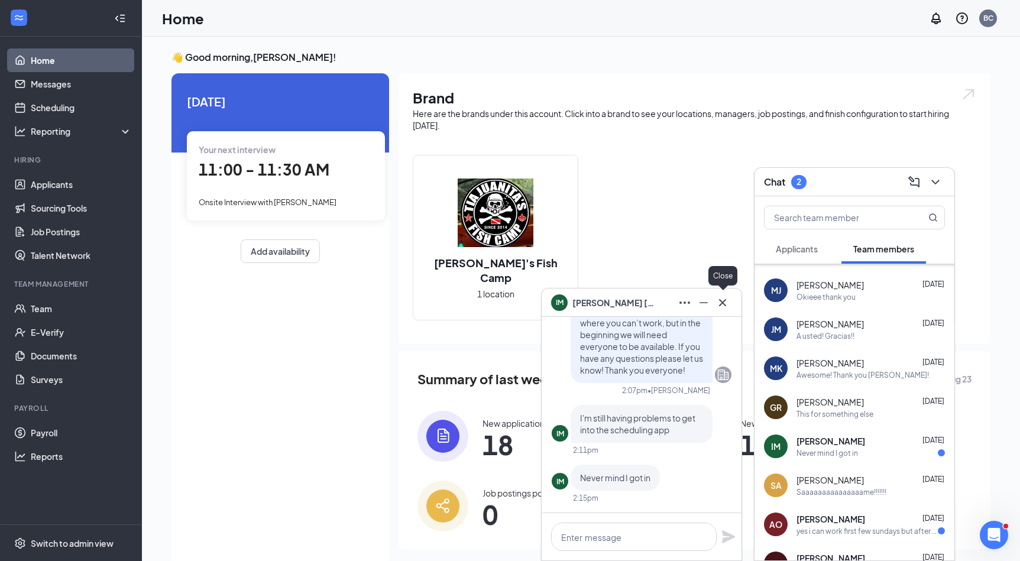
click at [725, 305] on icon "Cross" at bounding box center [722, 302] width 7 height 7
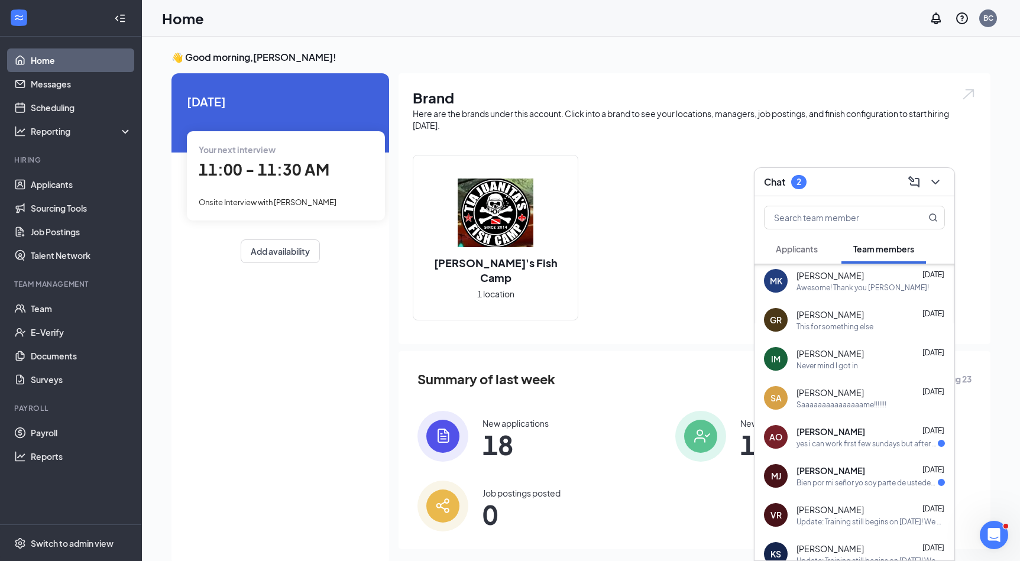
scroll to position [824, 0]
click at [878, 447] on div "yes i can work first few sundays but after i wont be able too thats the only da…" at bounding box center [867, 443] width 141 height 10
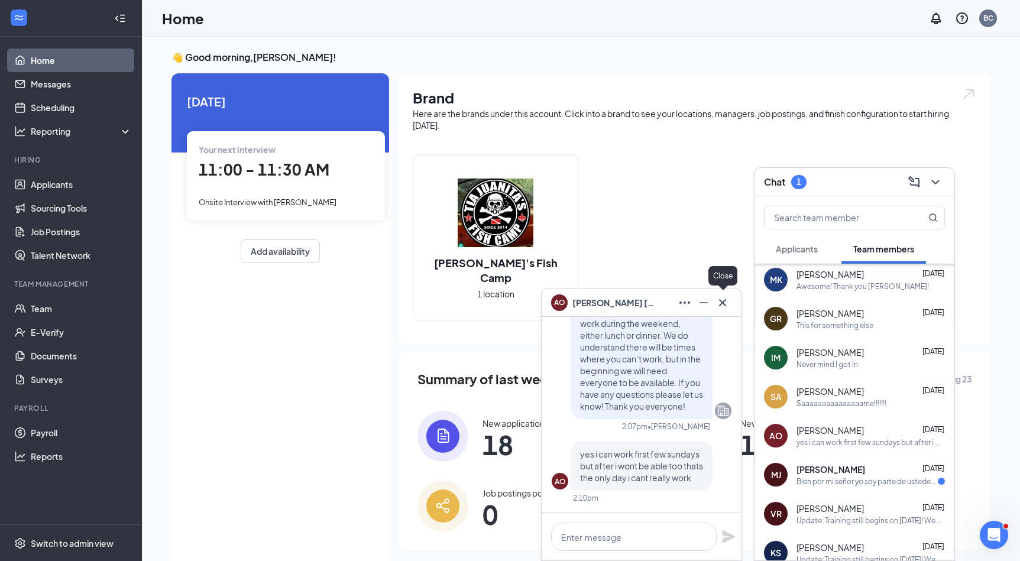
click at [725, 305] on icon "Cross" at bounding box center [723, 303] width 14 height 14
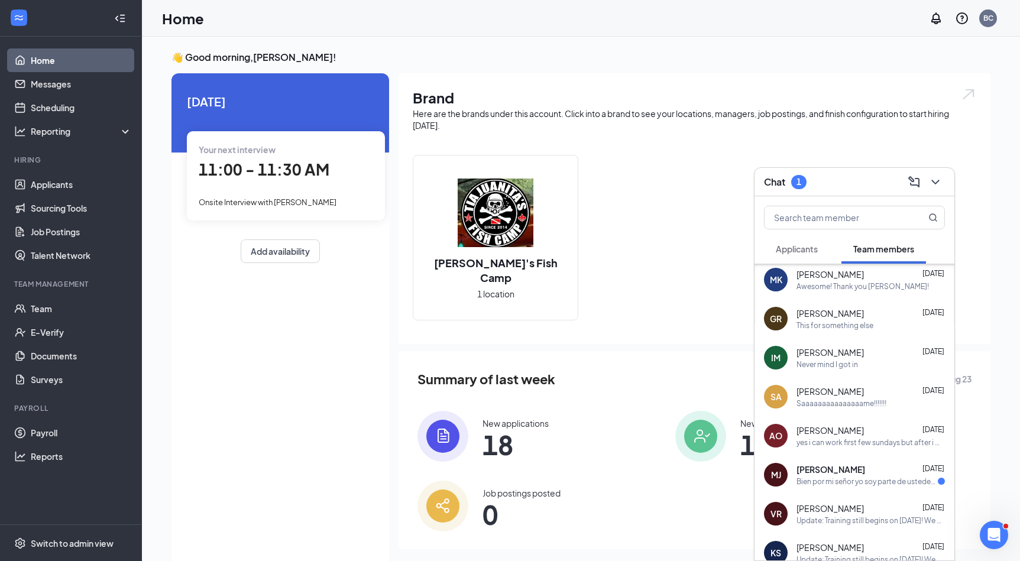
scroll to position [848, 0]
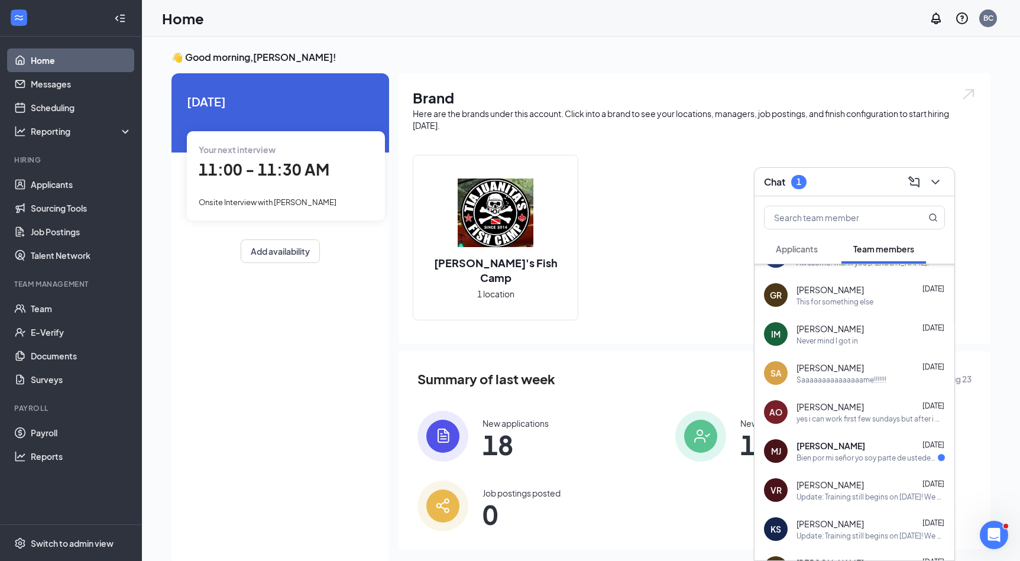
click at [880, 461] on div "Bien por mi señor yo soy parte de ustedes y con ustedes. Mil gracias" at bounding box center [867, 458] width 141 height 10
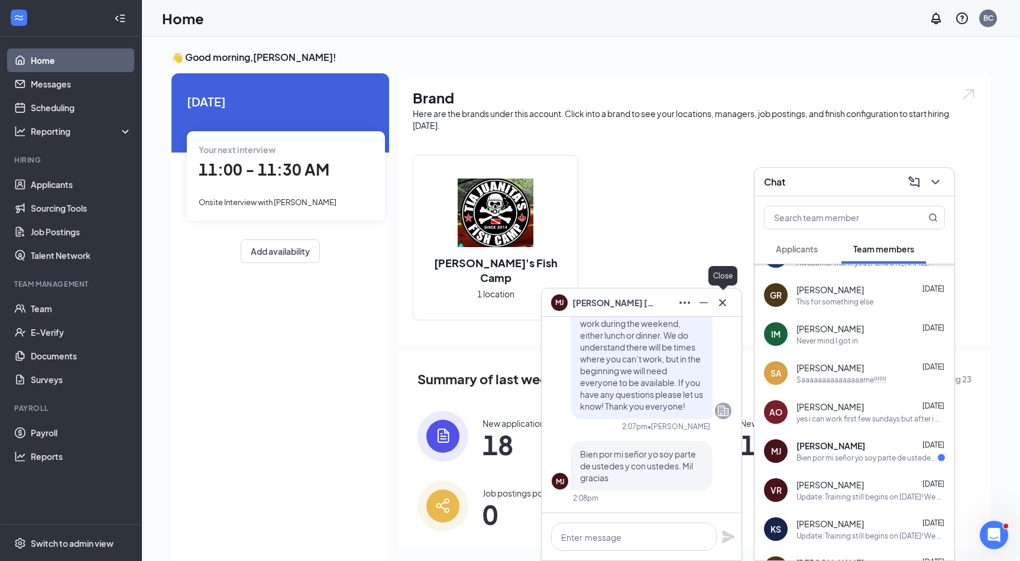
click at [719, 306] on icon "Cross" at bounding box center [723, 303] width 14 height 14
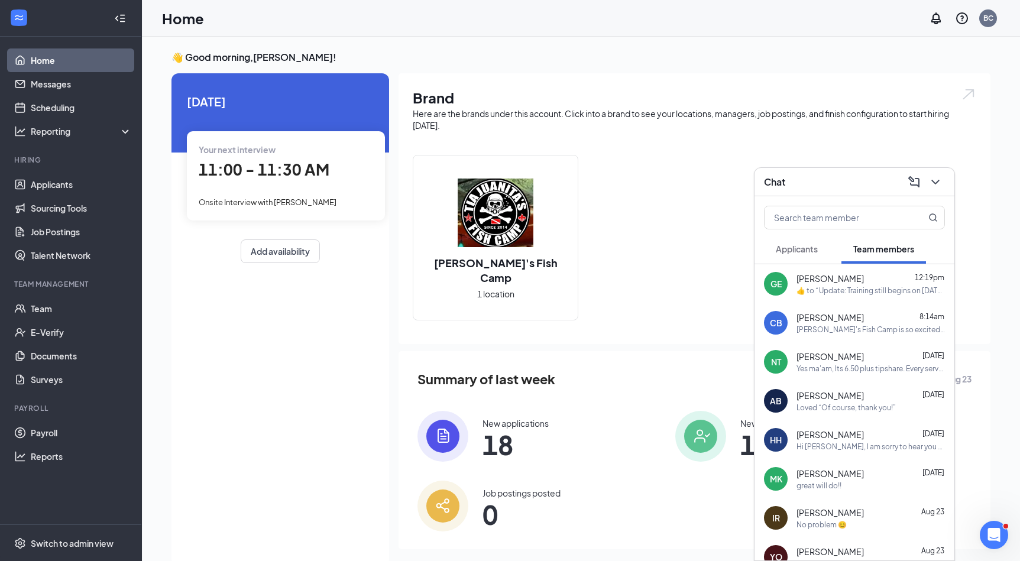
scroll to position [0, 0]
drag, startPoint x: 828, startPoint y: 390, endPoint x: 825, endPoint y: 374, distance: 16.7
click at [965, 398] on div "Summary of last week [DATE] - [DATE] New applications 18 New hires 10 Job posti…" at bounding box center [695, 450] width 592 height 198
click at [800, 244] on span "Applicants" at bounding box center [797, 249] width 42 height 11
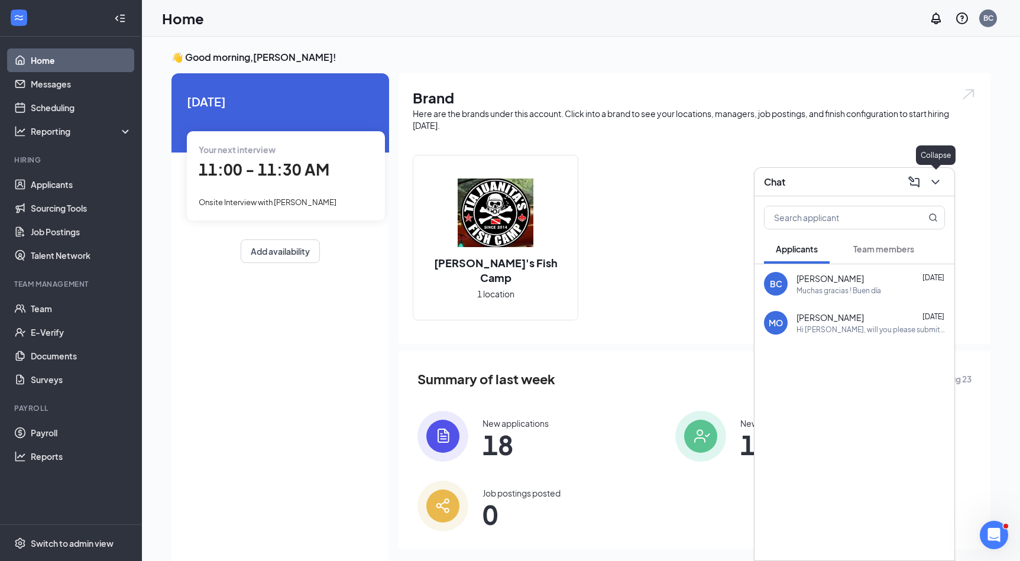
click at [938, 190] on button at bounding box center [935, 182] width 19 height 19
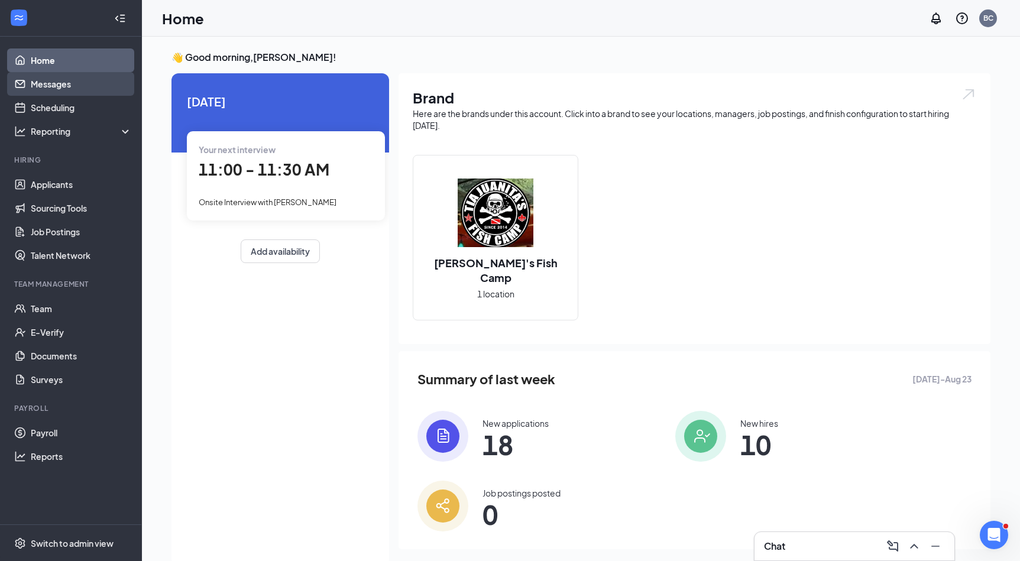
click at [51, 79] on link "Messages" at bounding box center [81, 84] width 101 height 24
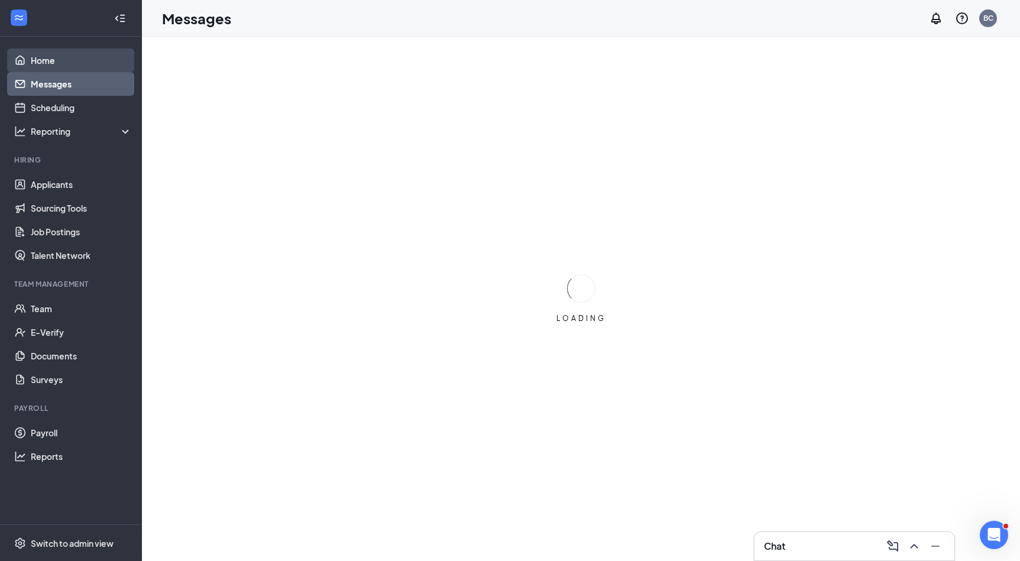
click at [59, 59] on link "Home" at bounding box center [81, 61] width 101 height 24
